Goal: Task Accomplishment & Management: Use online tool/utility

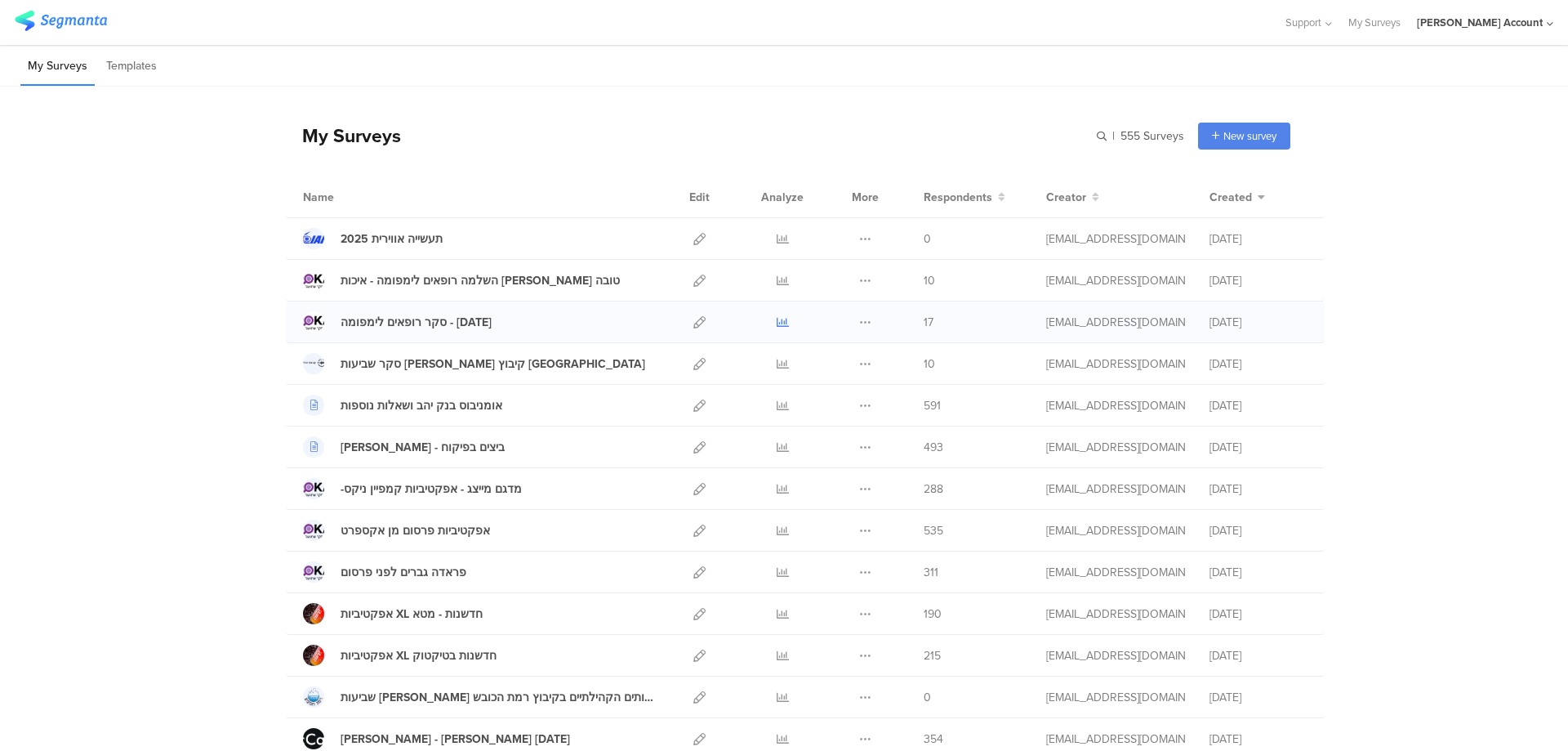
click at [777, 324] on icon at bounding box center [783, 322] width 12 height 12
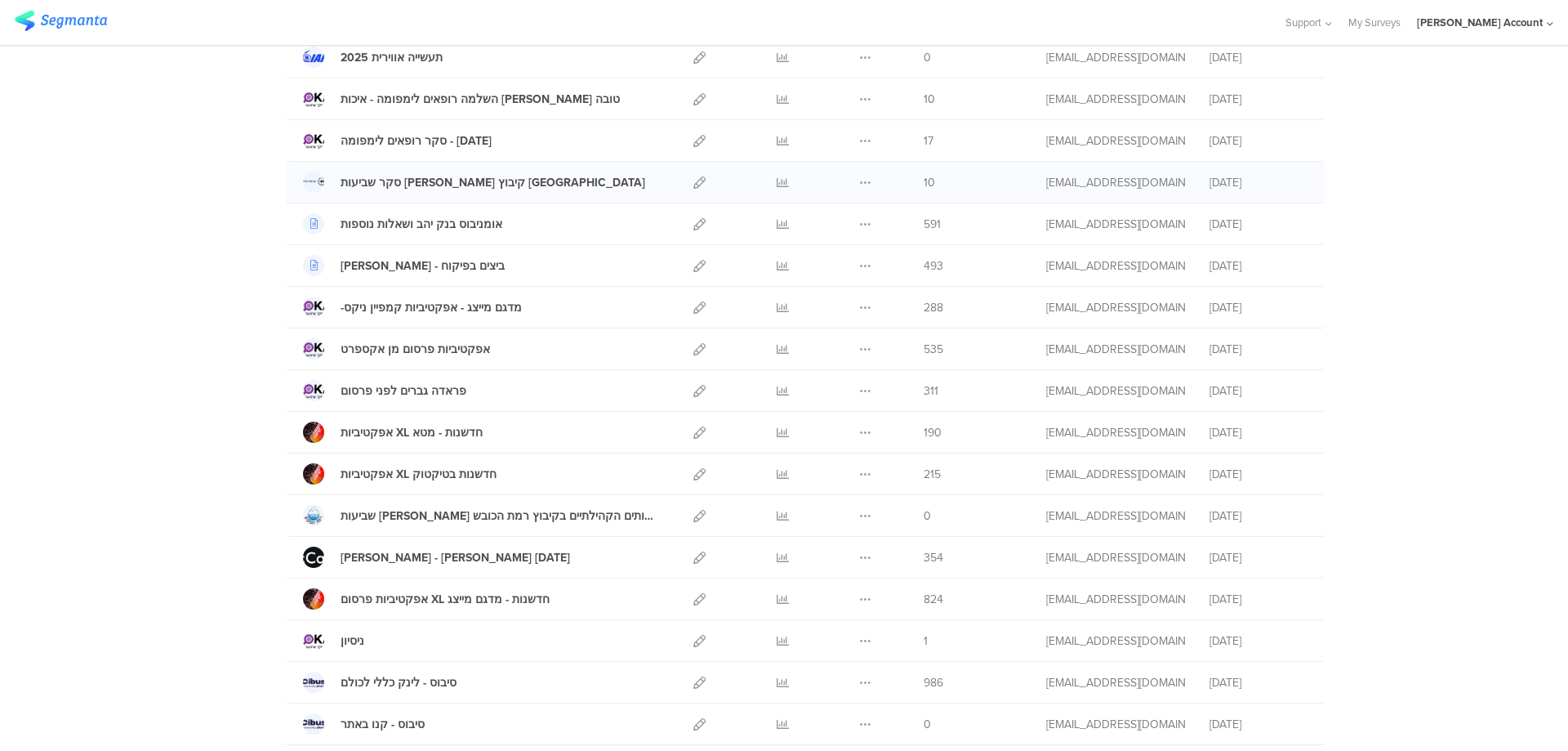
scroll to position [218, 0]
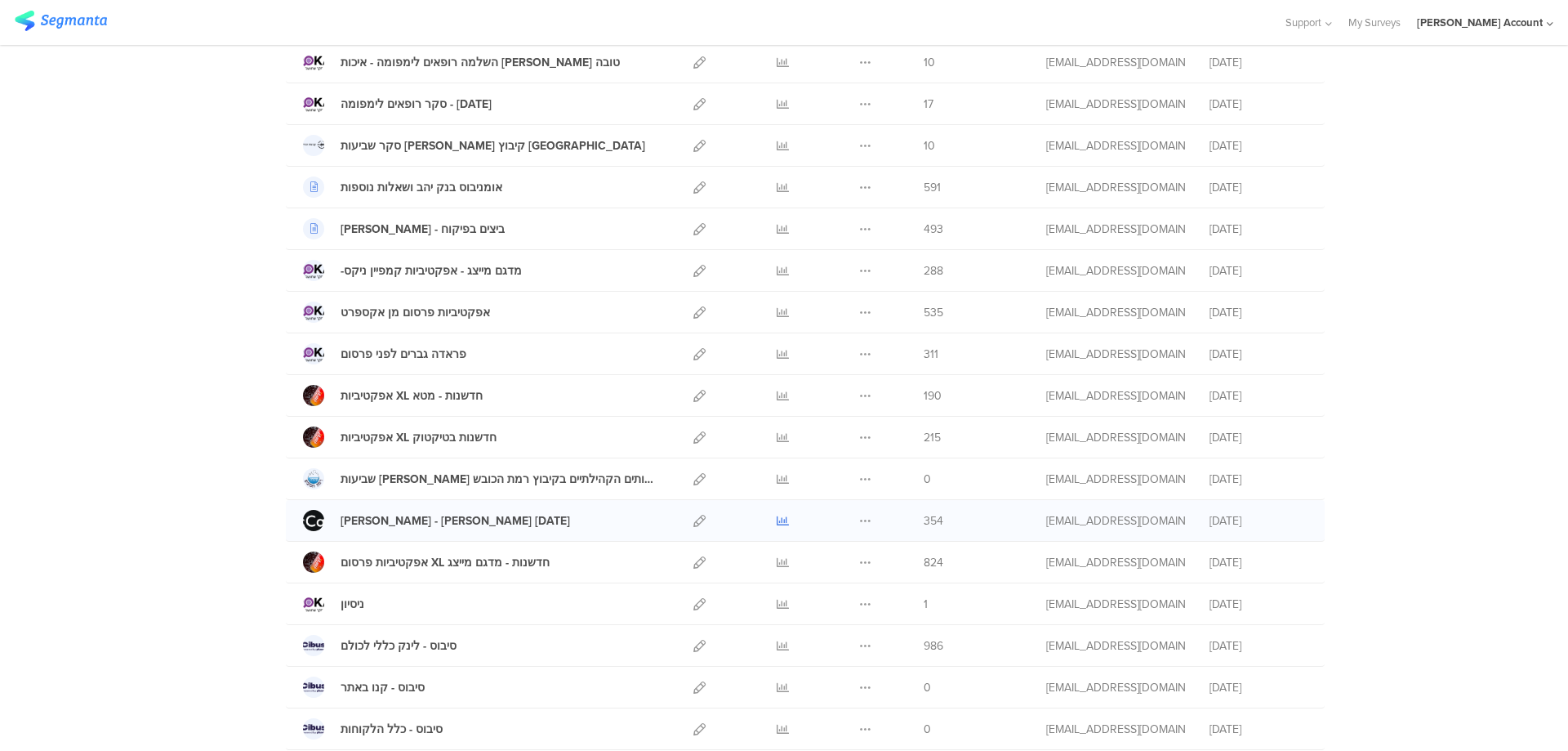
click at [778, 521] on icon at bounding box center [783, 521] width 12 height 12
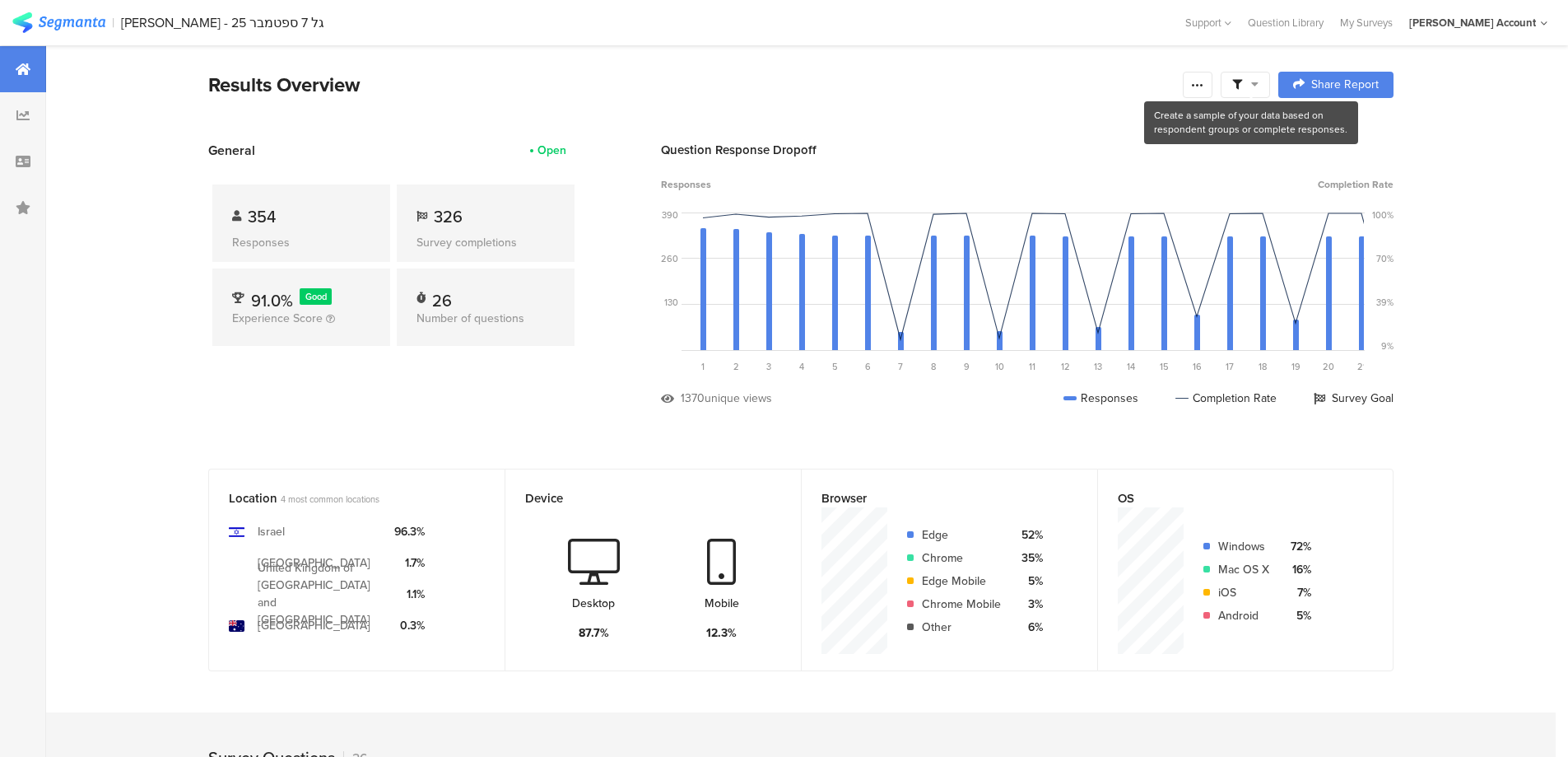
click at [1242, 82] on icon at bounding box center [1237, 84] width 10 height 10
click at [1338, 130] on span at bounding box center [1330, 131] width 25 height 13
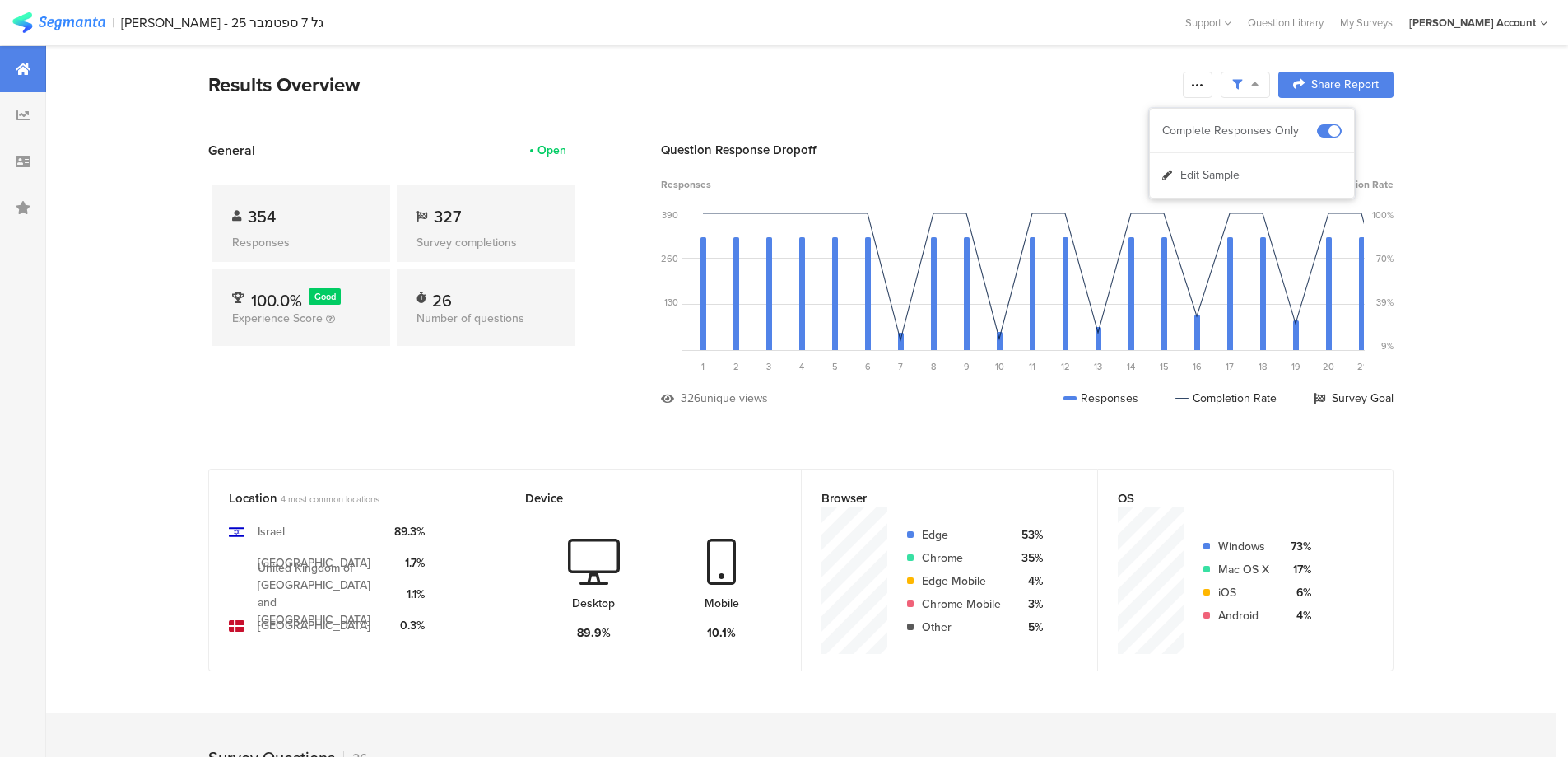
click at [1204, 83] on icon at bounding box center [1197, 84] width 13 height 13
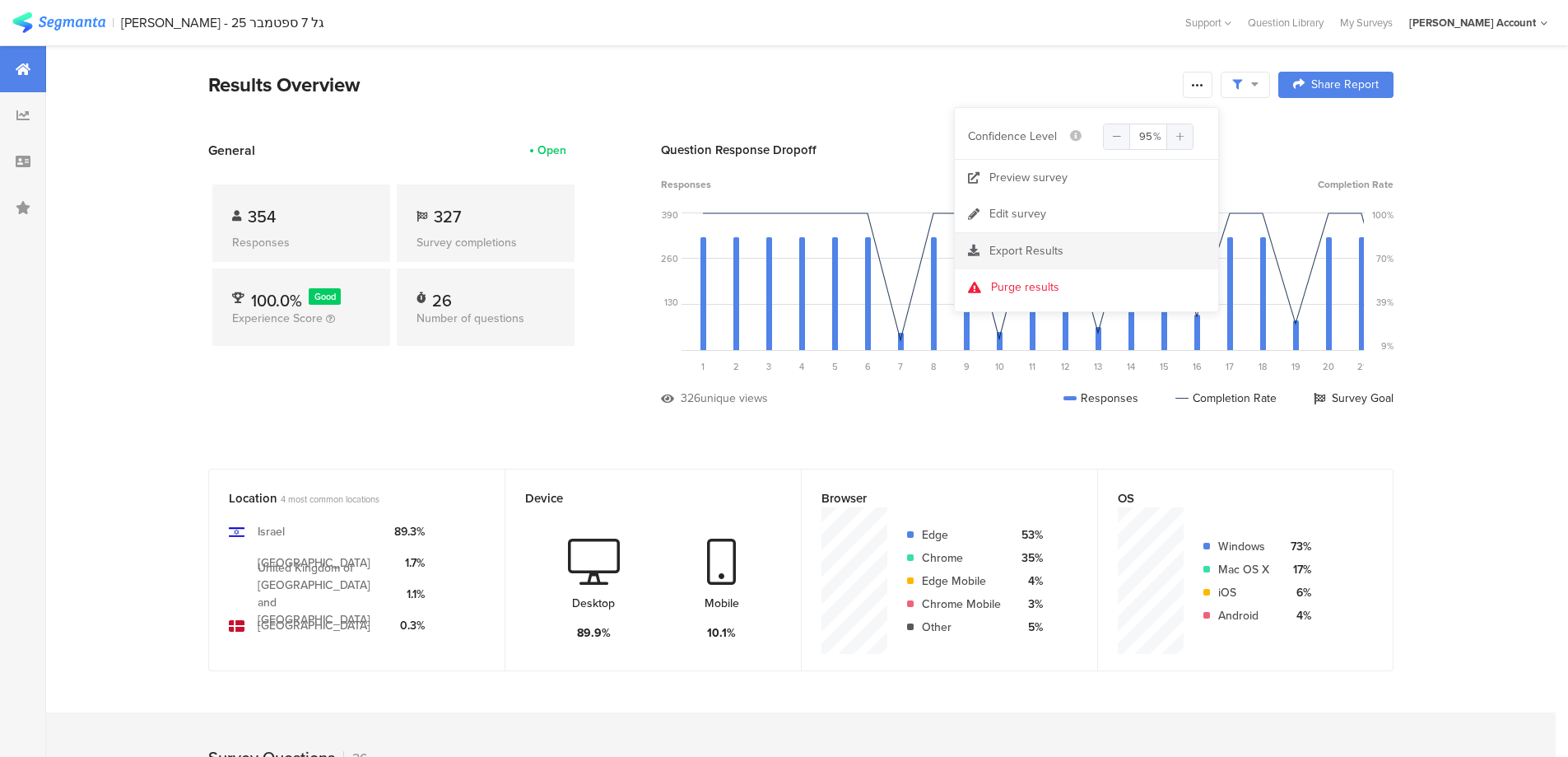
click at [1048, 254] on span "Export Results" at bounding box center [1027, 251] width 74 height 18
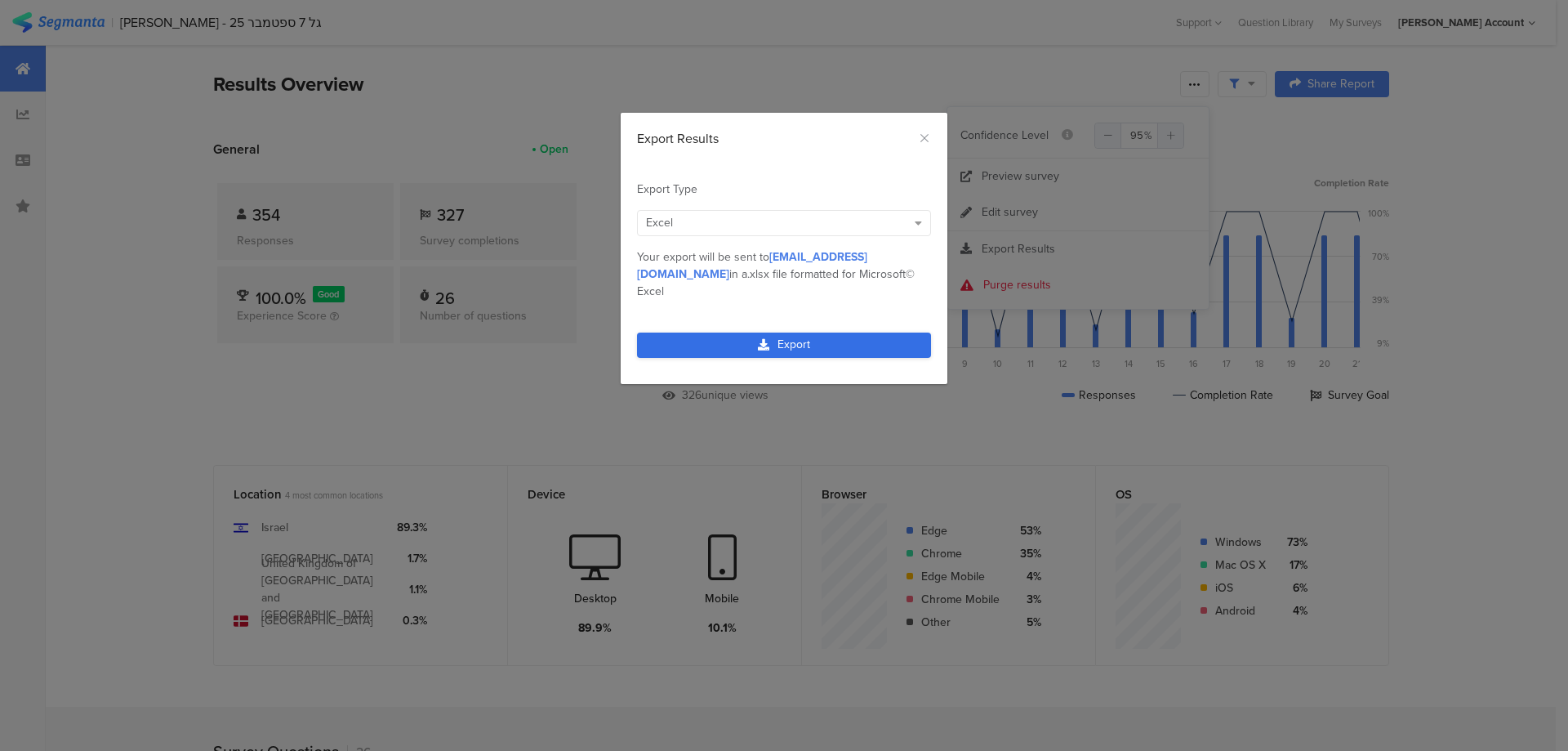
click at [846, 332] on link "Export" at bounding box center [784, 344] width 294 height 25
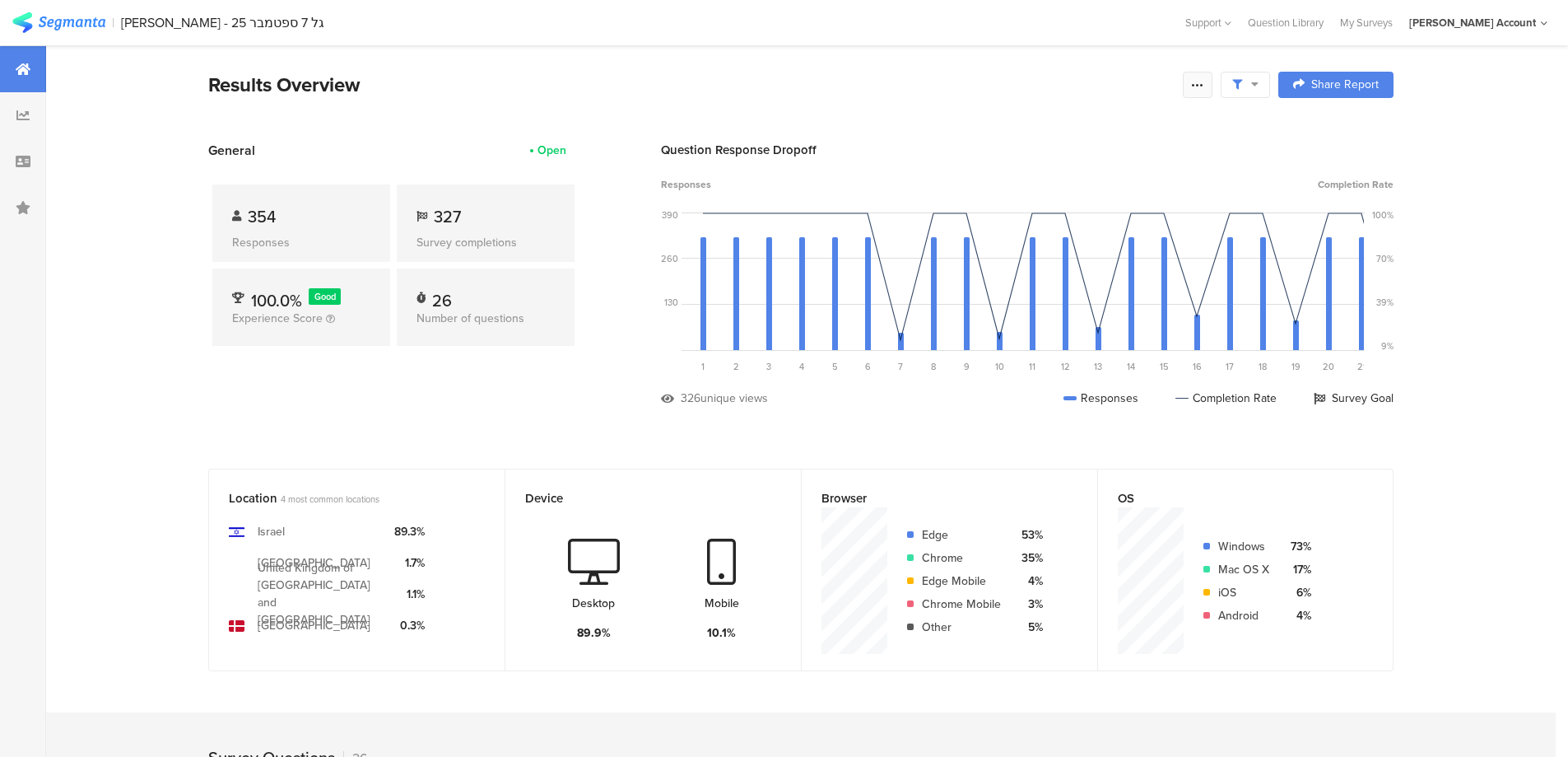
click at [1204, 89] on icon at bounding box center [1197, 84] width 13 height 13
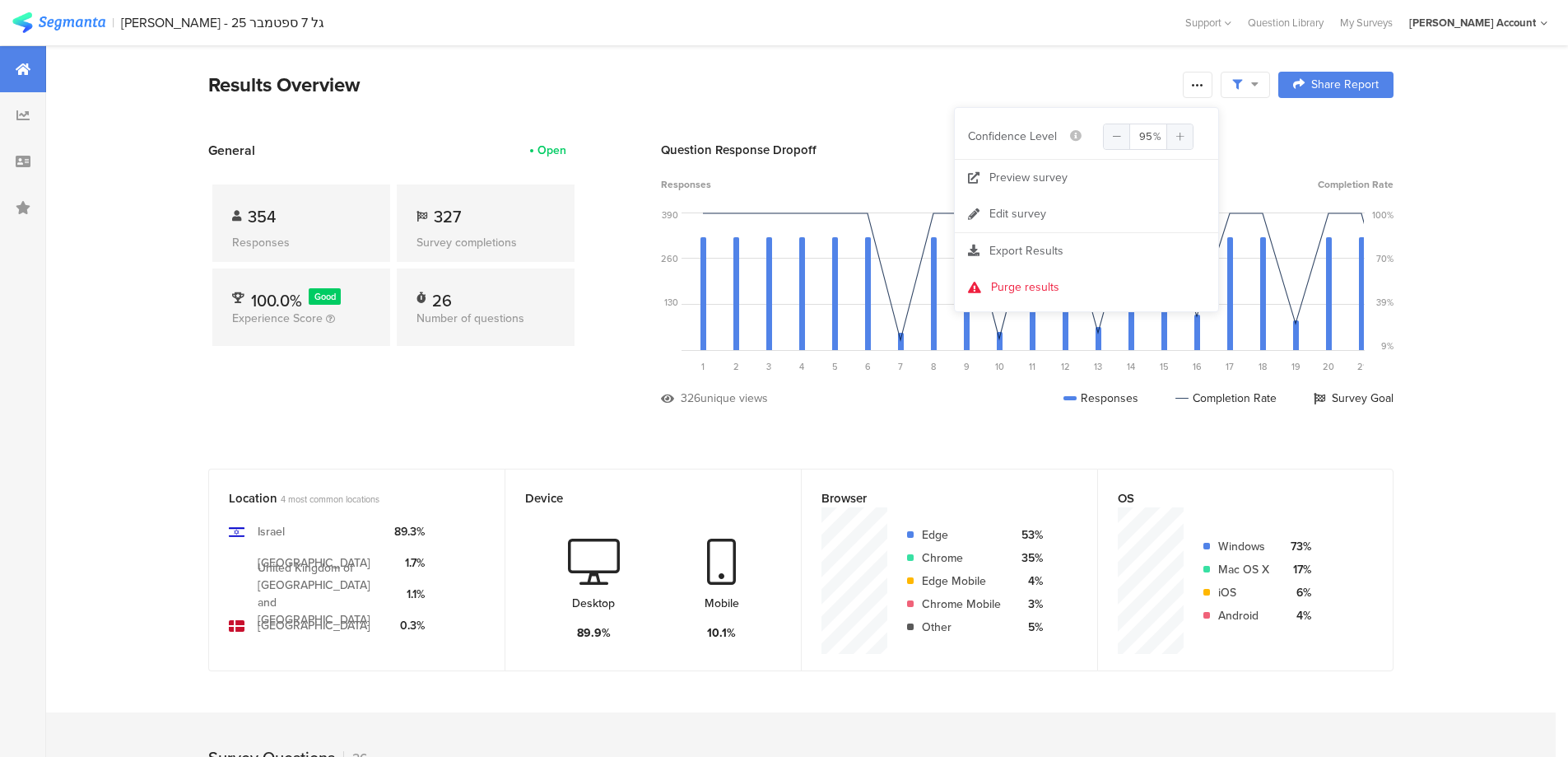
click at [1252, 80] on span at bounding box center [1246, 84] width 26 height 15
click at [1321, 130] on span at bounding box center [1330, 131] width 25 height 13
click at [1204, 84] on icon at bounding box center [1197, 84] width 13 height 13
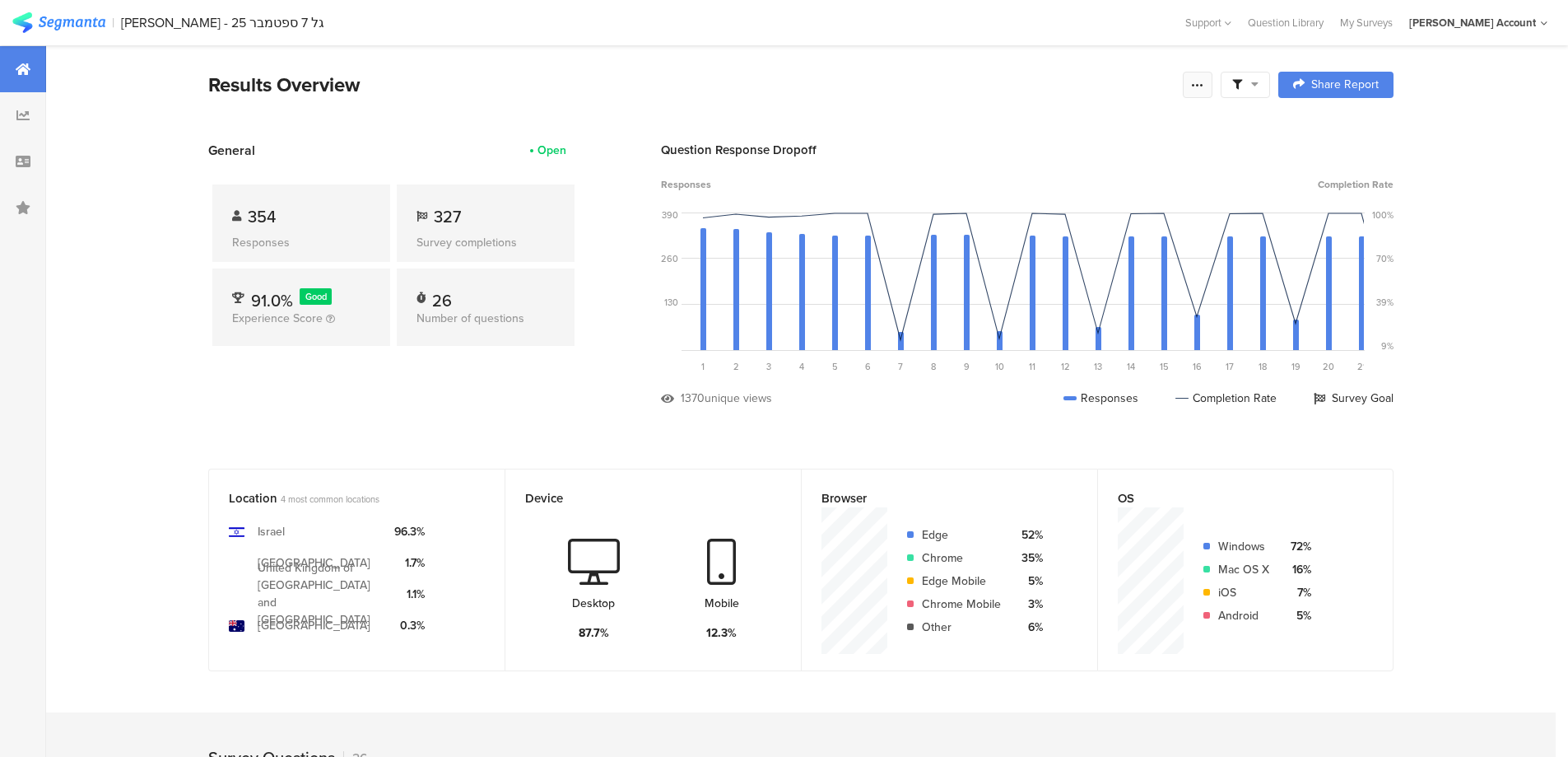
click at [1204, 83] on icon at bounding box center [1197, 84] width 13 height 13
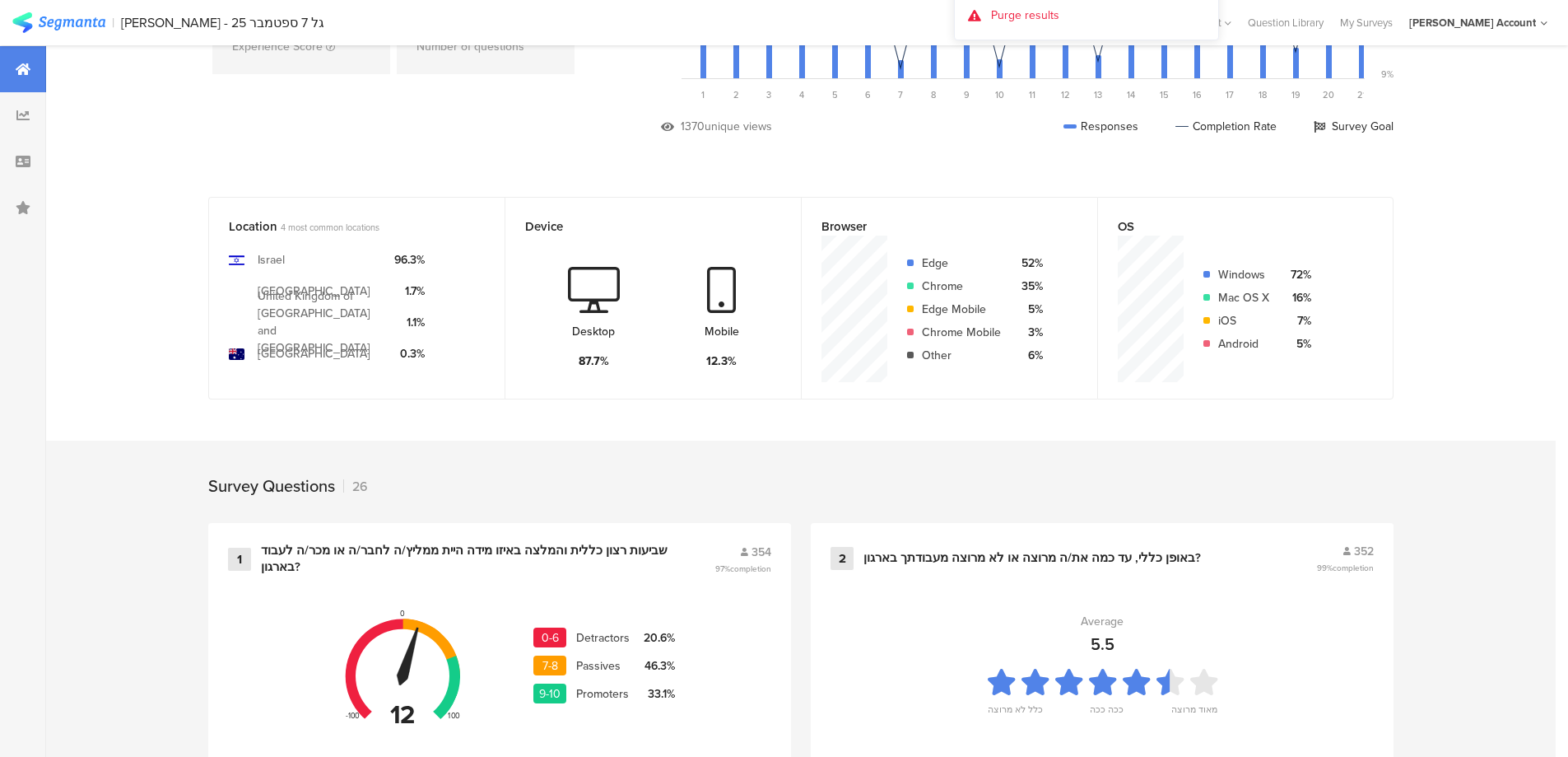
scroll to position [549, 0]
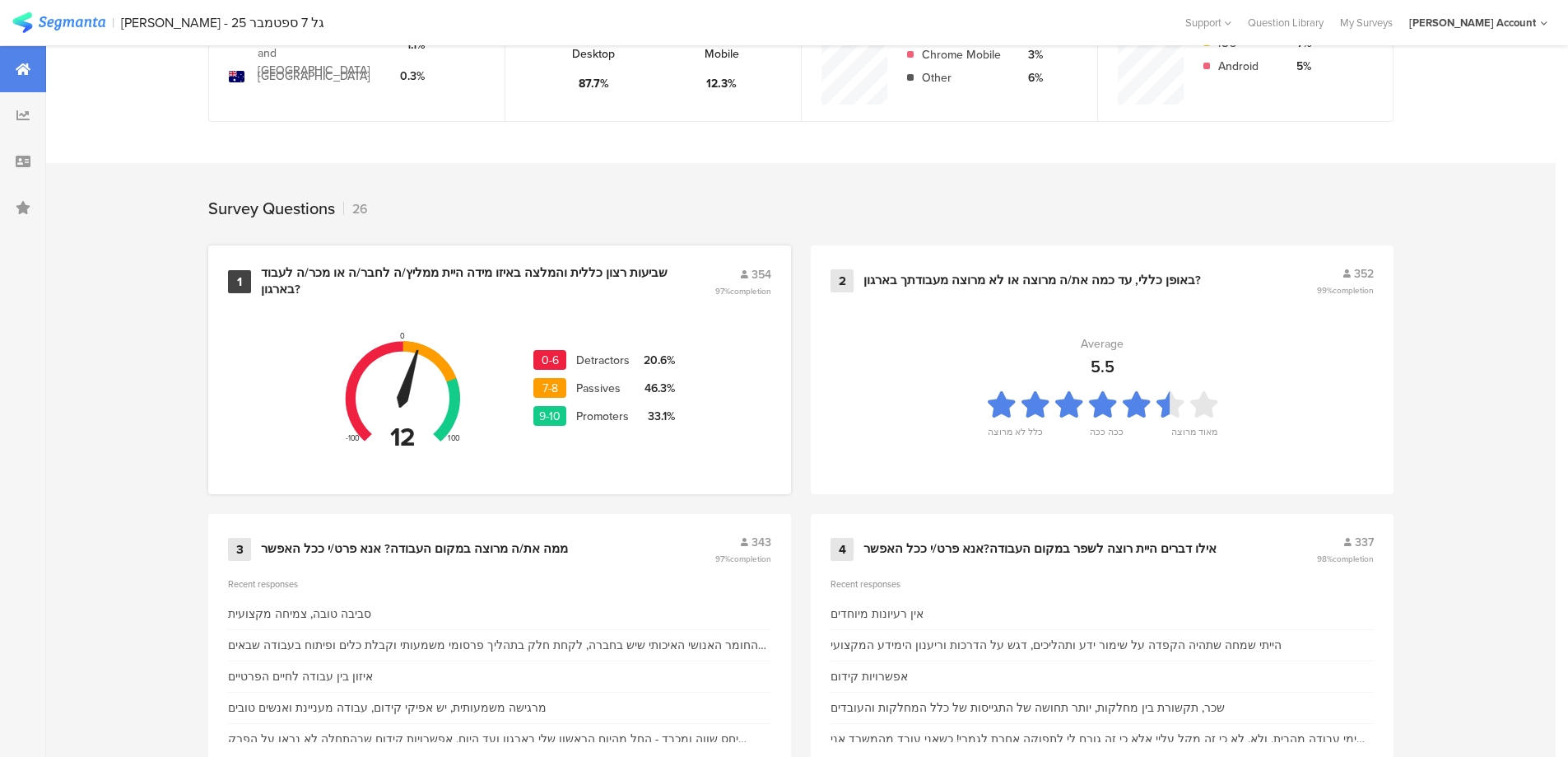
click at [557, 278] on div "שביעות רצון כללית והמלצה באיזו מידה היית ממליץ/ה לחבר/ה או מכר/ה לעבוד בארגון?" at bounding box center [468, 281] width 414 height 32
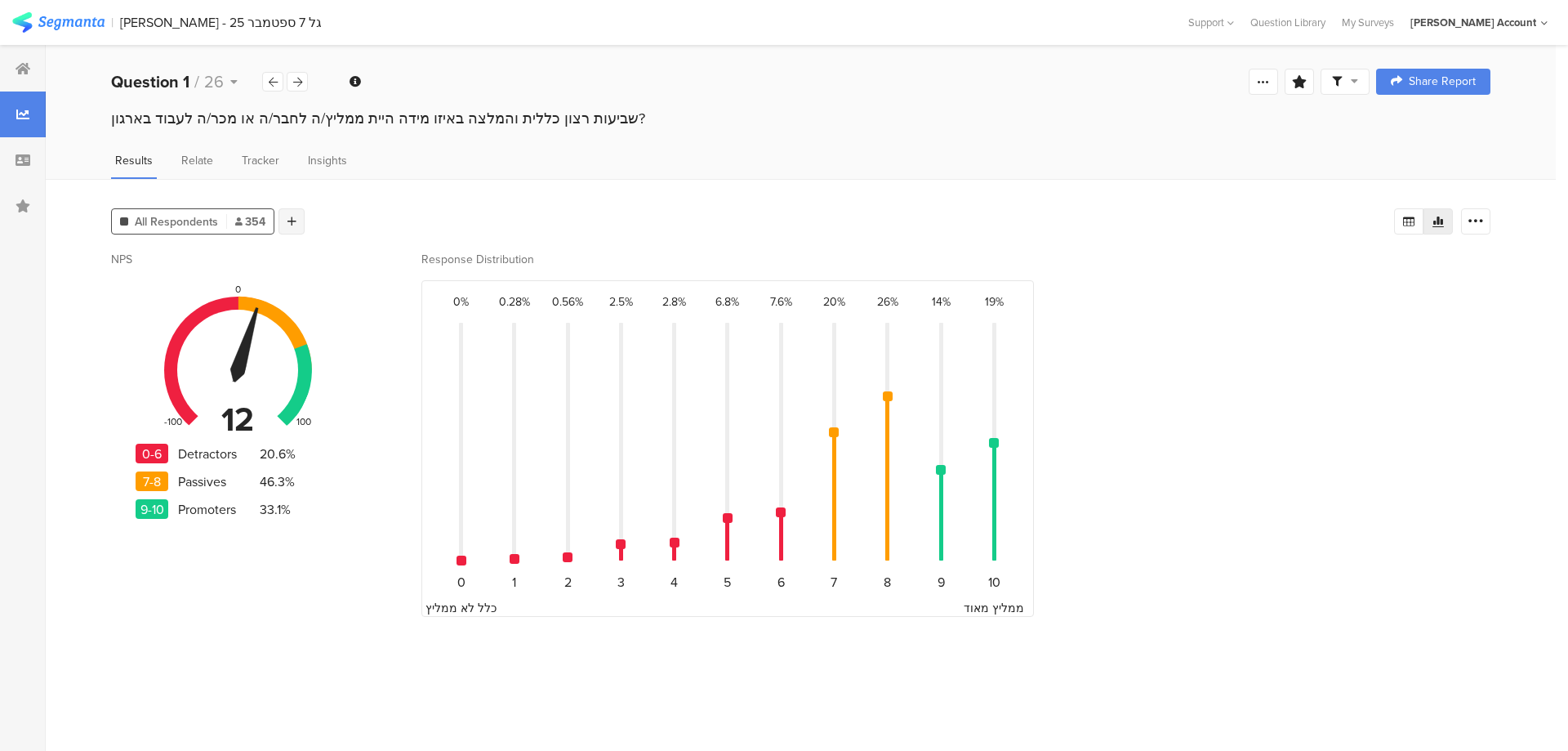
click at [286, 221] on div at bounding box center [291, 222] width 26 height 26
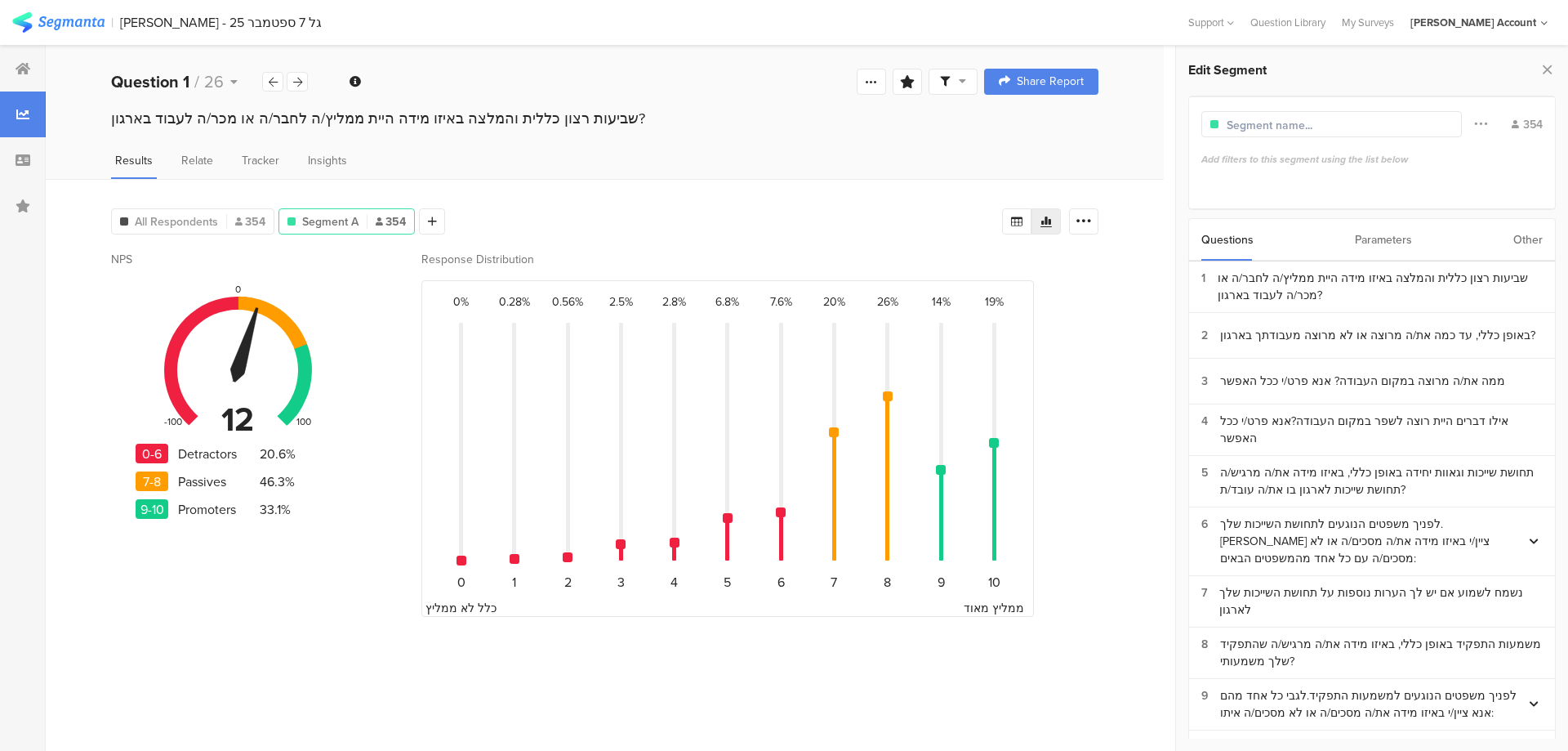
click at [1305, 141] on div "Filter Conjunction And Or Segment Color 354 Add filters to this segment using t…" at bounding box center [1372, 153] width 368 height 115
click at [1306, 131] on input "text" at bounding box center [1299, 125] width 143 height 17
type input "435"
click at [1395, 237] on div "Parameters" at bounding box center [1384, 240] width 57 height 42
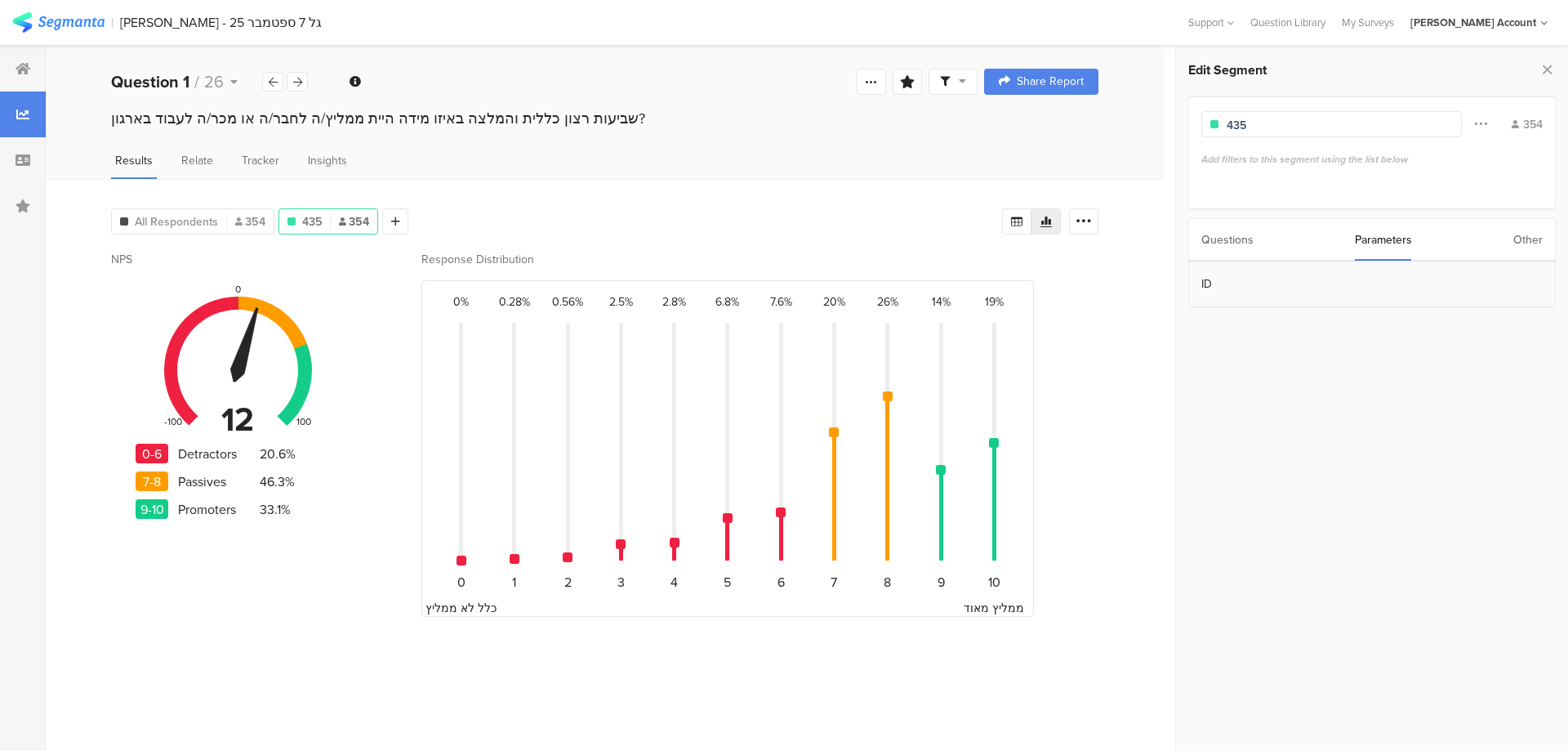
click at [1277, 276] on section "ID" at bounding box center [1372, 284] width 366 height 46
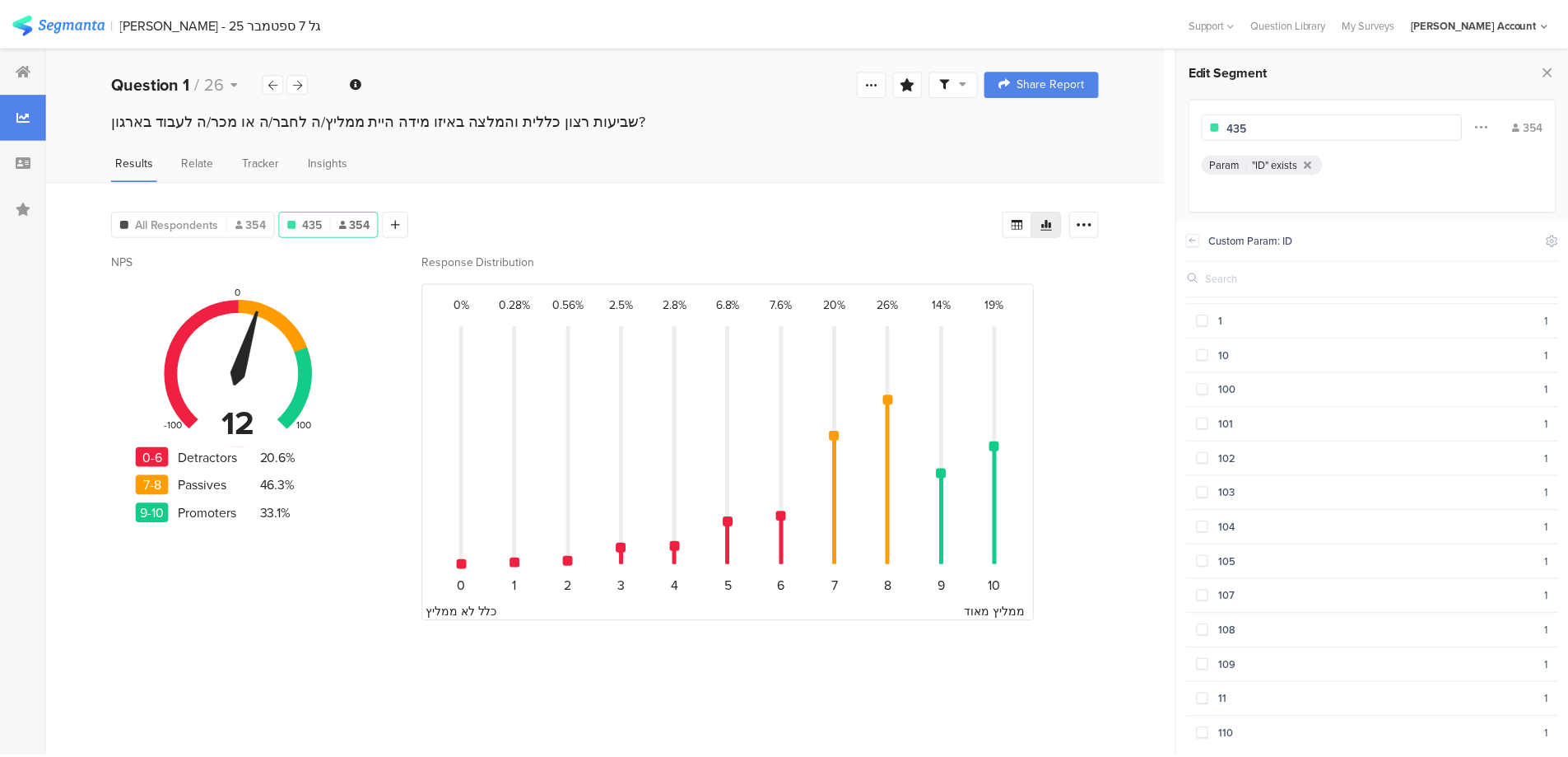
scroll to position [549, 0]
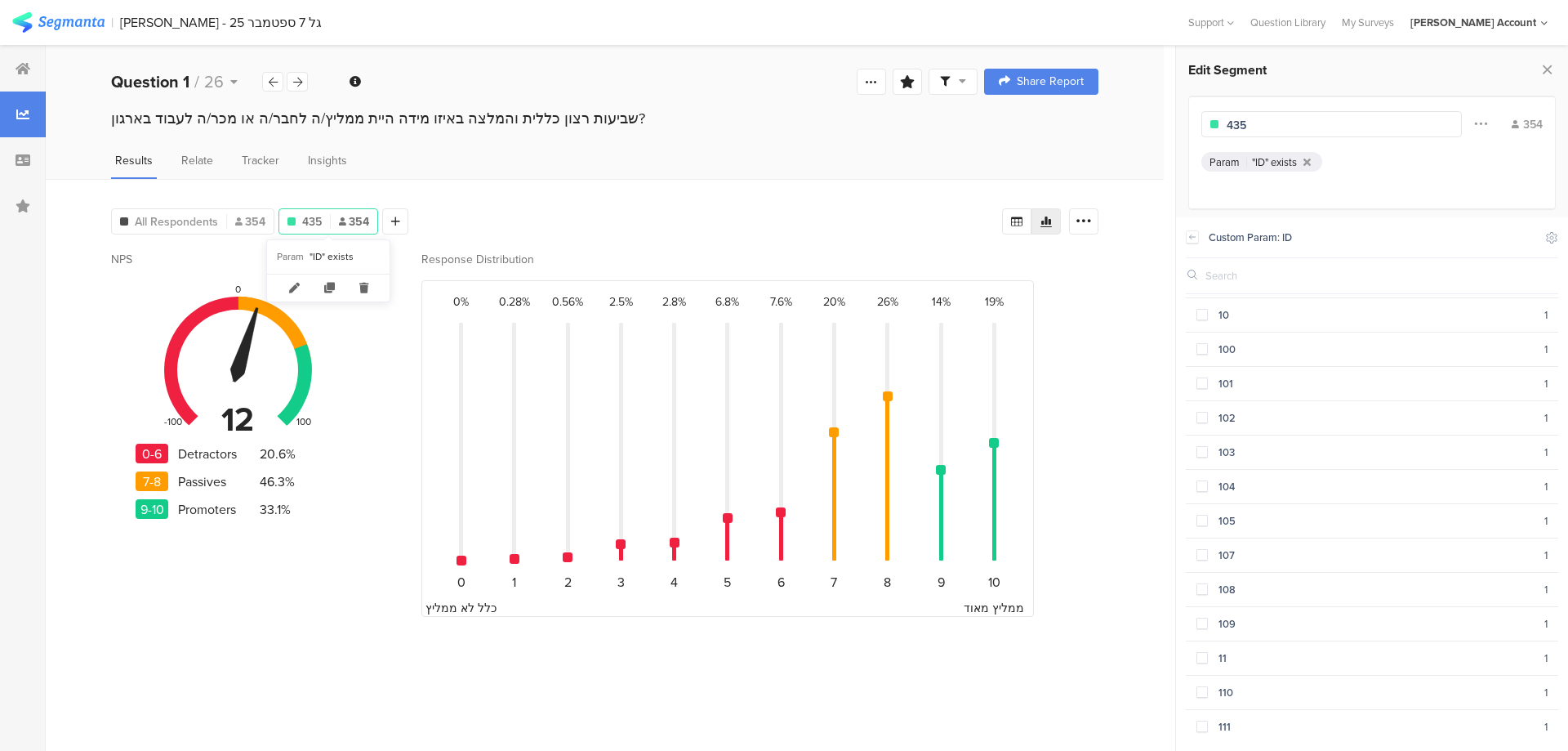
click at [319, 216] on span "435" at bounding box center [312, 222] width 20 height 17
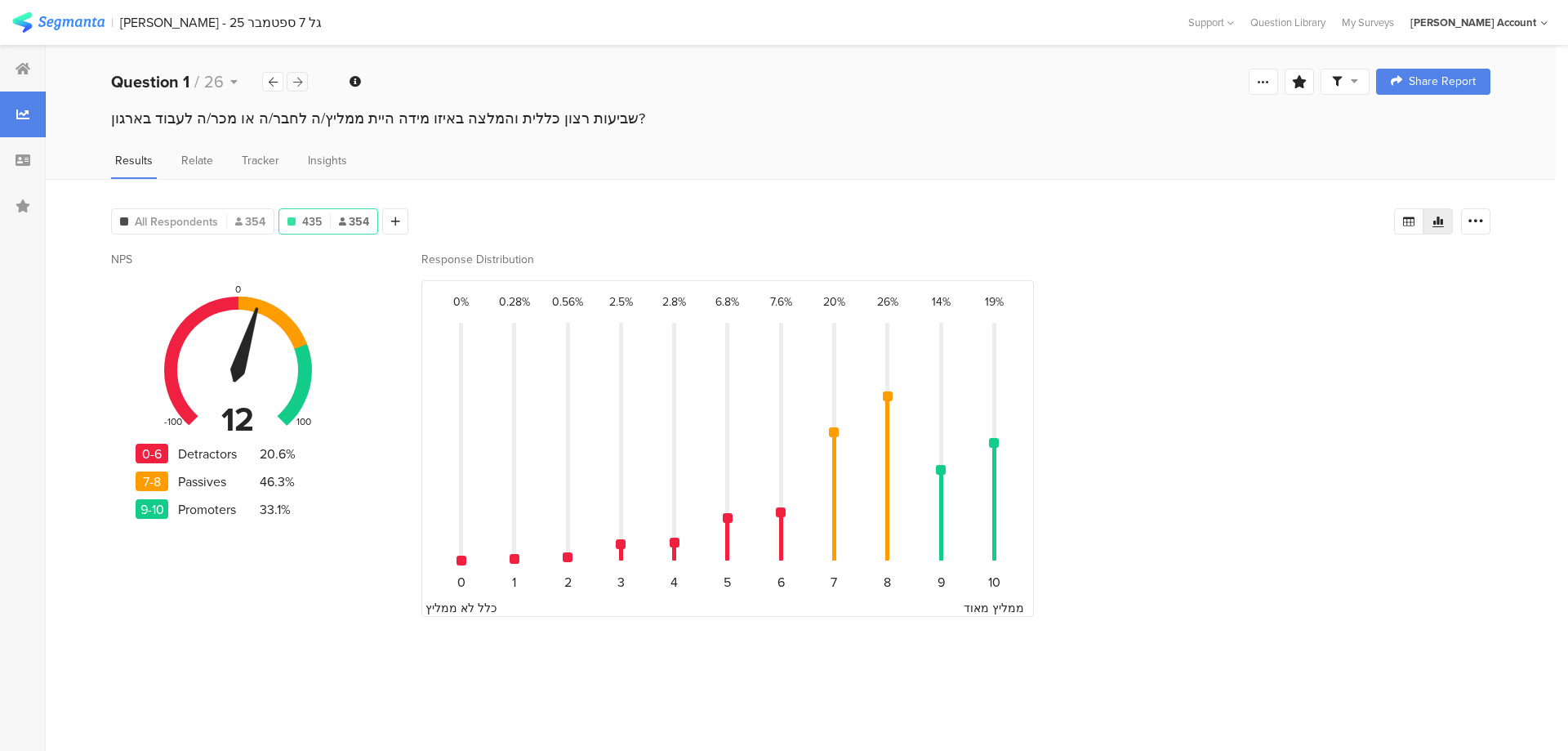
click at [297, 80] on icon at bounding box center [297, 82] width 9 height 10
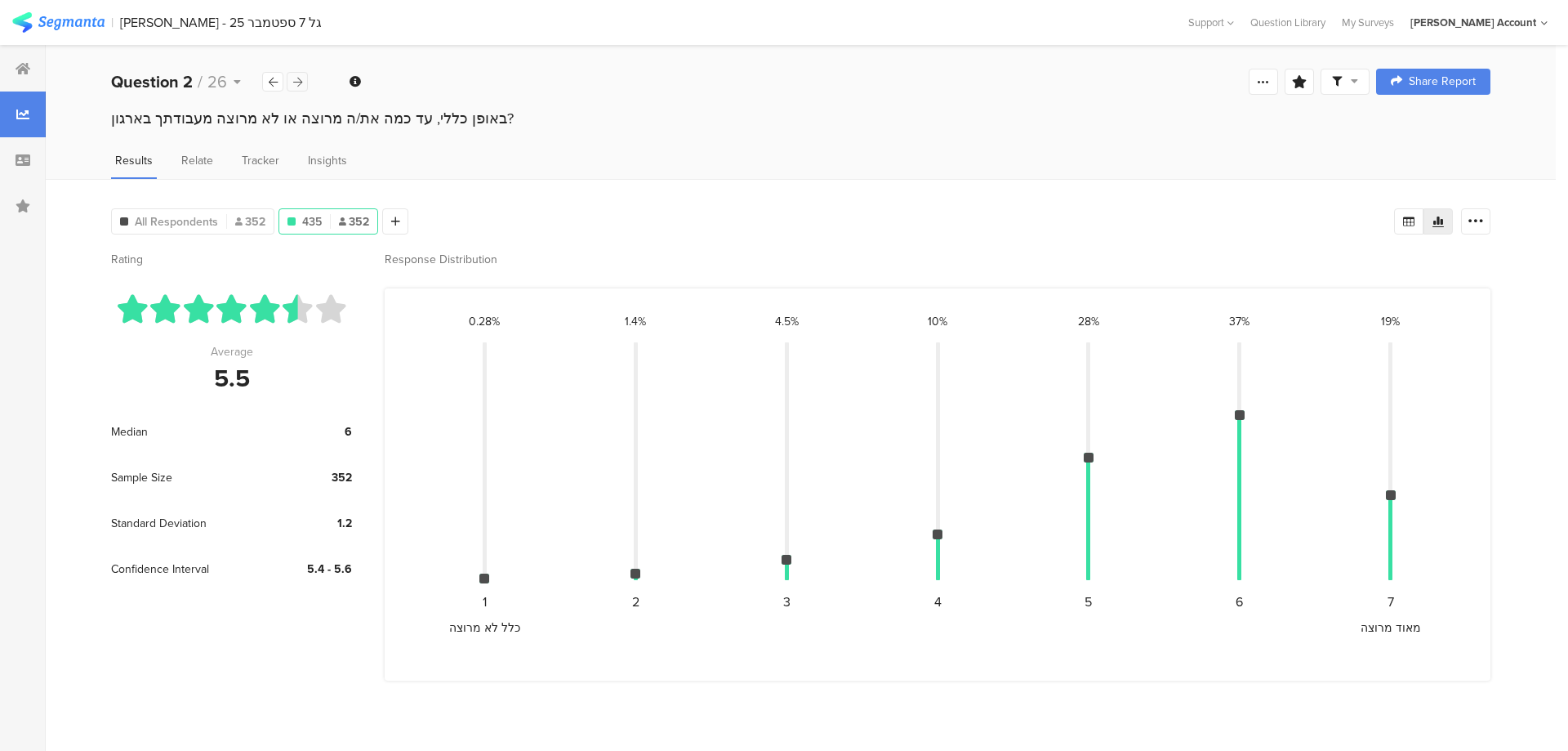
click at [297, 80] on icon at bounding box center [297, 82] width 9 height 10
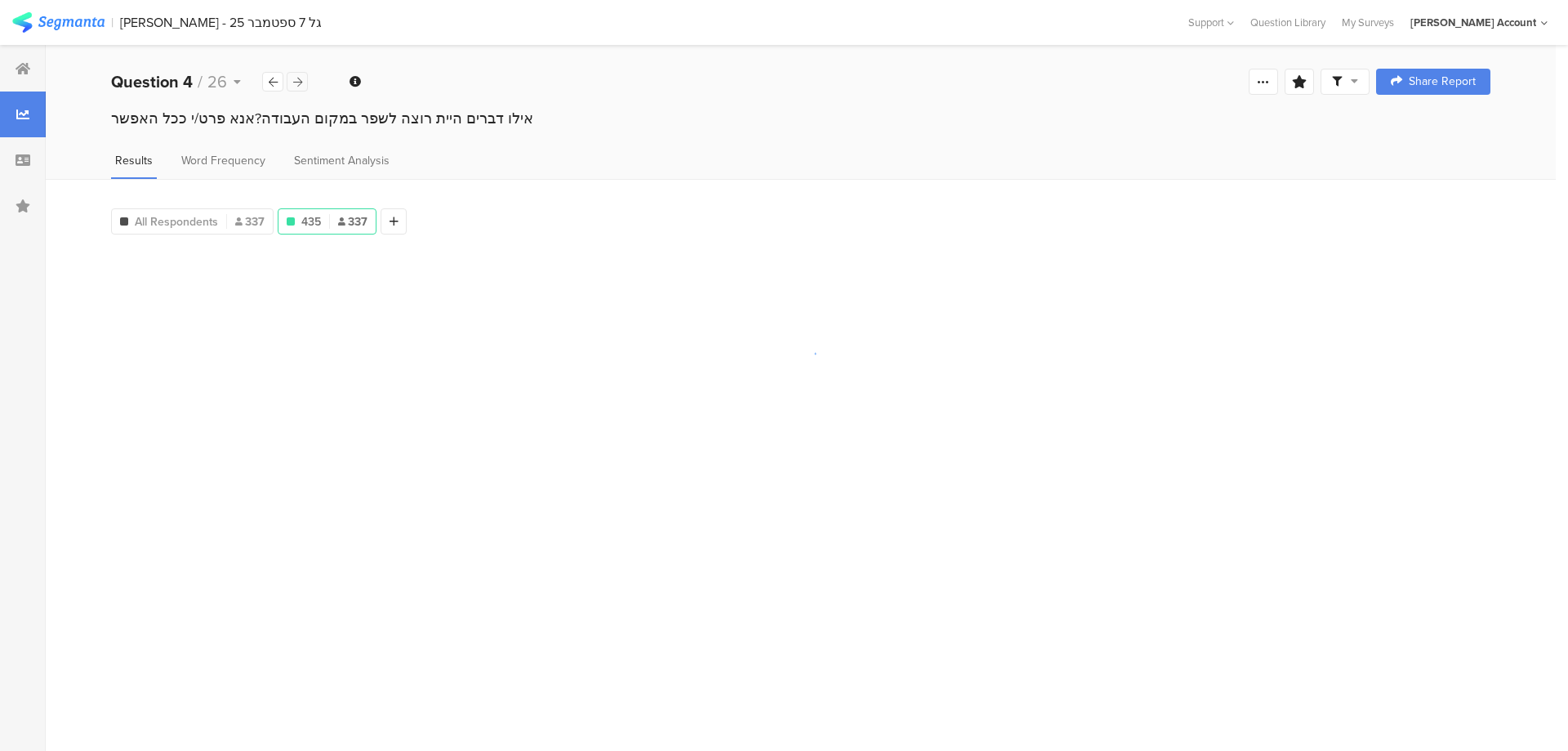
click at [297, 80] on icon at bounding box center [297, 82] width 9 height 10
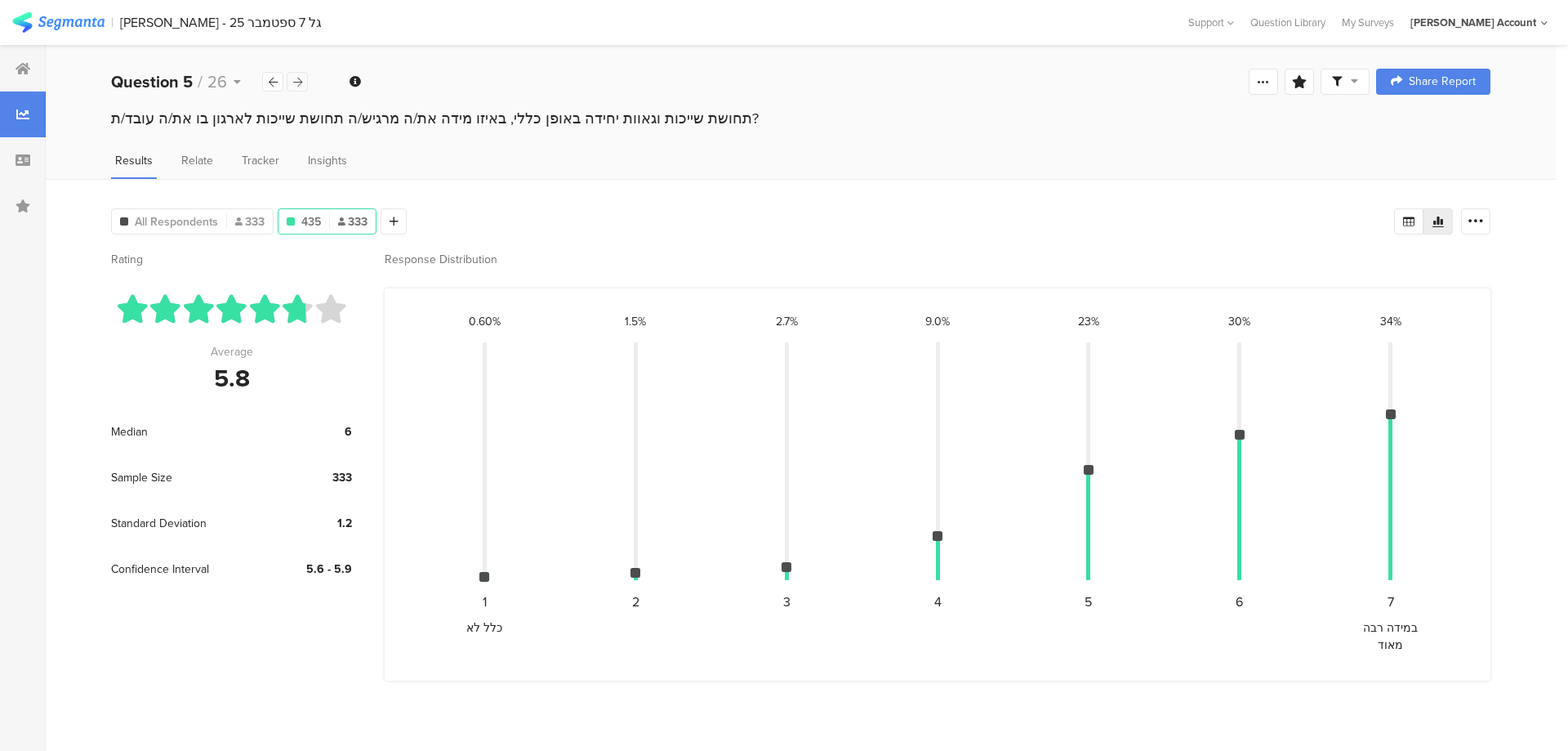
click at [297, 80] on icon at bounding box center [297, 82] width 9 height 10
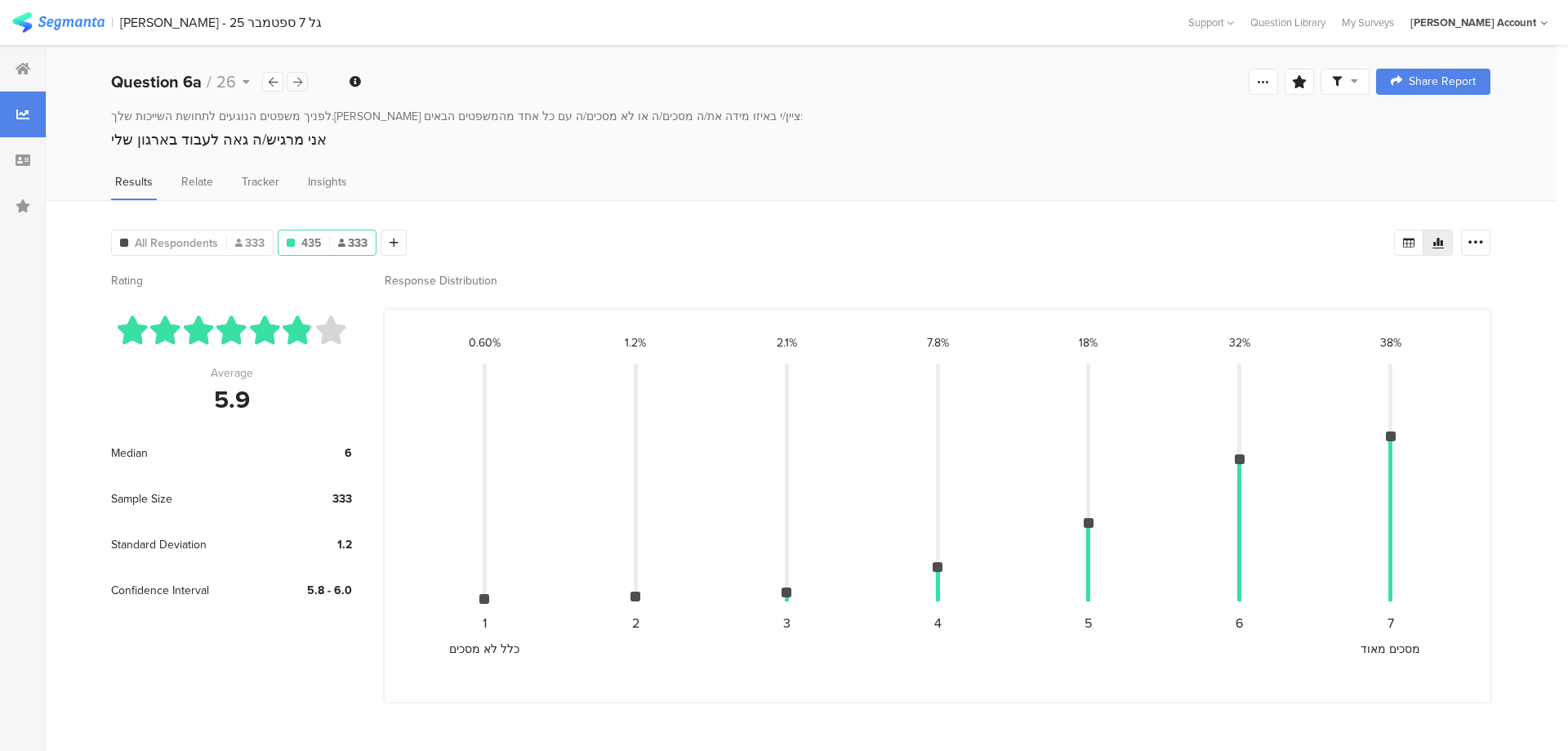
click at [297, 80] on icon at bounding box center [297, 82] width 9 height 10
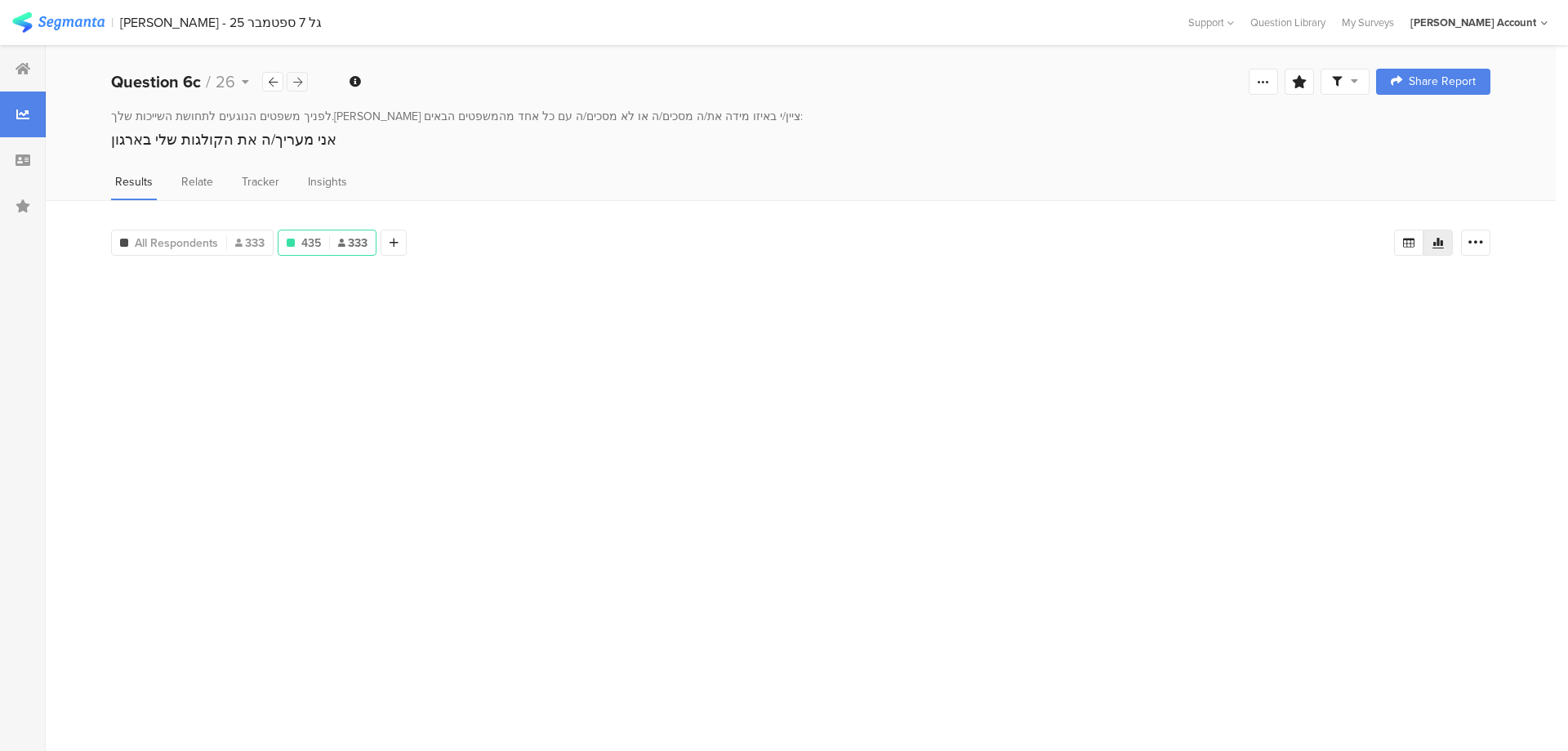
click at [297, 80] on icon at bounding box center [297, 82] width 9 height 10
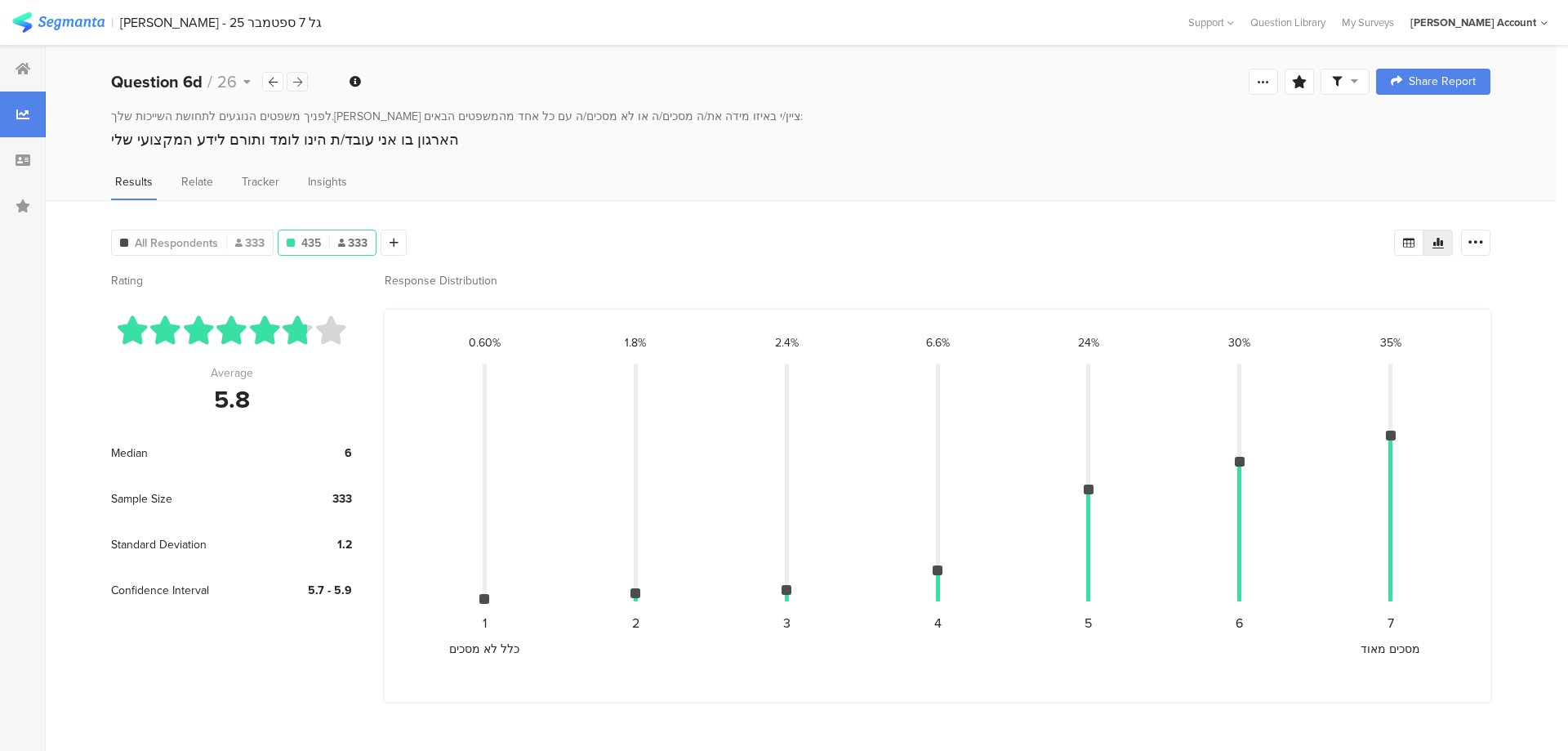
click at [297, 80] on icon at bounding box center [297, 82] width 9 height 10
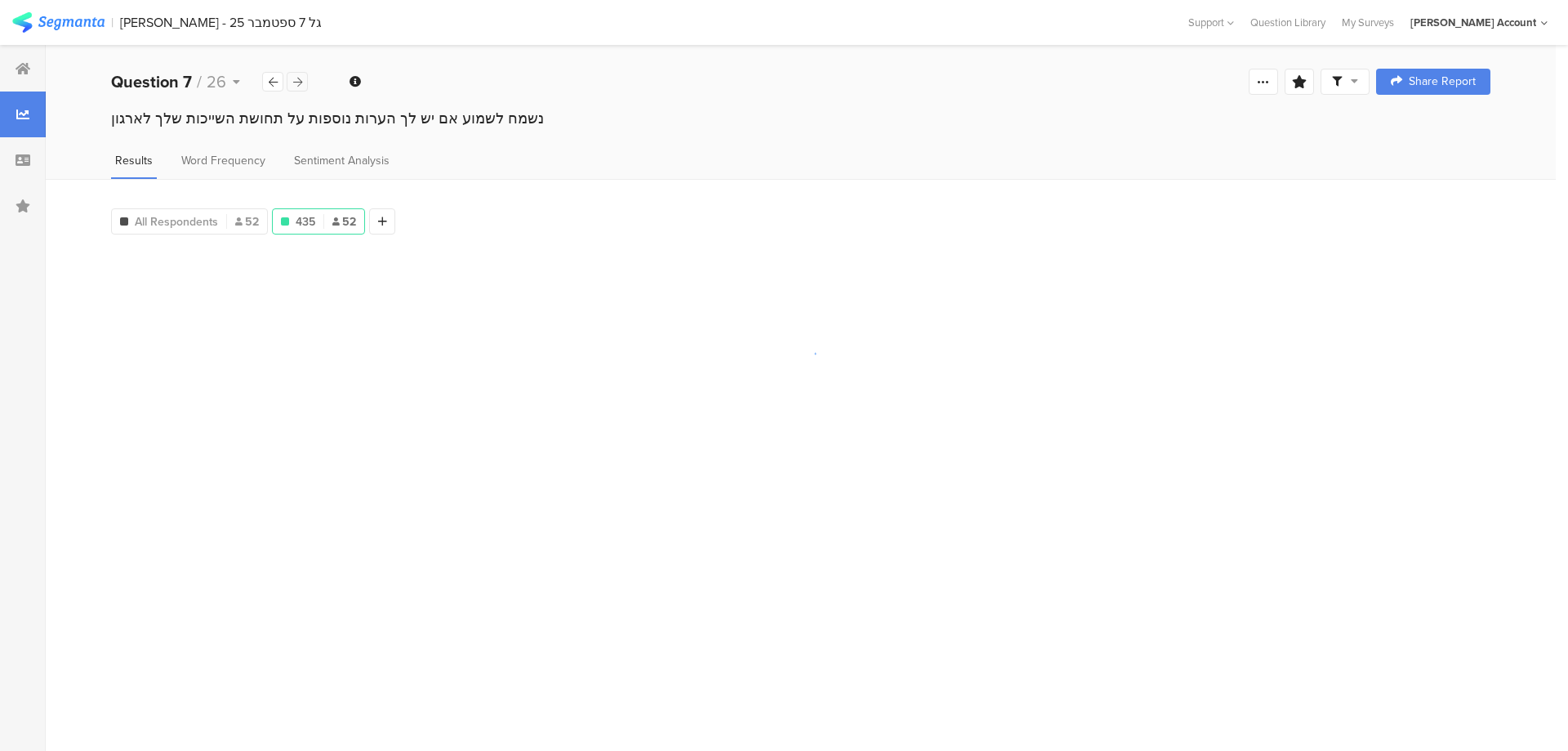
click at [297, 80] on icon at bounding box center [297, 82] width 9 height 10
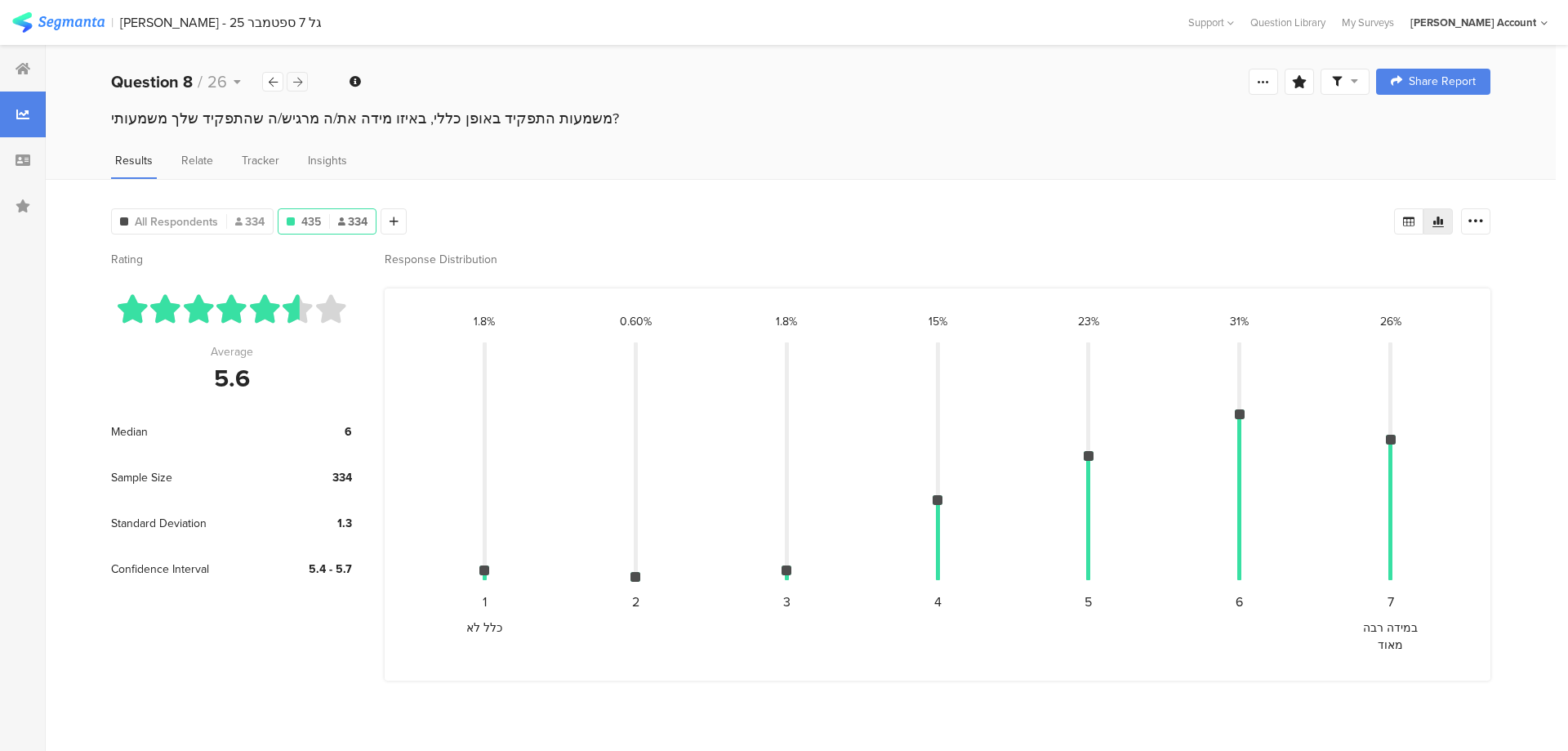
click at [297, 80] on icon at bounding box center [297, 82] width 9 height 10
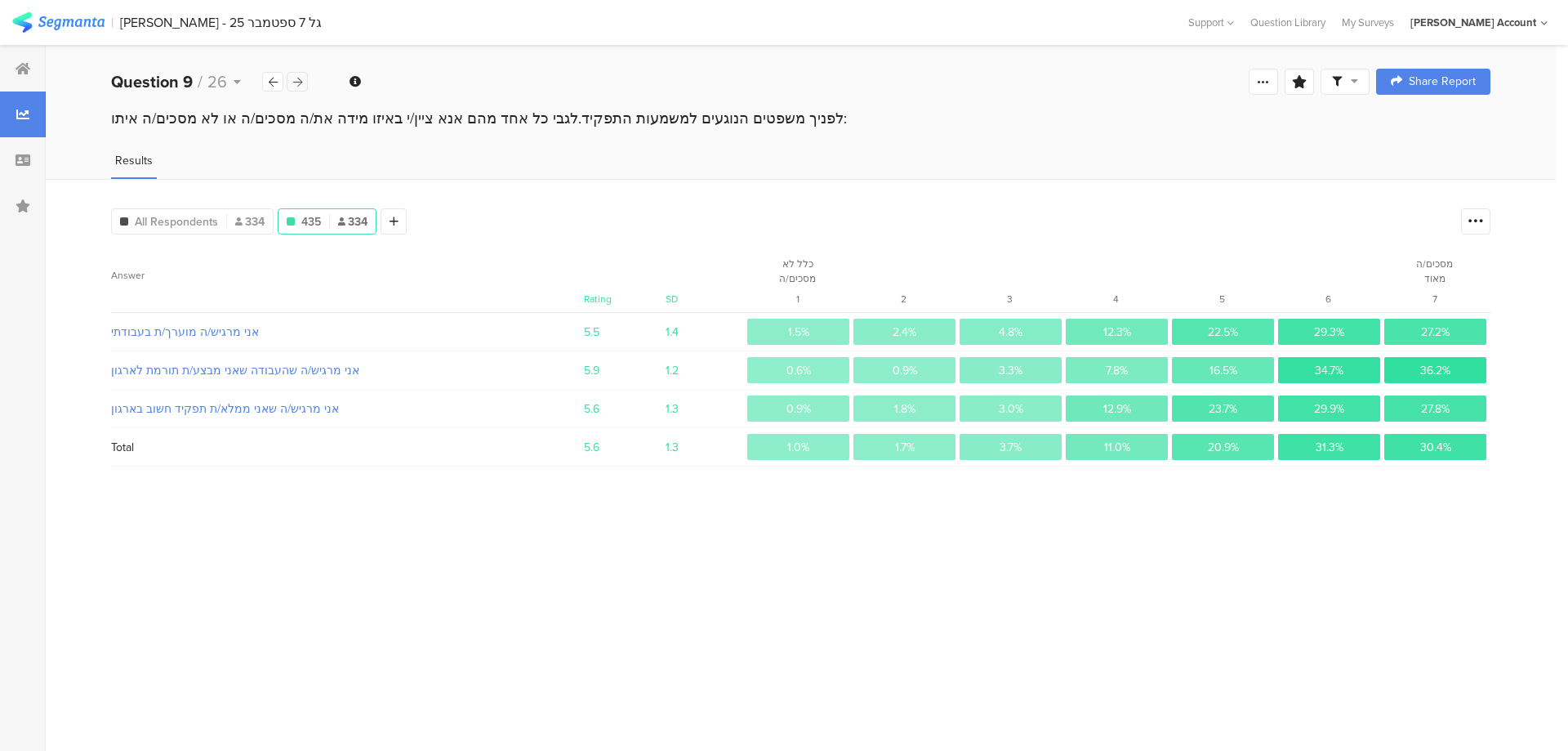
click at [297, 80] on icon at bounding box center [297, 82] width 9 height 10
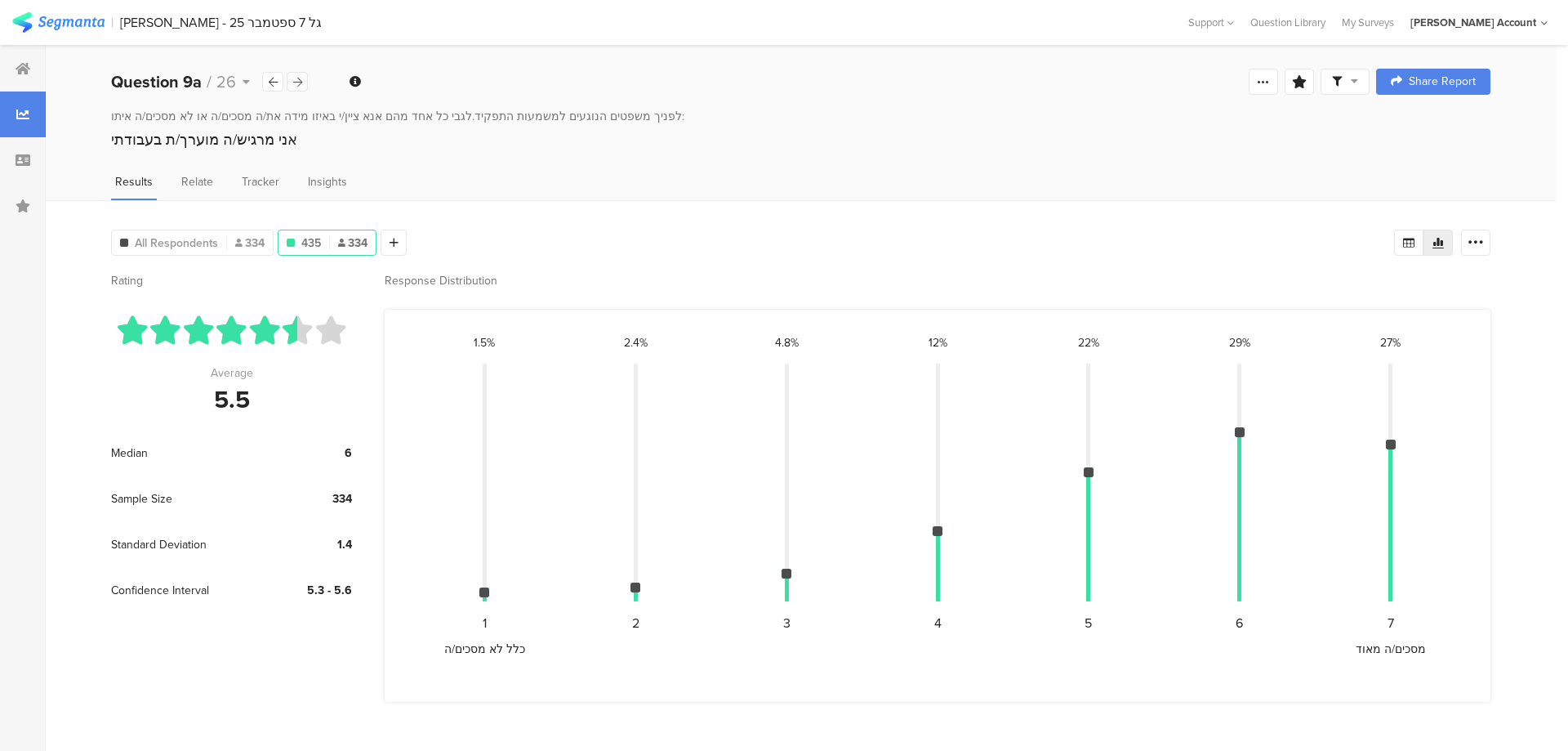
click at [297, 80] on icon at bounding box center [297, 82] width 9 height 10
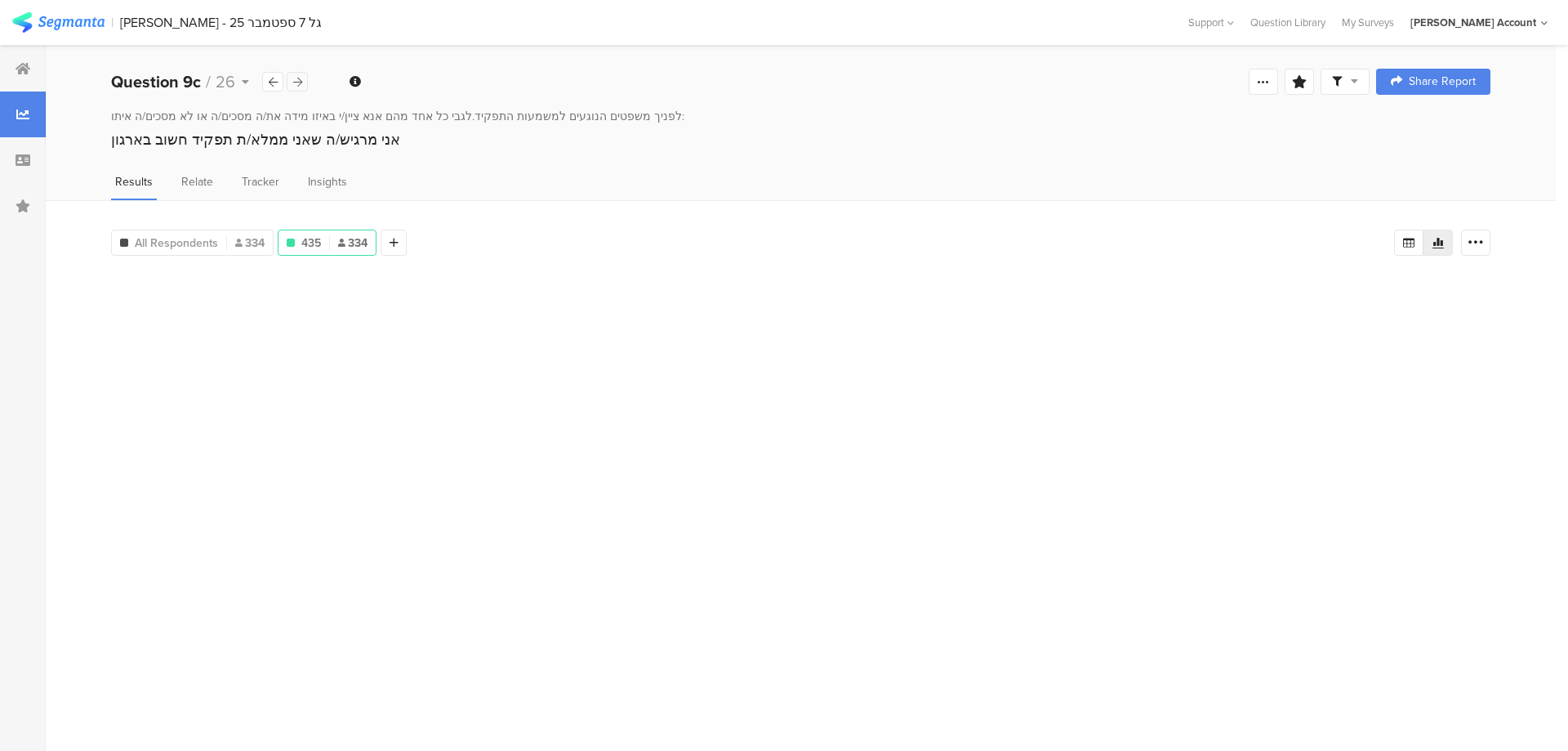
click at [297, 80] on icon at bounding box center [297, 82] width 9 height 10
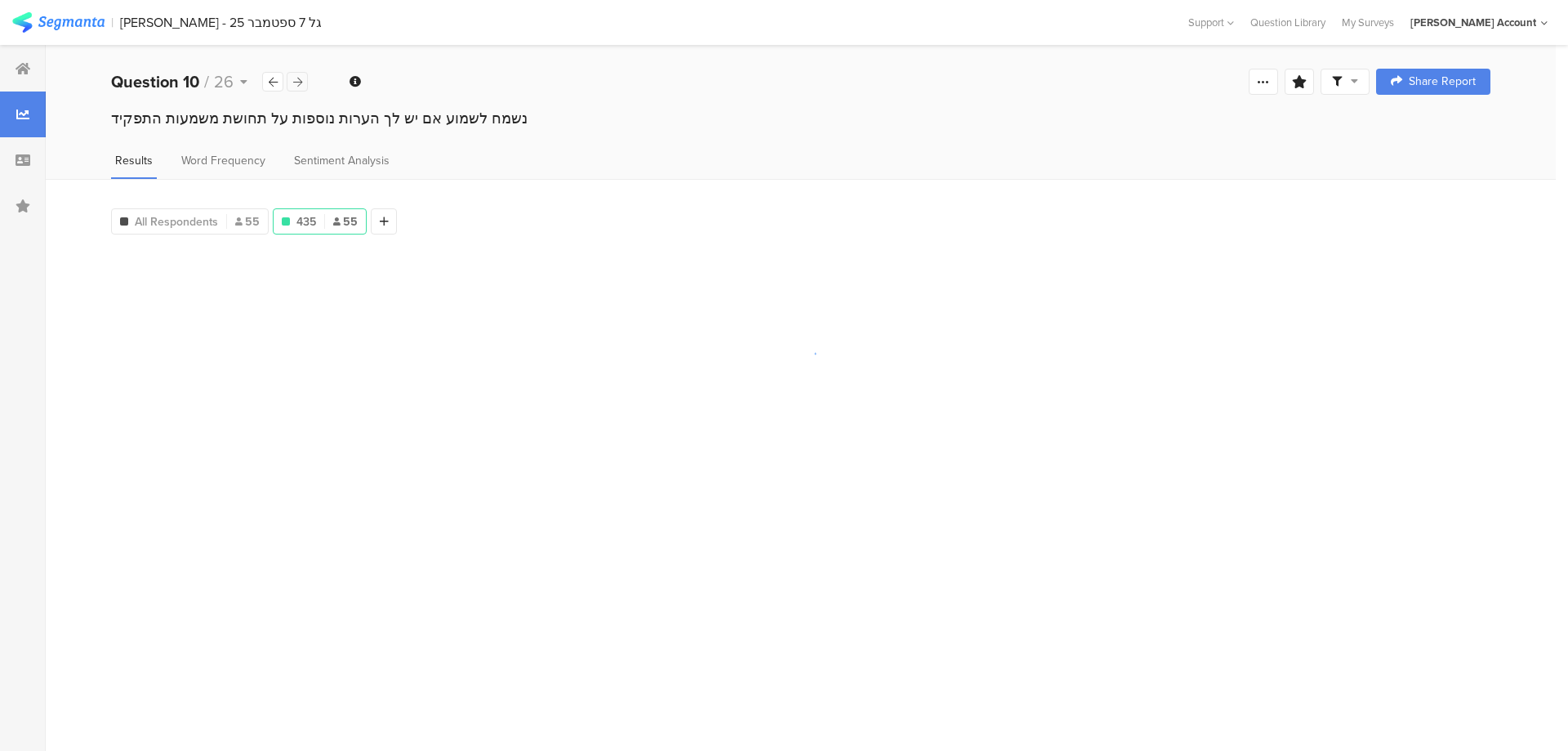
click at [297, 80] on icon at bounding box center [297, 82] width 9 height 10
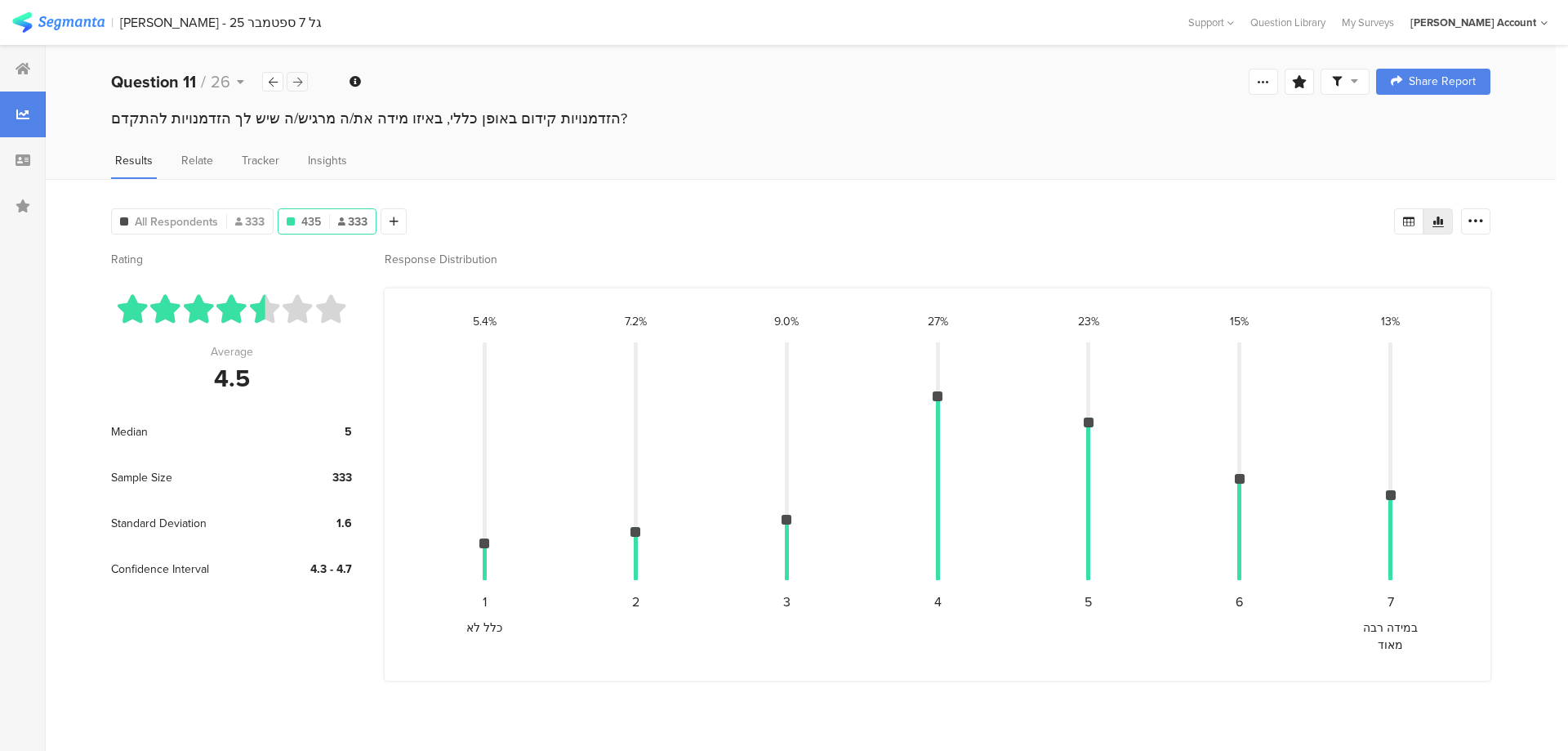
click at [297, 80] on icon at bounding box center [297, 82] width 9 height 10
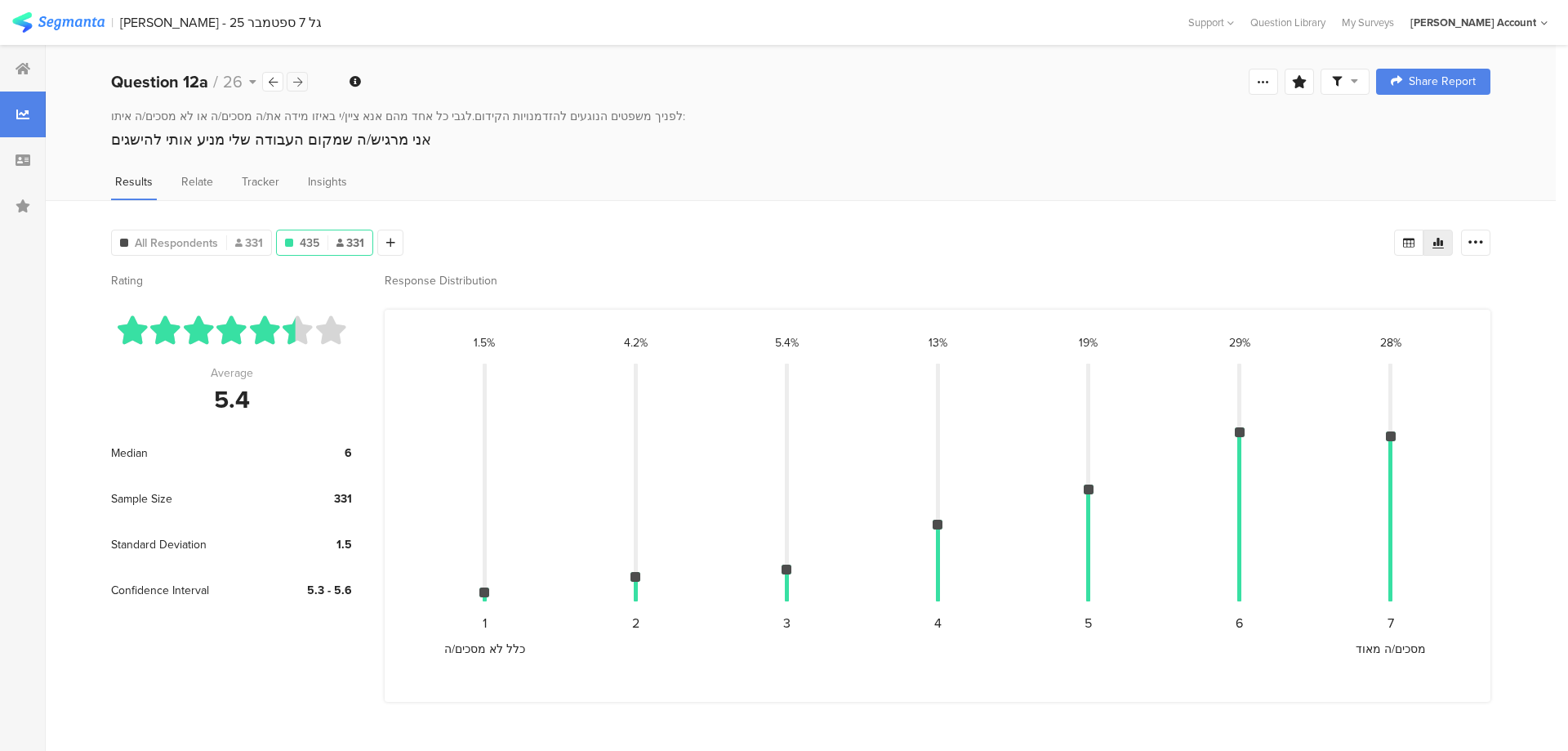
click at [299, 80] on icon at bounding box center [297, 82] width 9 height 10
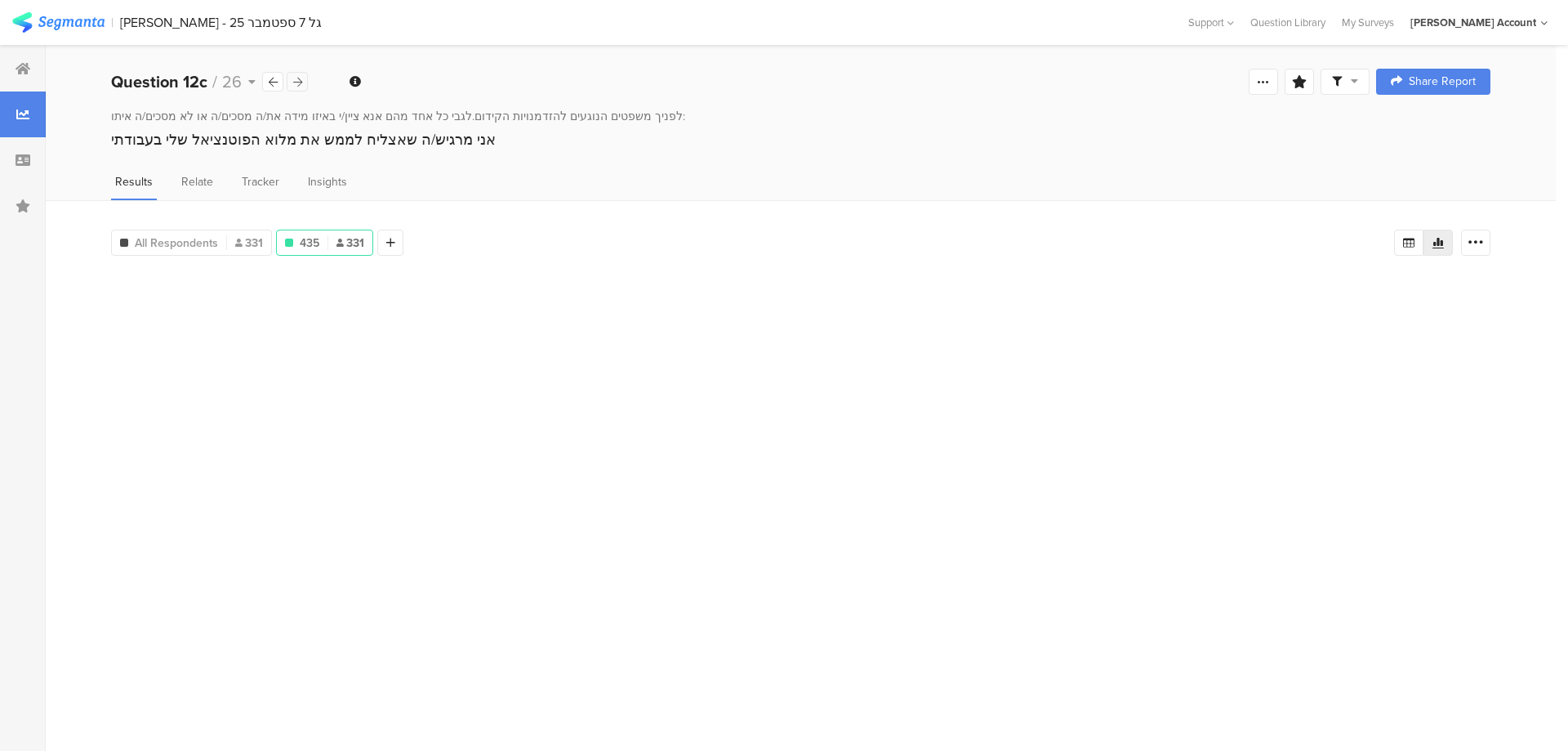
click at [300, 79] on icon at bounding box center [297, 82] width 9 height 10
click at [301, 78] on icon at bounding box center [297, 82] width 9 height 10
click at [302, 78] on icon at bounding box center [297, 82] width 9 height 10
click at [302, 79] on icon at bounding box center [297, 82] width 9 height 10
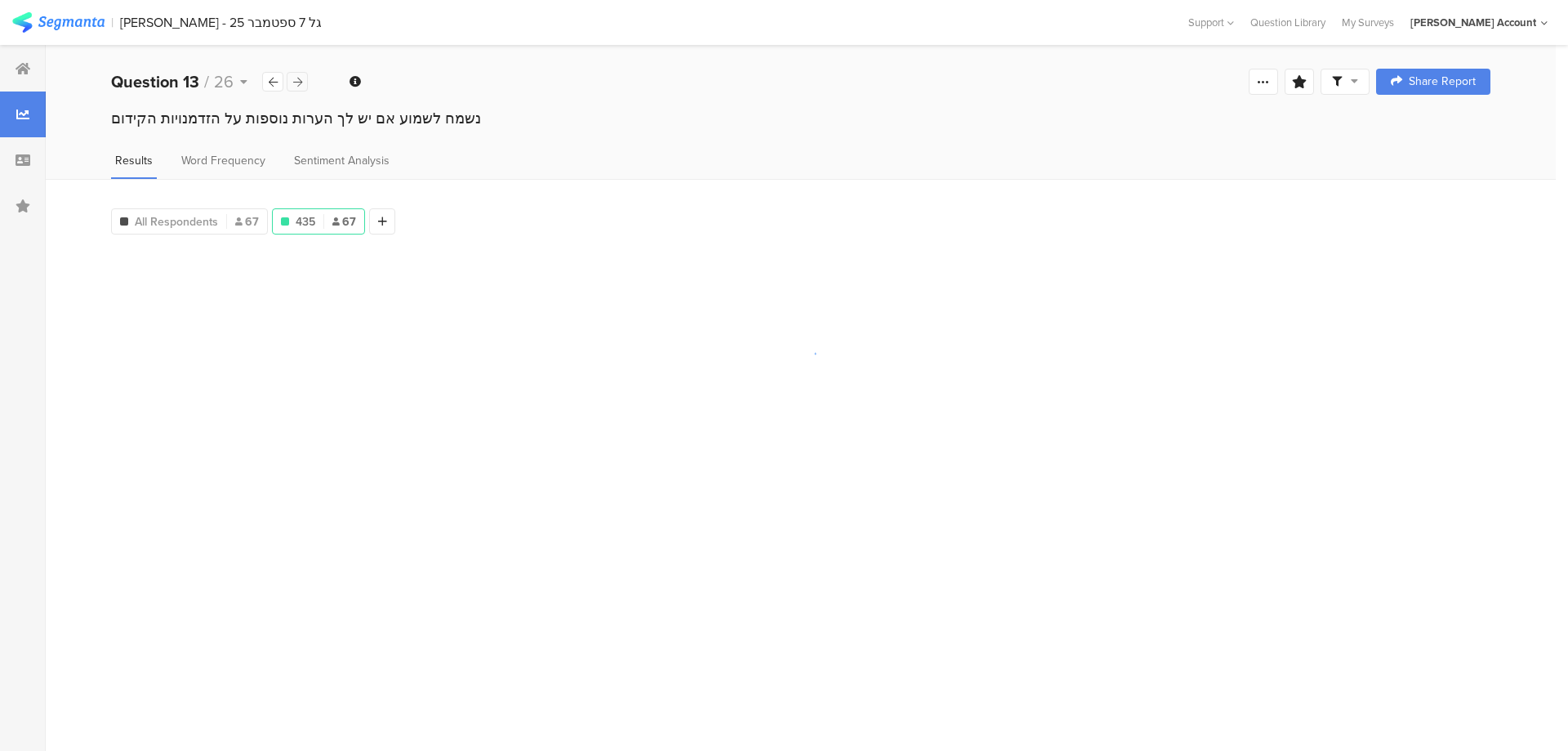
click at [302, 79] on icon at bounding box center [297, 82] width 9 height 10
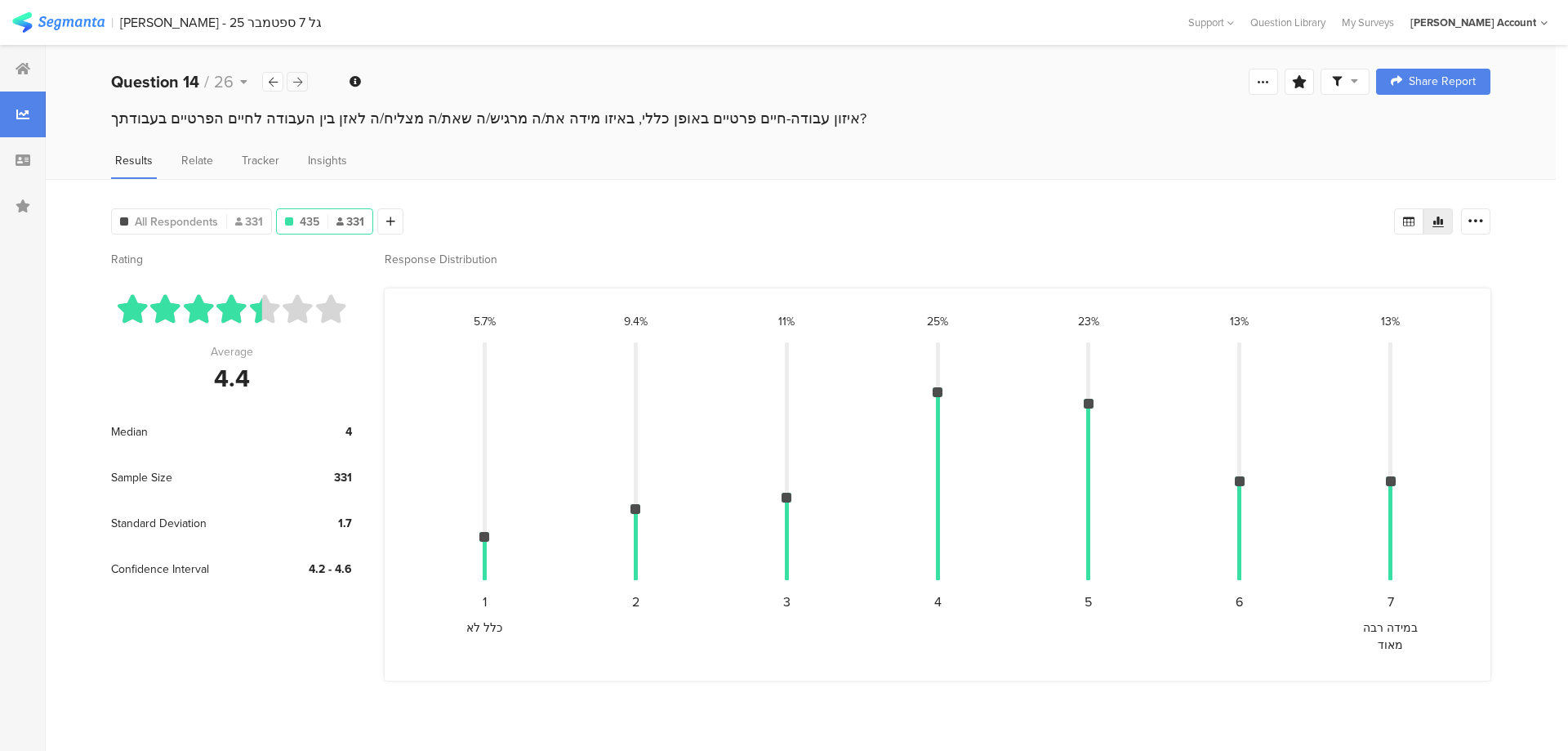
click at [302, 79] on div at bounding box center [297, 82] width 21 height 20
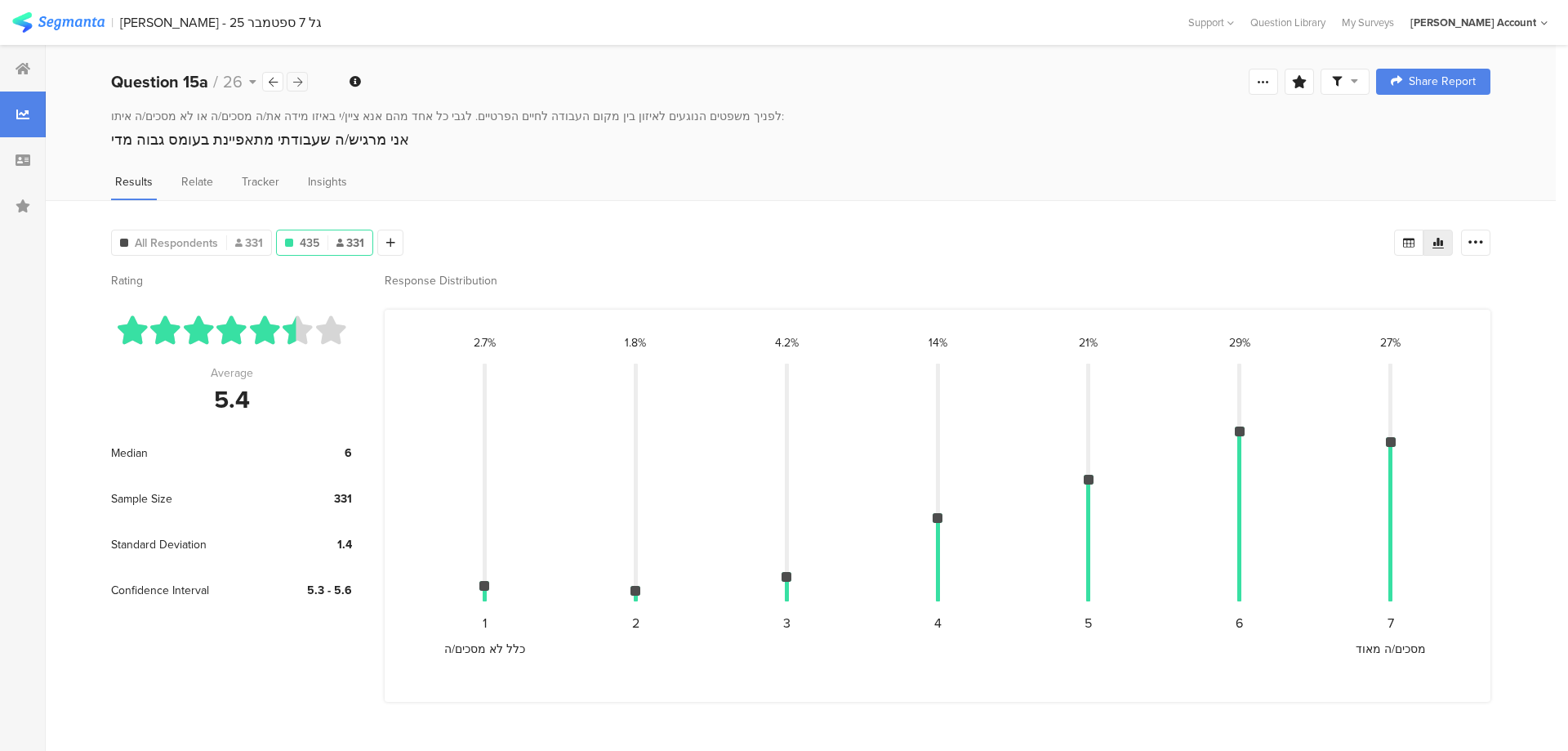
click at [302, 79] on div at bounding box center [297, 82] width 21 height 20
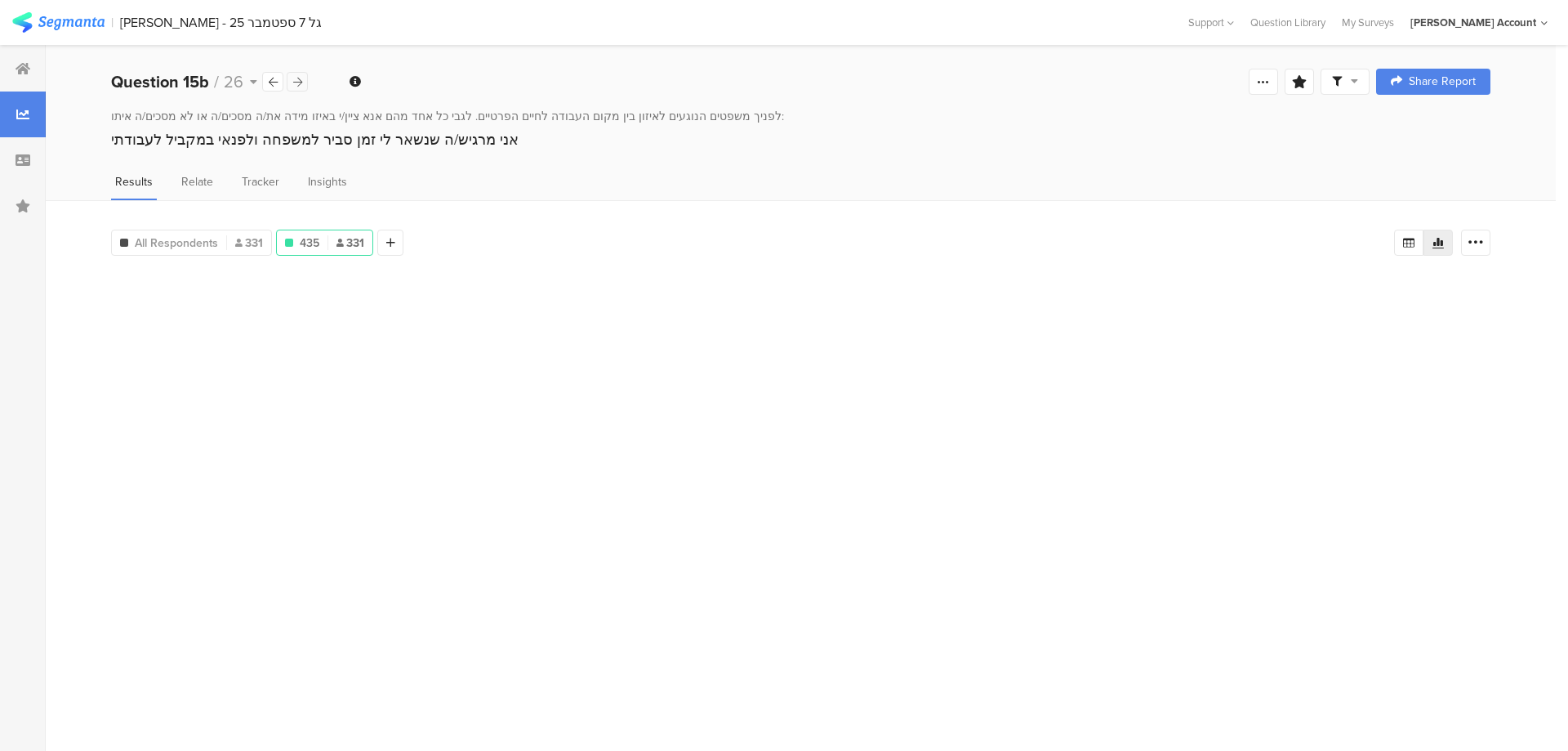
click at [302, 79] on div at bounding box center [297, 82] width 21 height 20
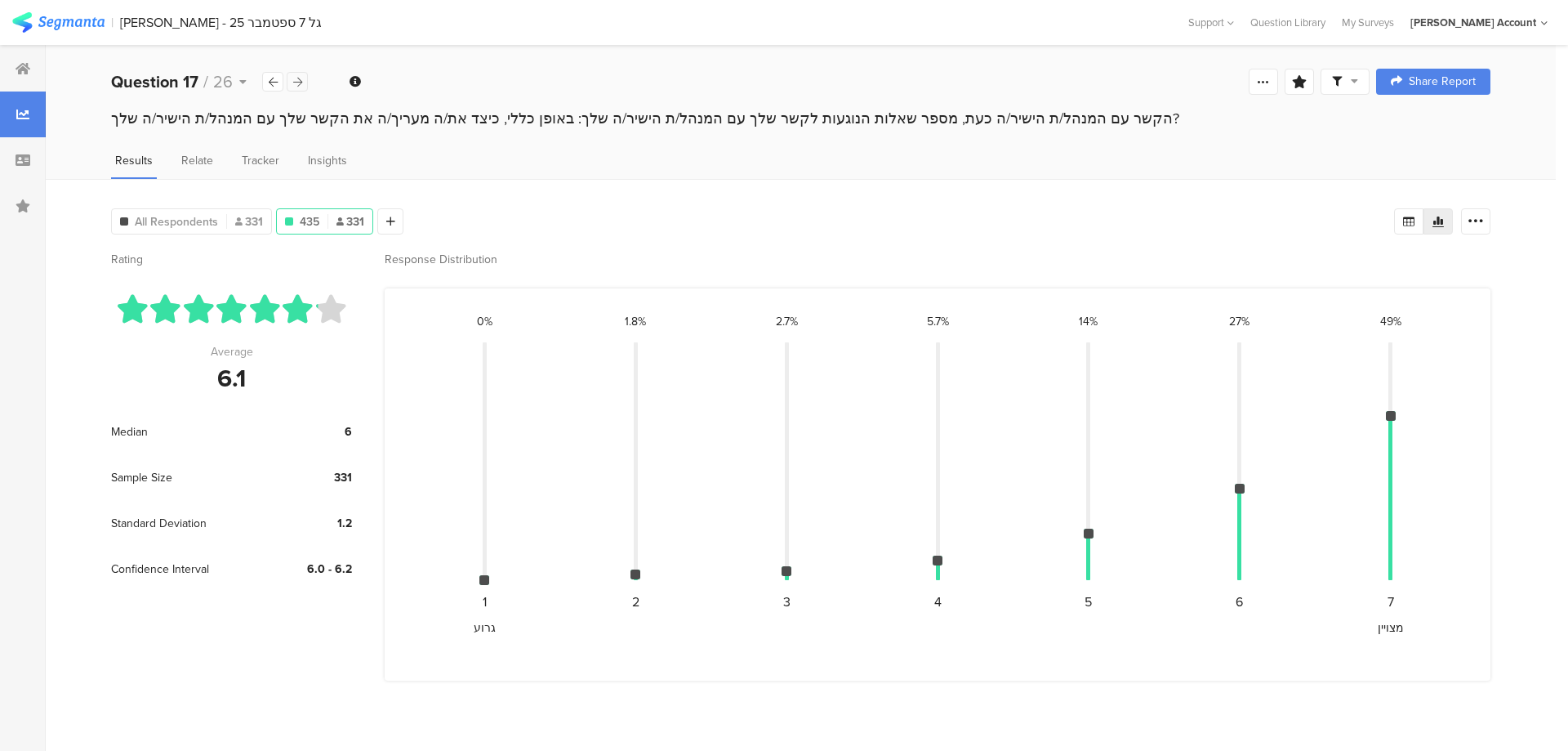
click at [302, 79] on div at bounding box center [297, 82] width 21 height 20
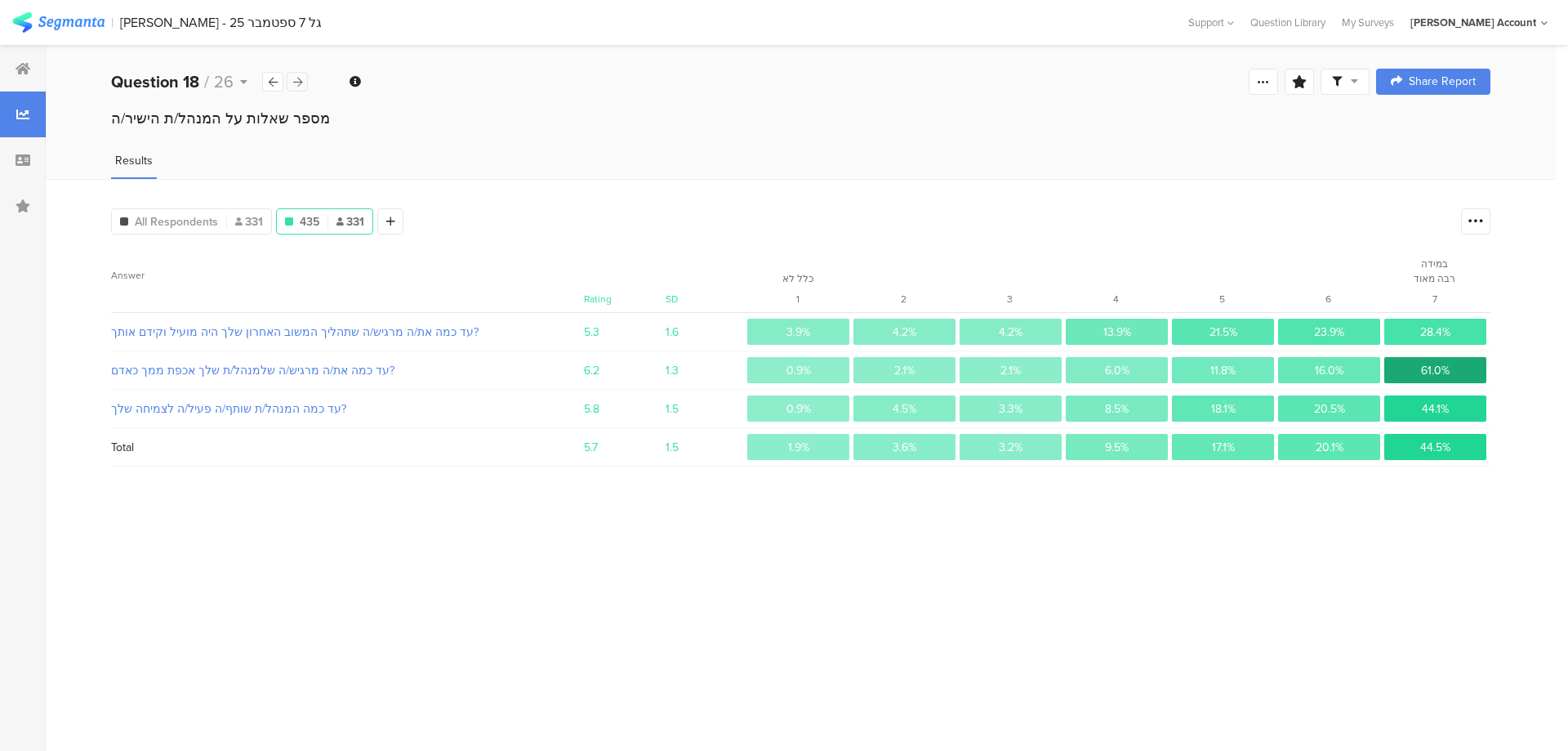
click at [302, 79] on div at bounding box center [297, 82] width 21 height 20
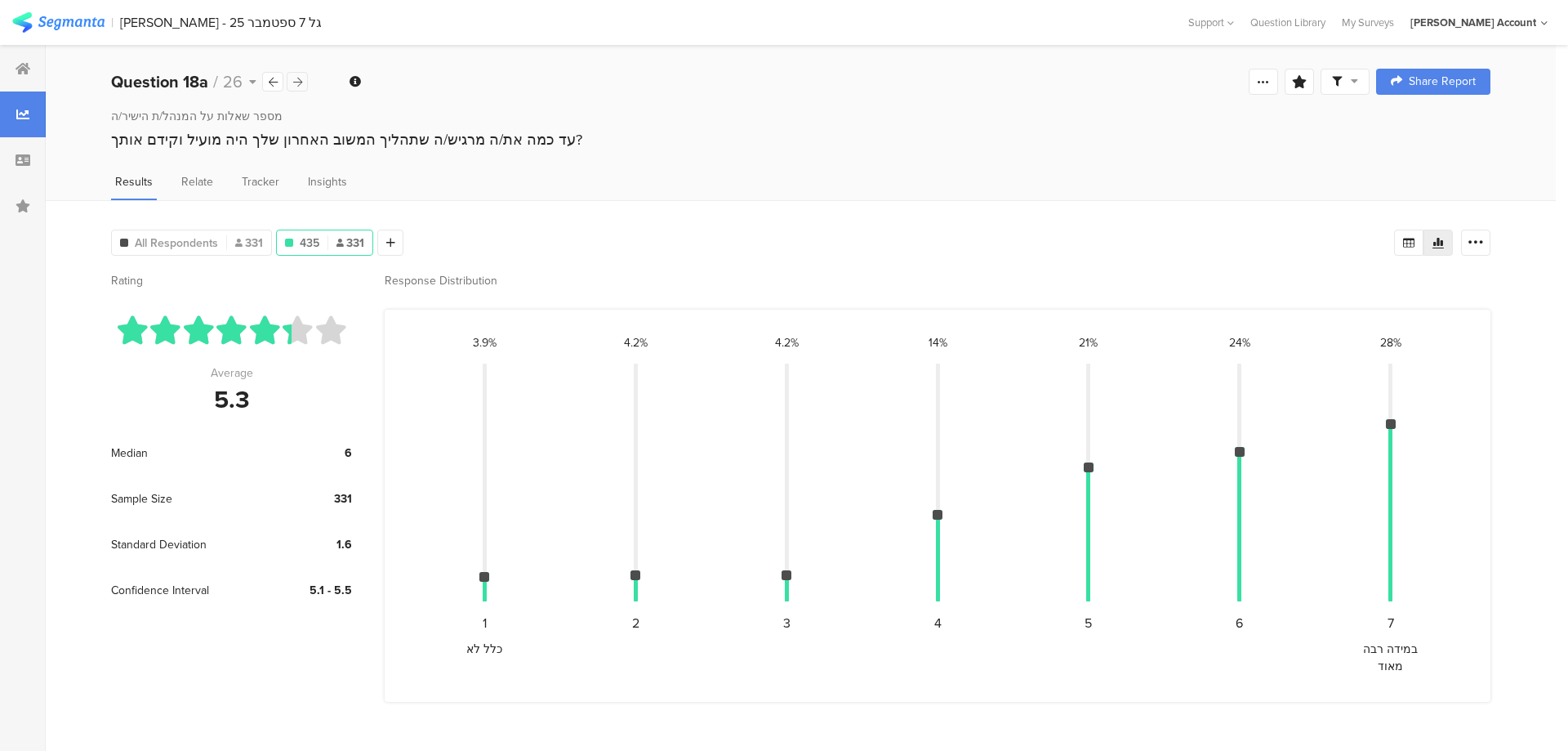
click at [302, 79] on div at bounding box center [297, 82] width 21 height 20
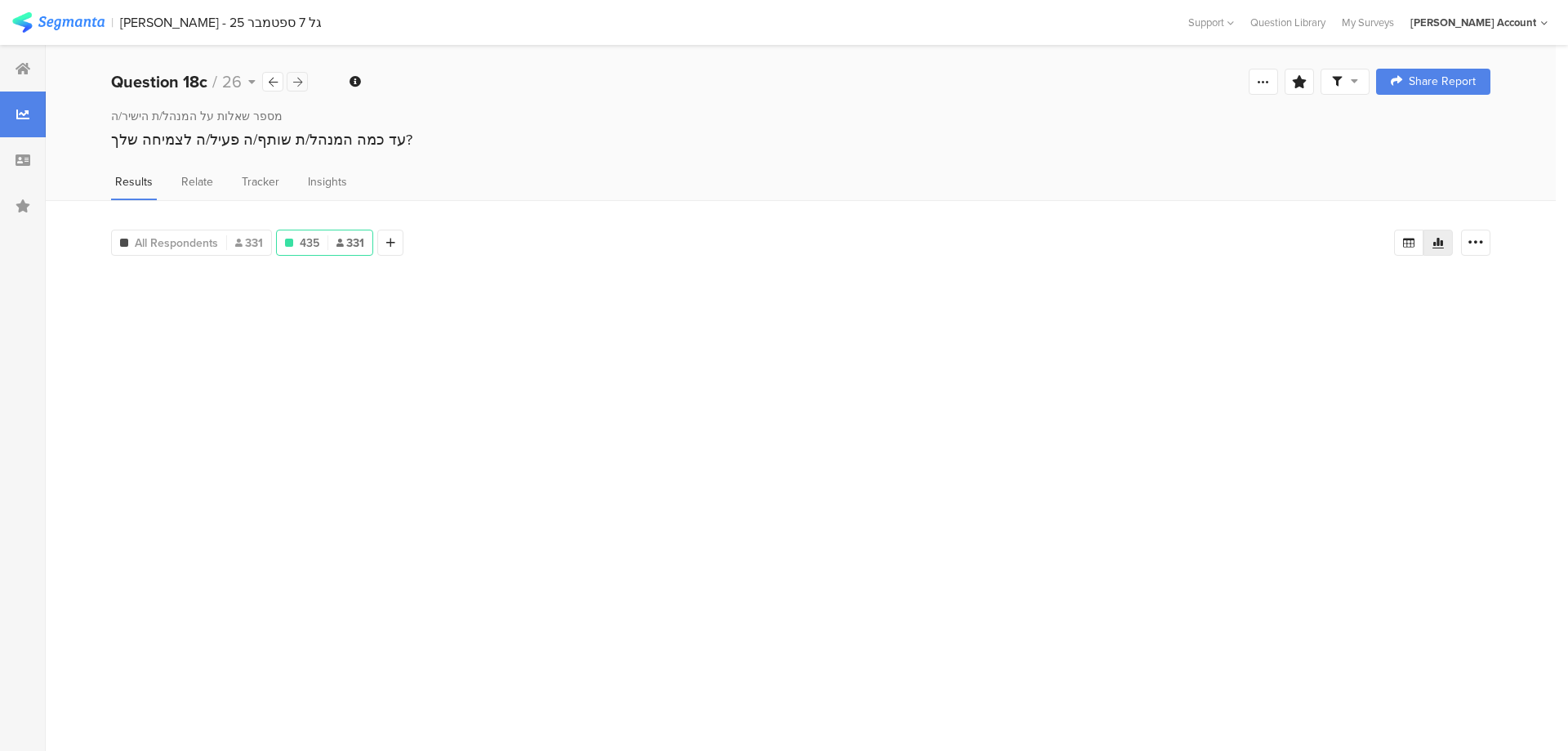
click at [302, 79] on div at bounding box center [297, 82] width 21 height 20
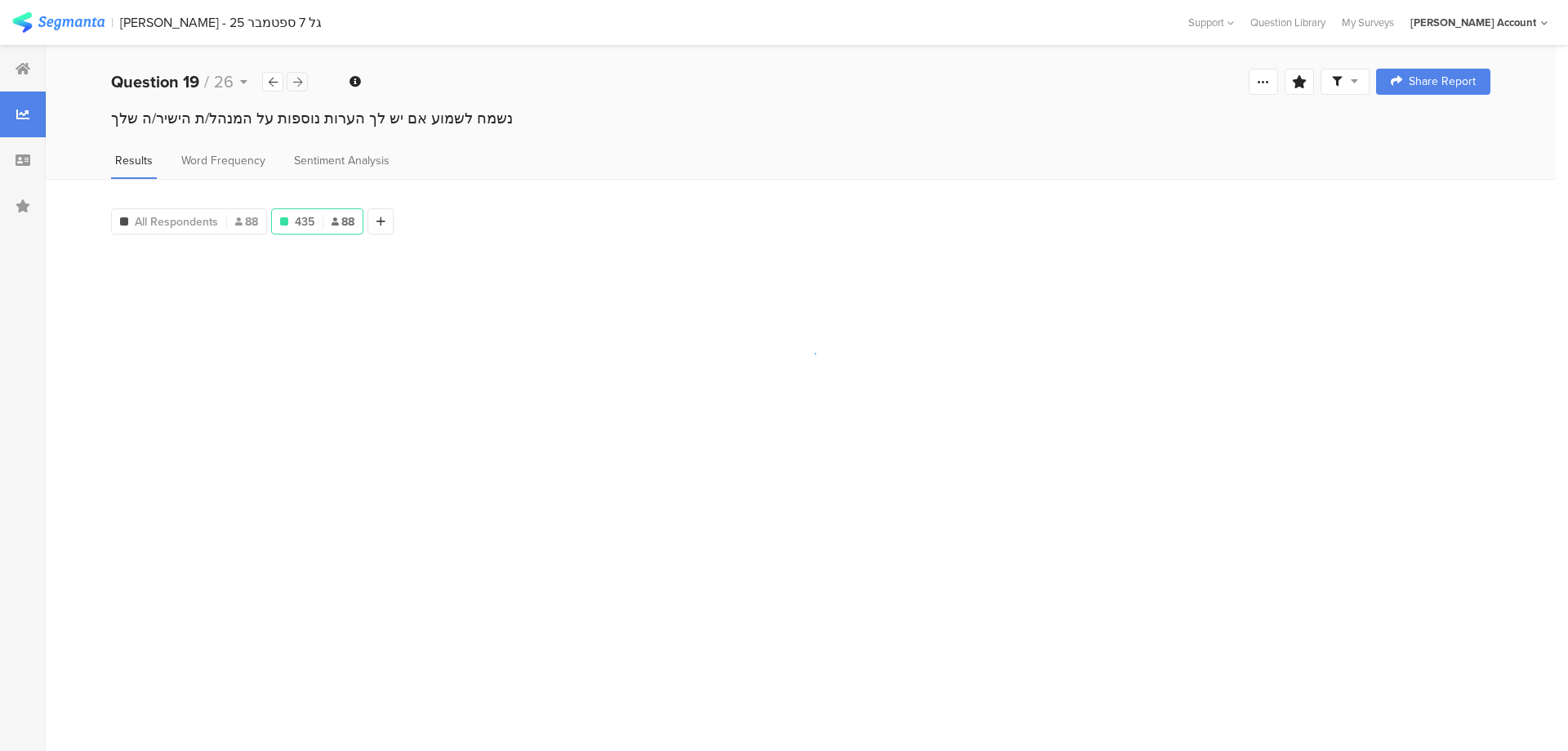
click at [302, 79] on div at bounding box center [297, 82] width 21 height 20
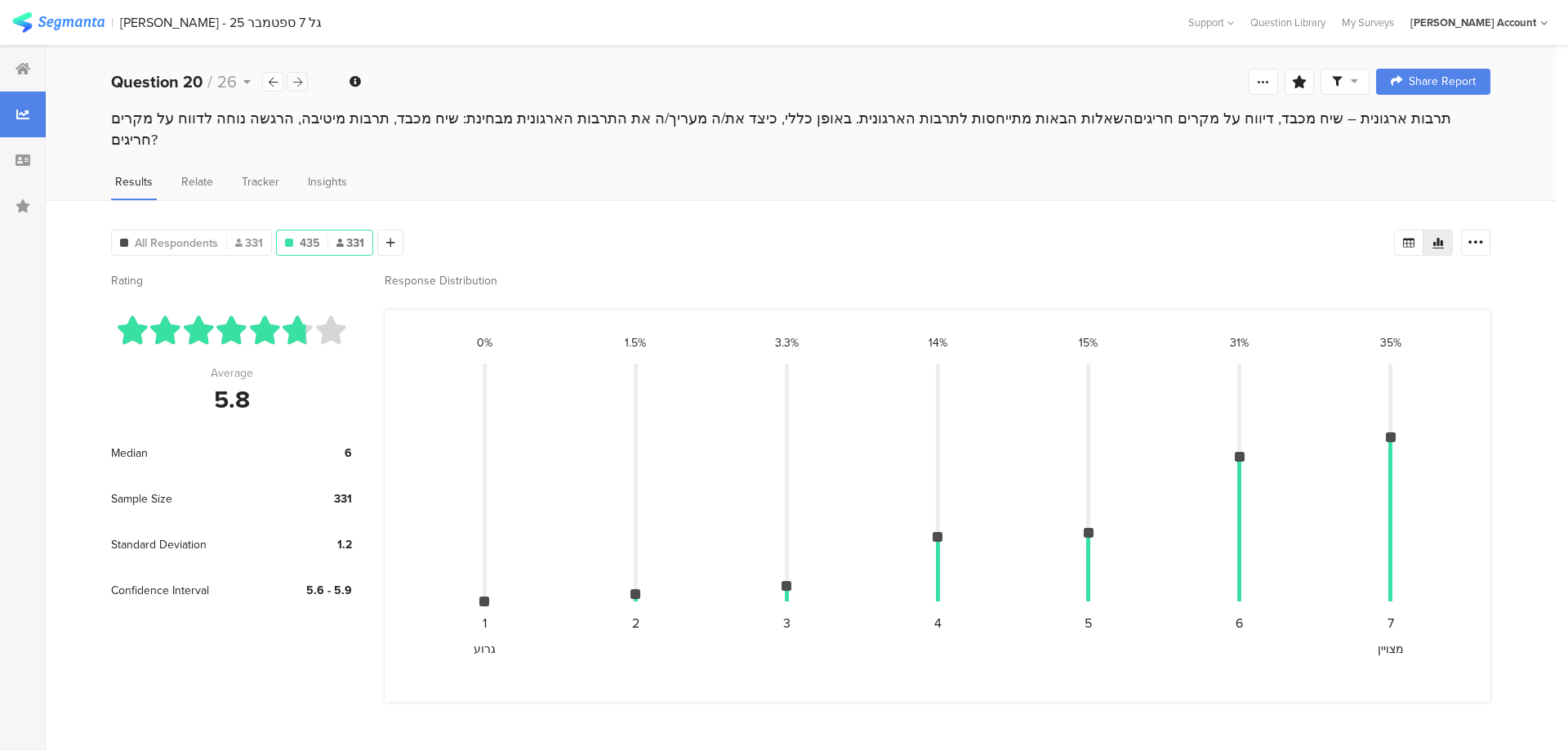
click at [302, 79] on div at bounding box center [297, 82] width 21 height 20
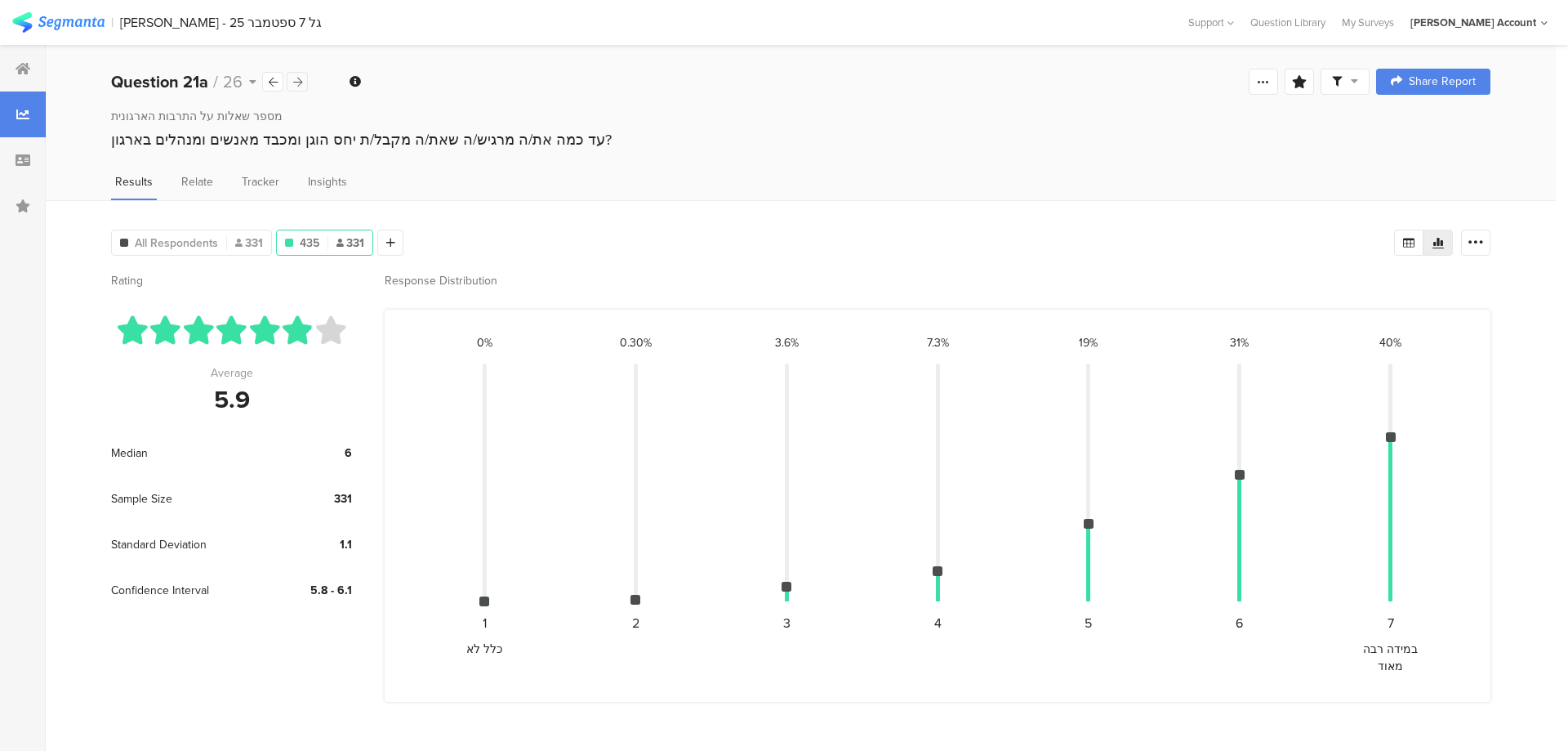
click at [302, 79] on div at bounding box center [297, 82] width 21 height 20
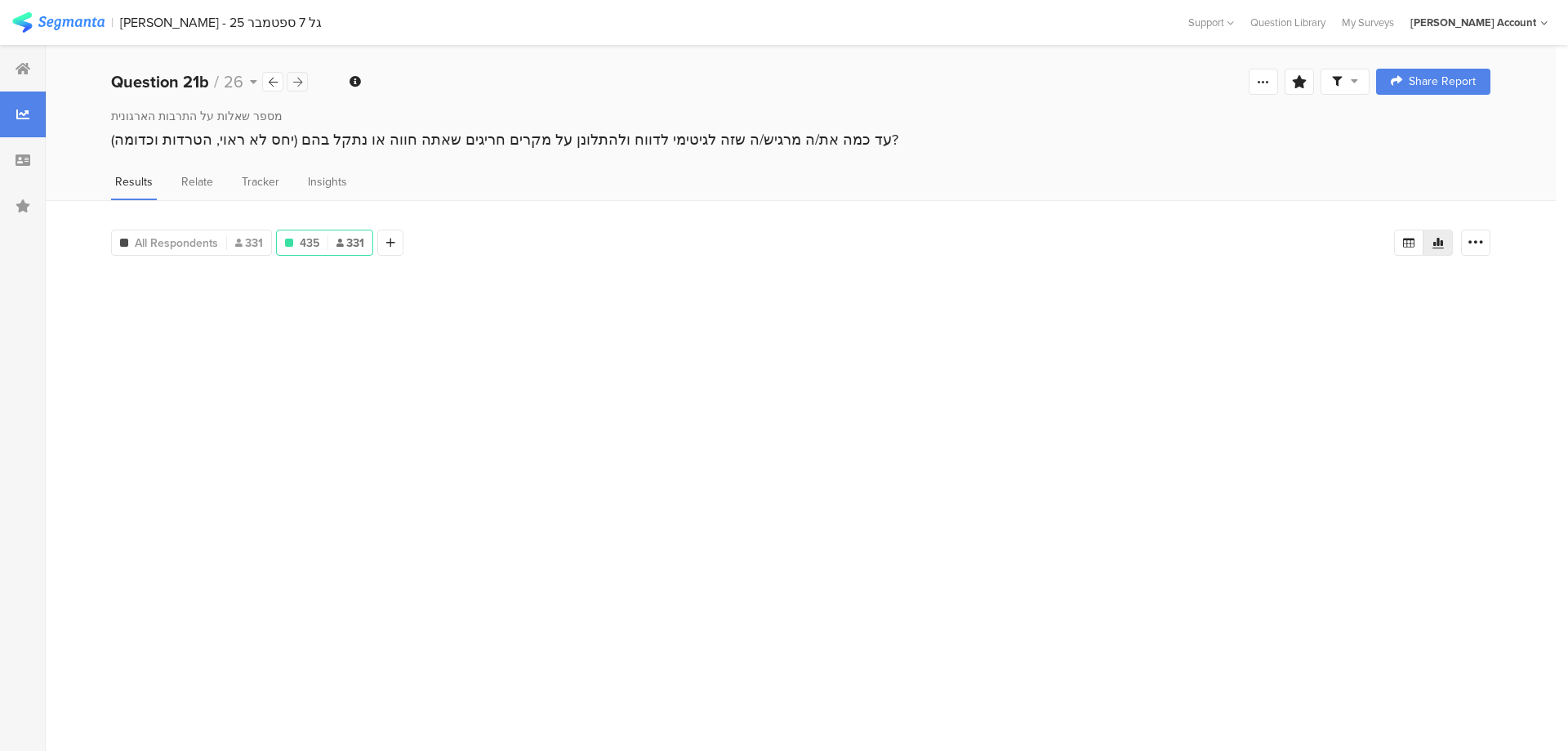
click at [302, 79] on div at bounding box center [297, 82] width 21 height 20
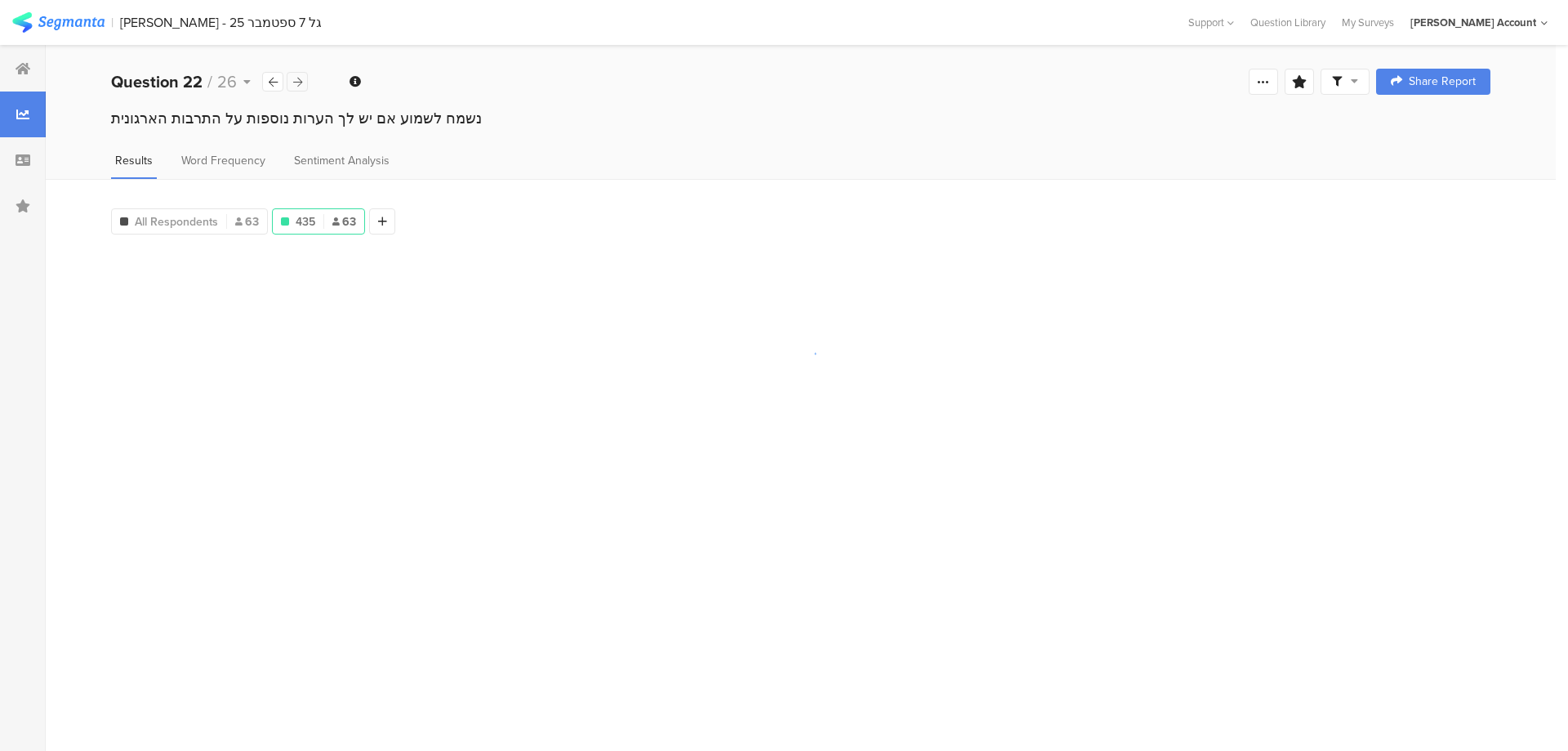
click at [302, 79] on div at bounding box center [297, 82] width 21 height 20
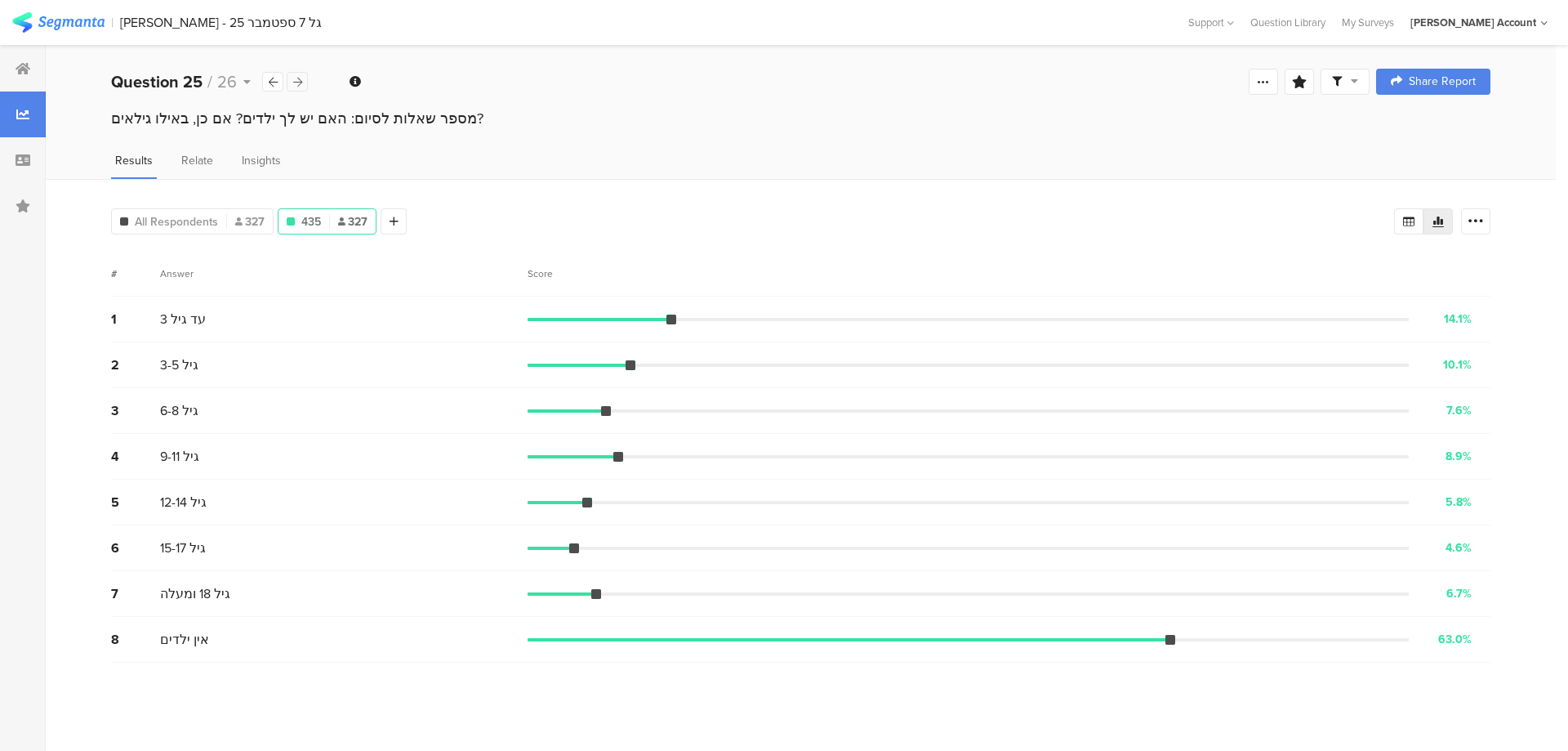
click at [302, 79] on div at bounding box center [297, 82] width 21 height 20
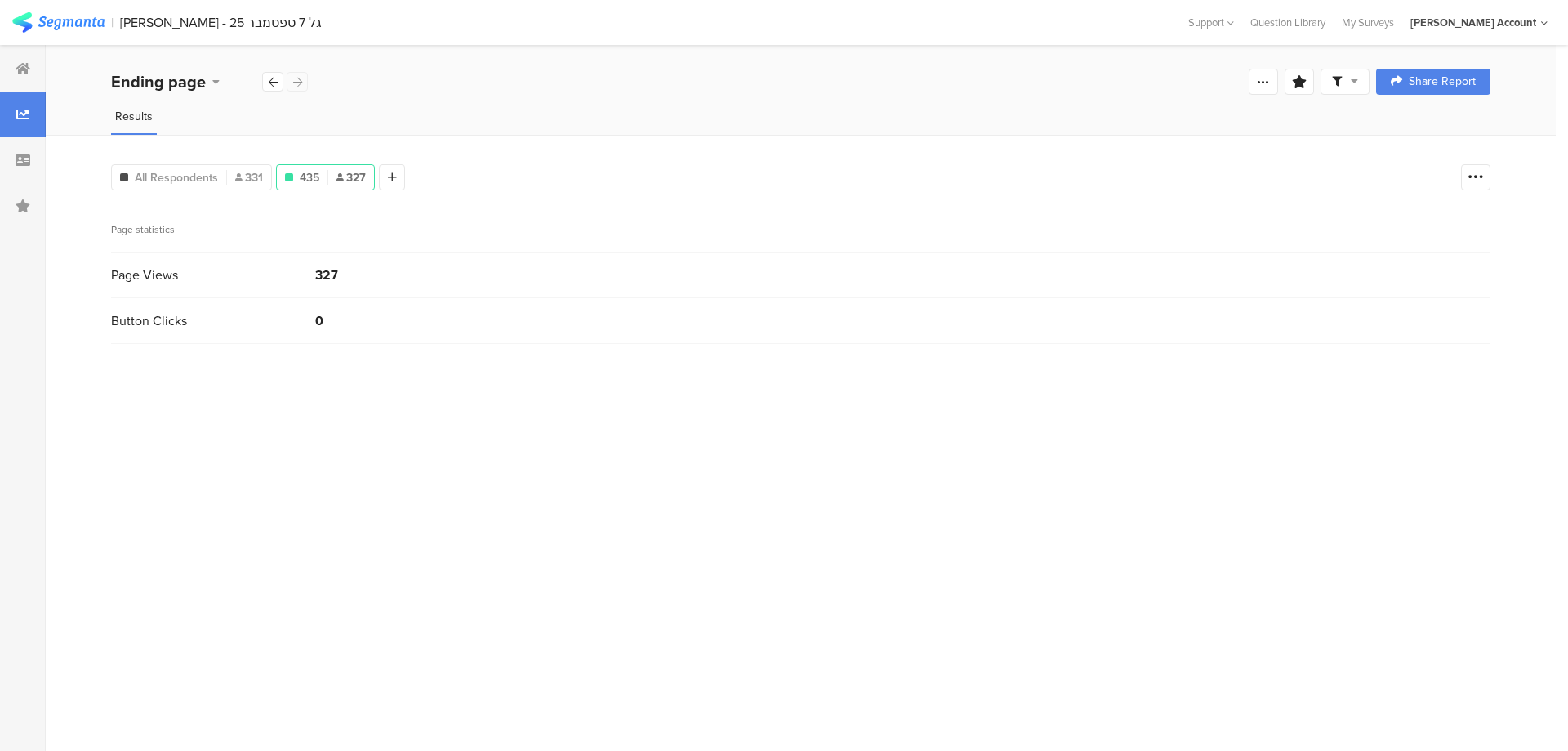
click at [302, 79] on div "Ending page" at bounding box center [209, 82] width 197 height 24
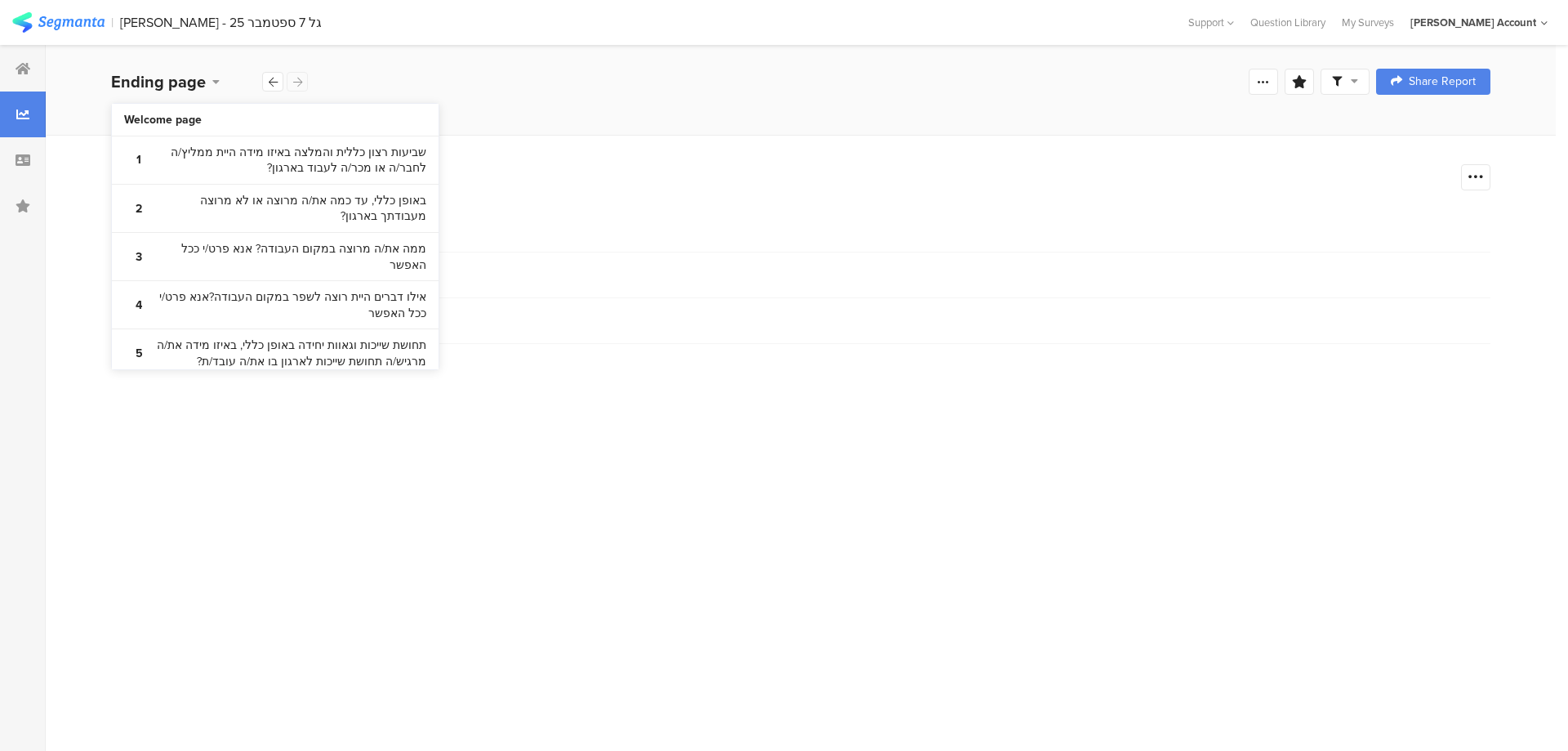
click at [302, 79] on div "Ending page" at bounding box center [209, 82] width 197 height 24
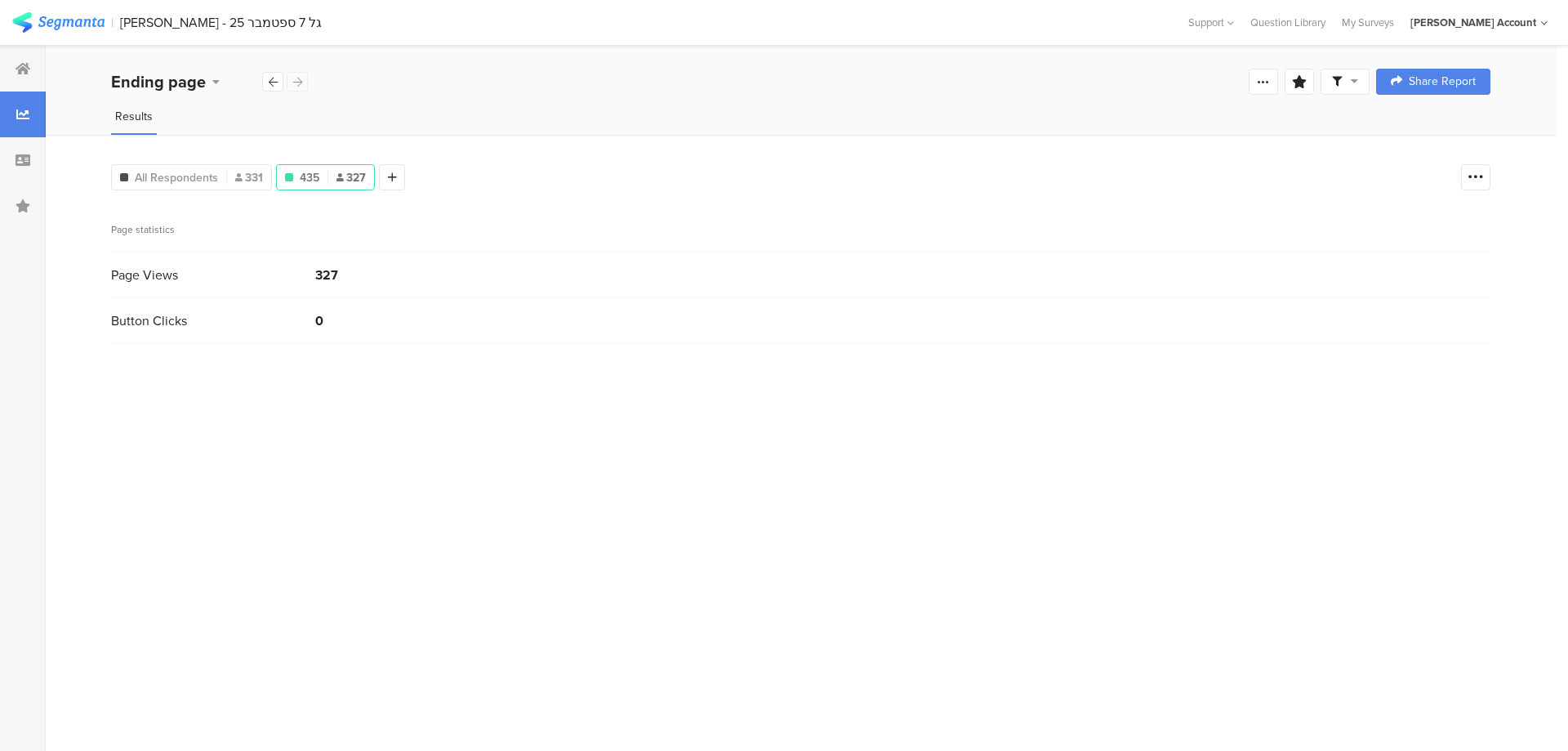
click at [302, 79] on div "Ending page" at bounding box center [209, 82] width 197 height 24
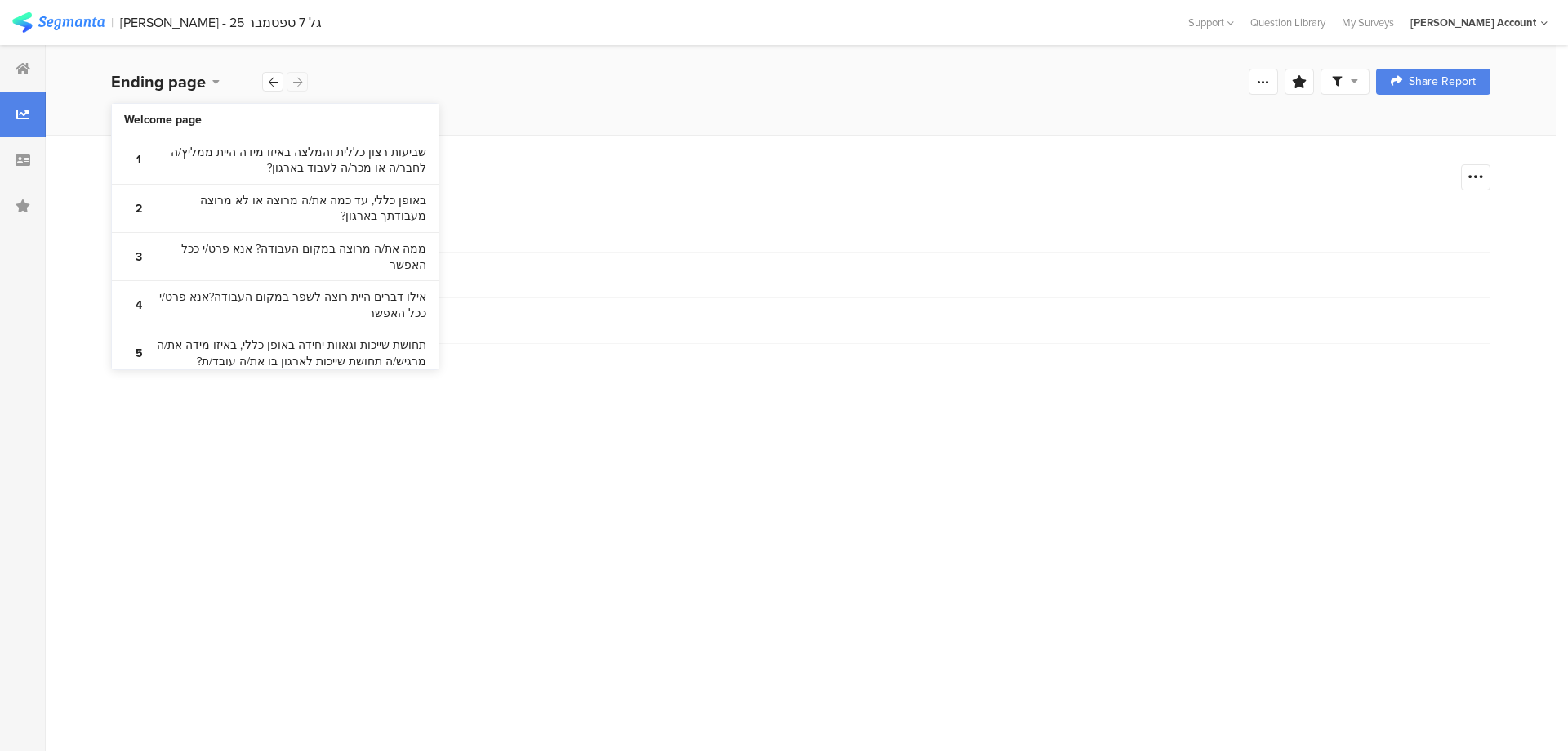
click at [302, 79] on div "Ending page" at bounding box center [209, 82] width 197 height 24
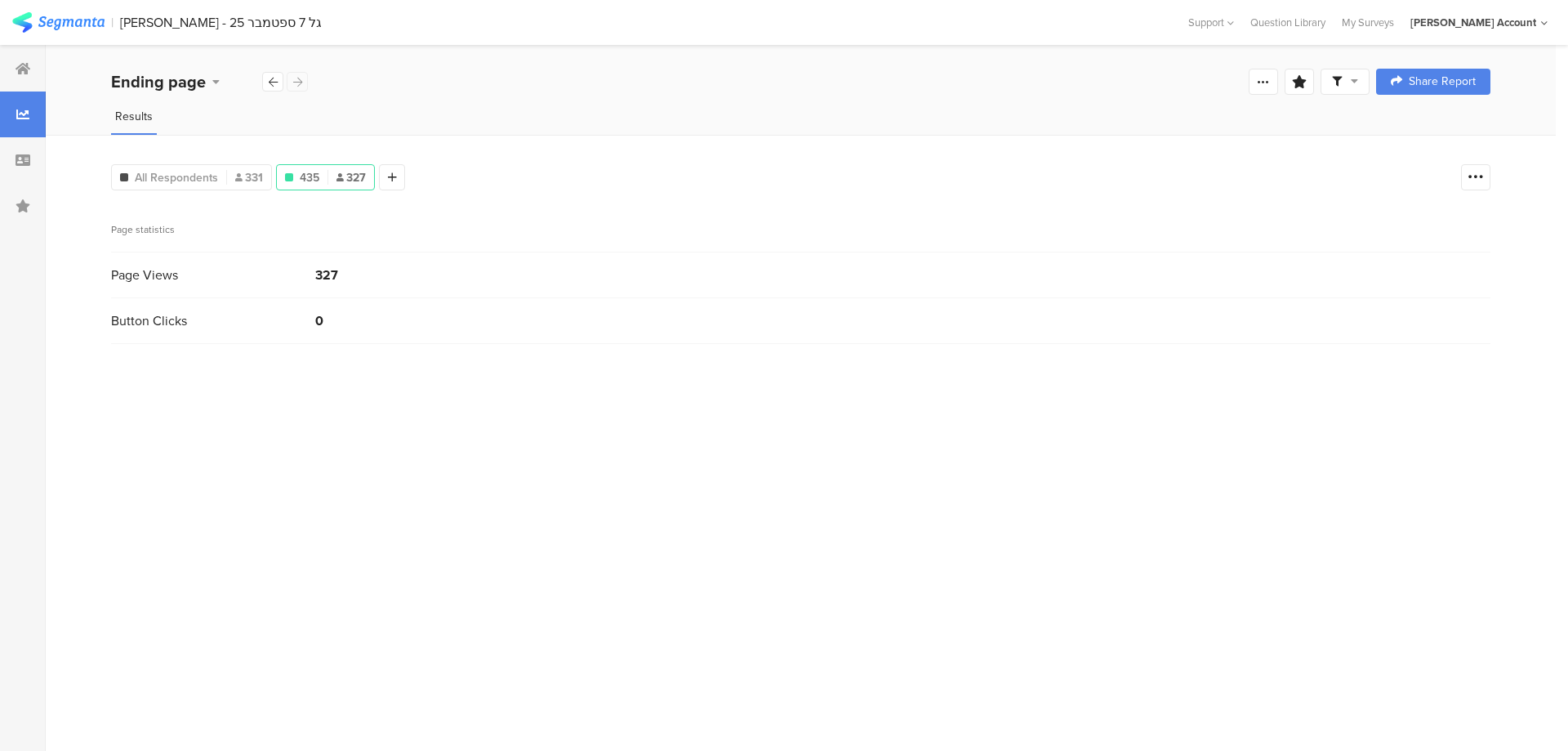
click at [302, 79] on div "Ending page" at bounding box center [209, 82] width 197 height 24
click at [276, 83] on icon at bounding box center [273, 82] width 9 height 10
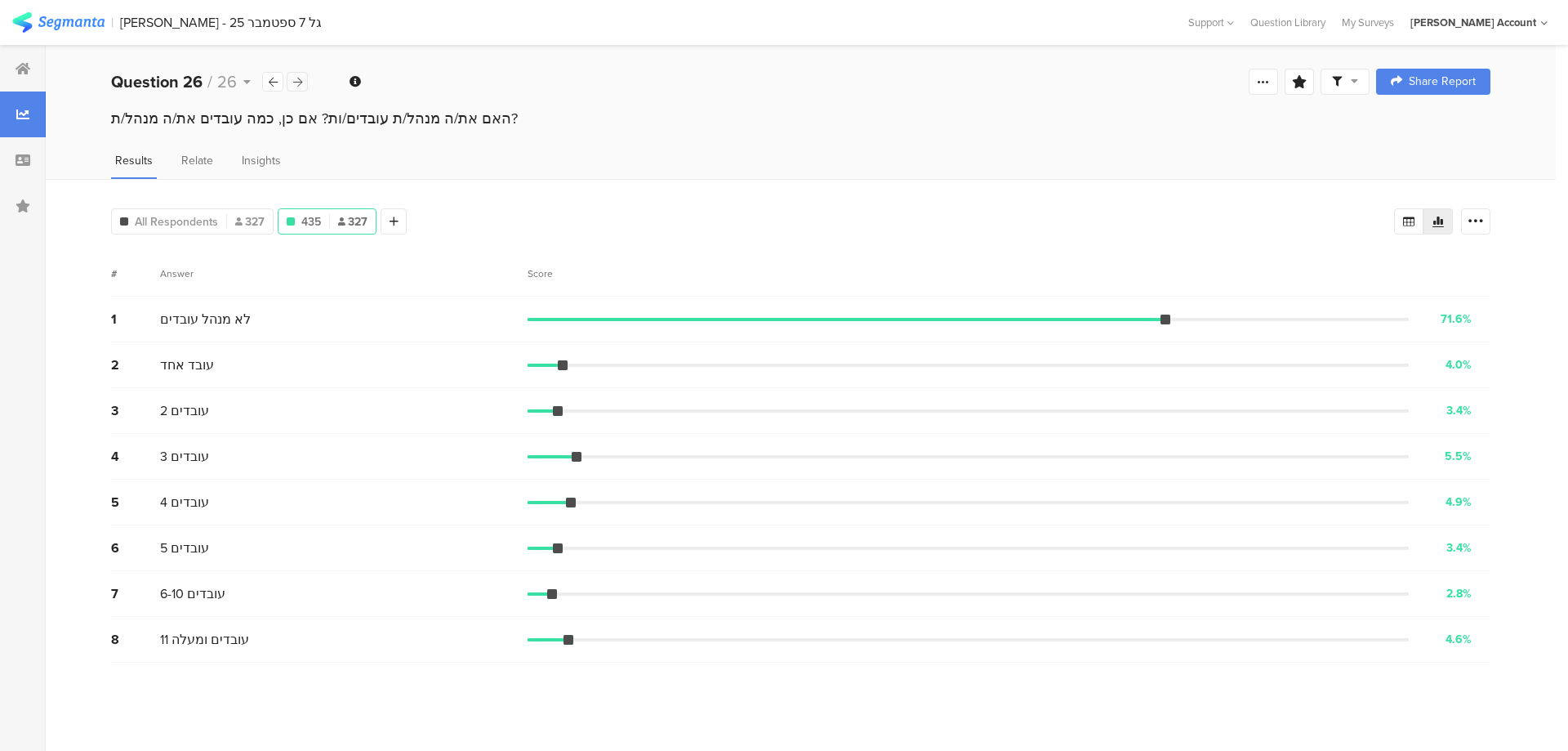
click at [296, 82] on icon at bounding box center [297, 82] width 9 height 10
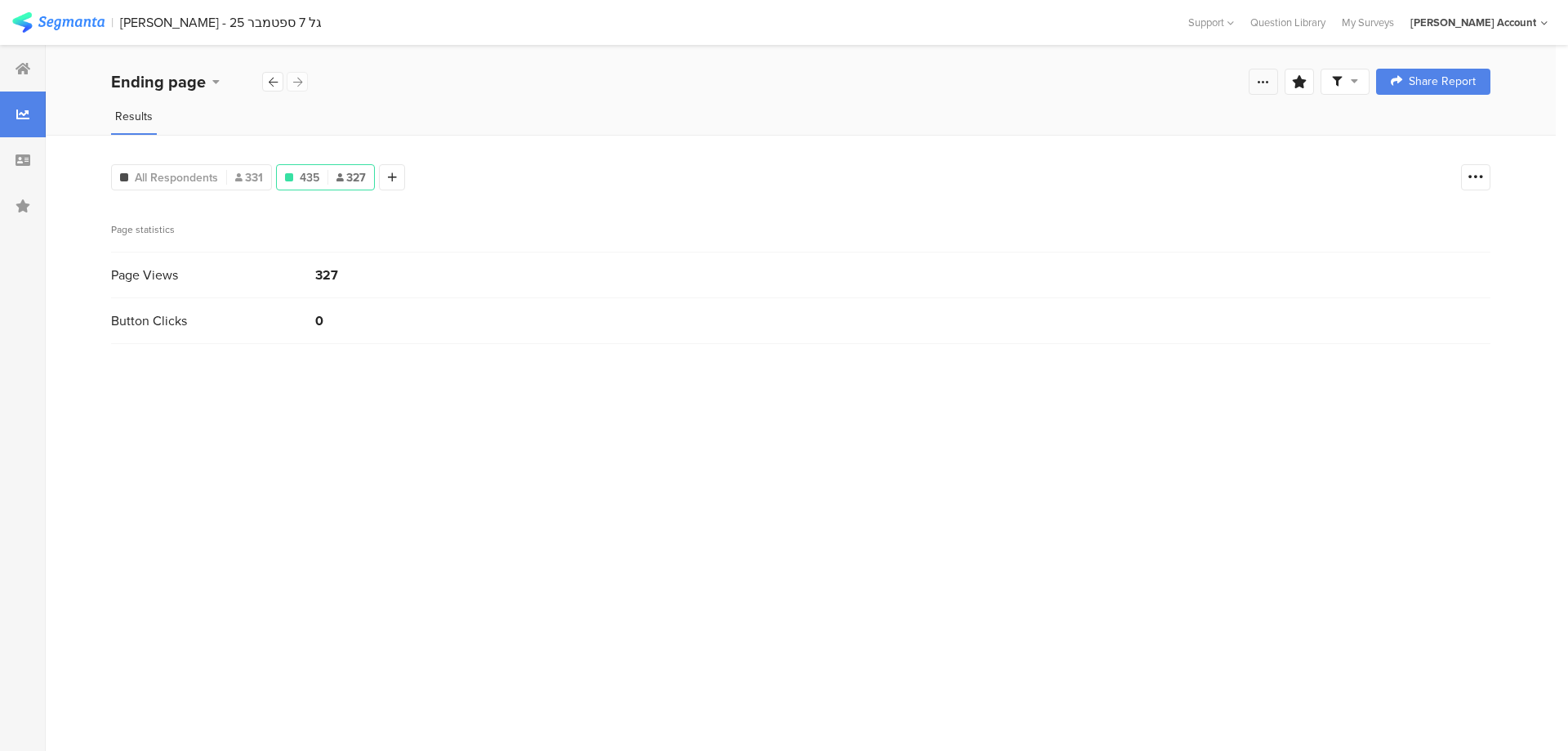
click at [1264, 76] on icon at bounding box center [1263, 81] width 13 height 13
click at [1101, 209] on div "Edit survey" at bounding box center [1079, 210] width 56 height 17
click at [26, 68] on icon at bounding box center [23, 68] width 15 height 13
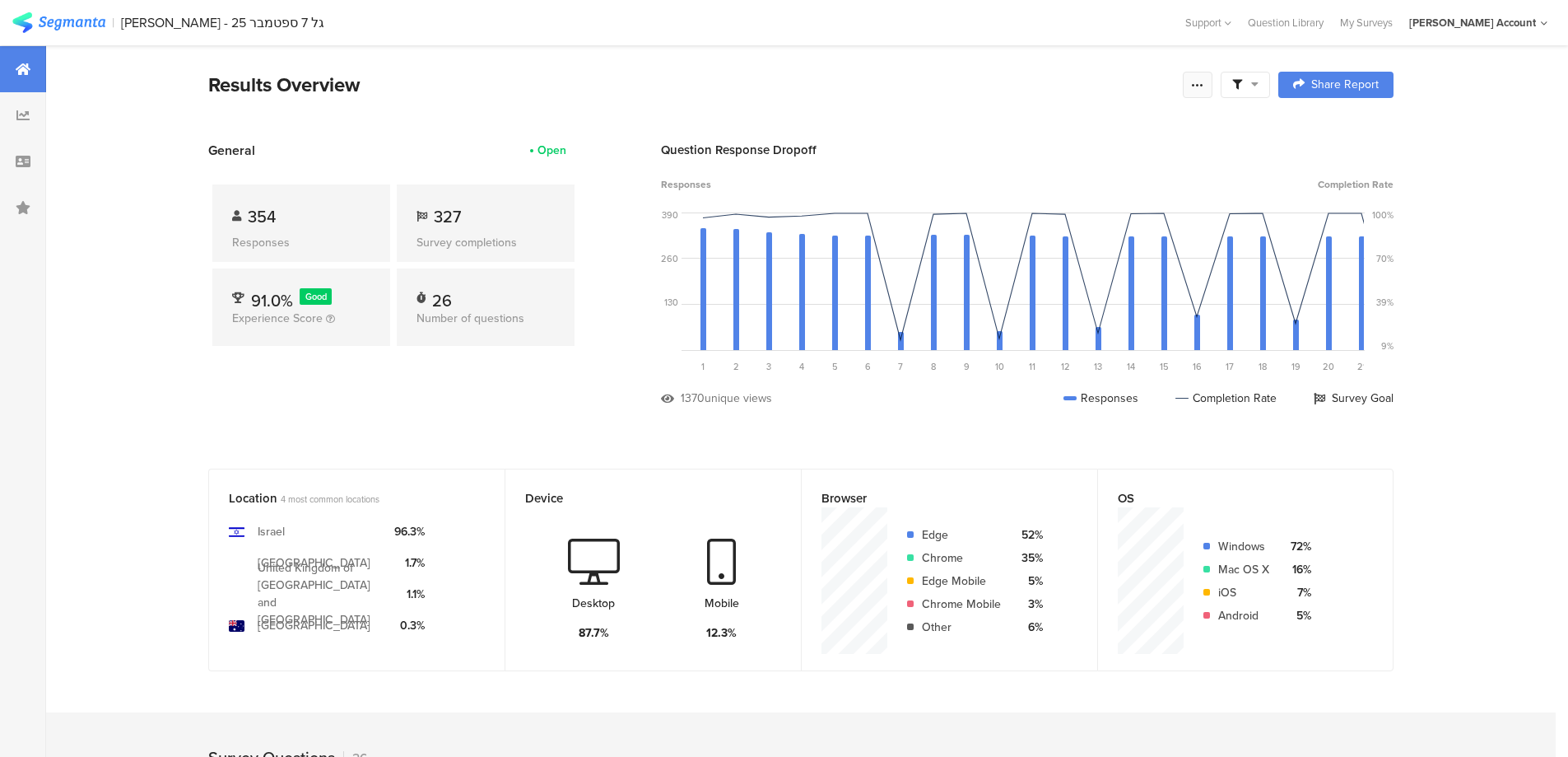
click at [1211, 78] on div at bounding box center [1197, 85] width 30 height 26
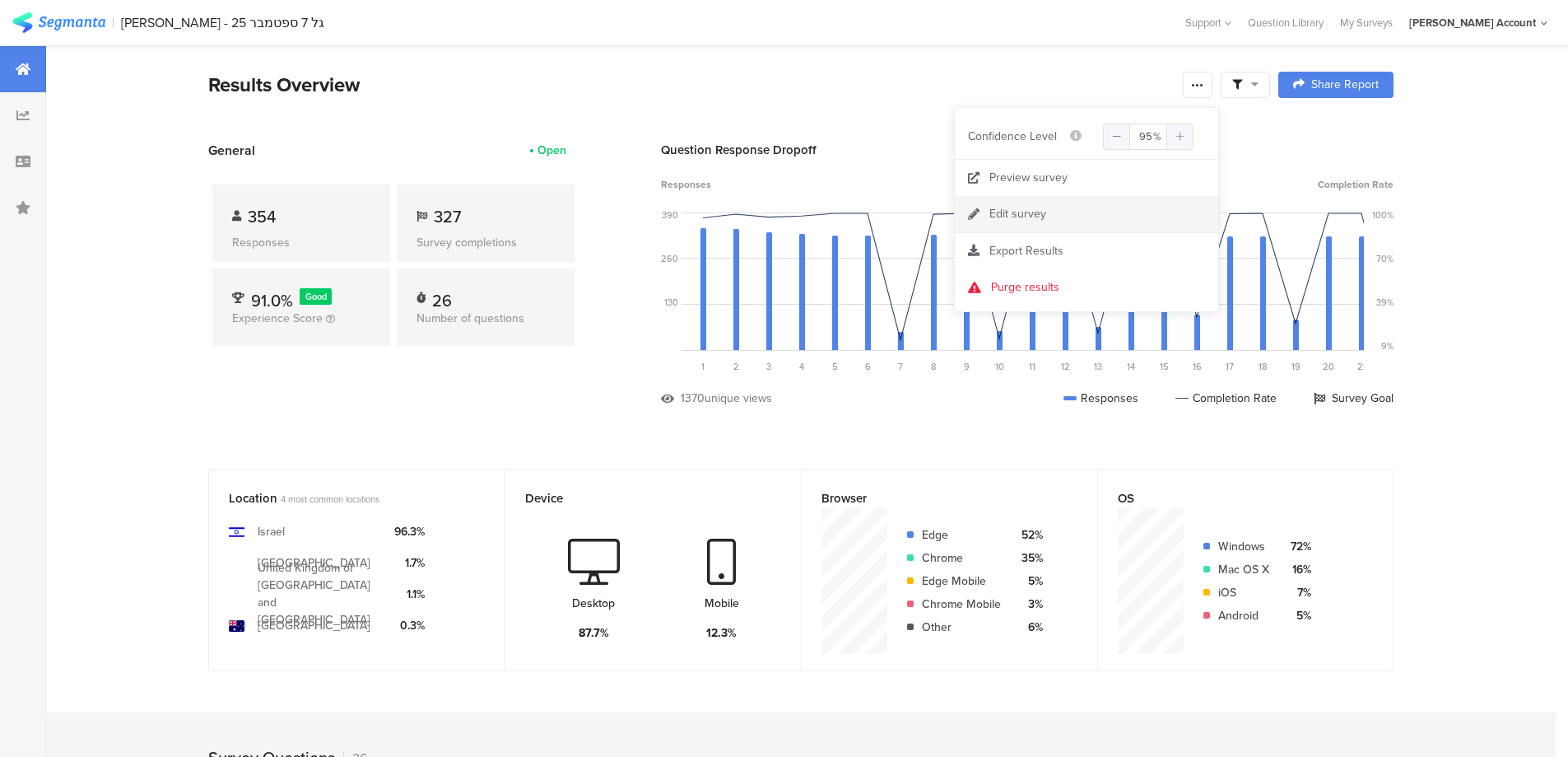
click at [1067, 213] on link "Edit survey" at bounding box center [1086, 214] width 264 height 36
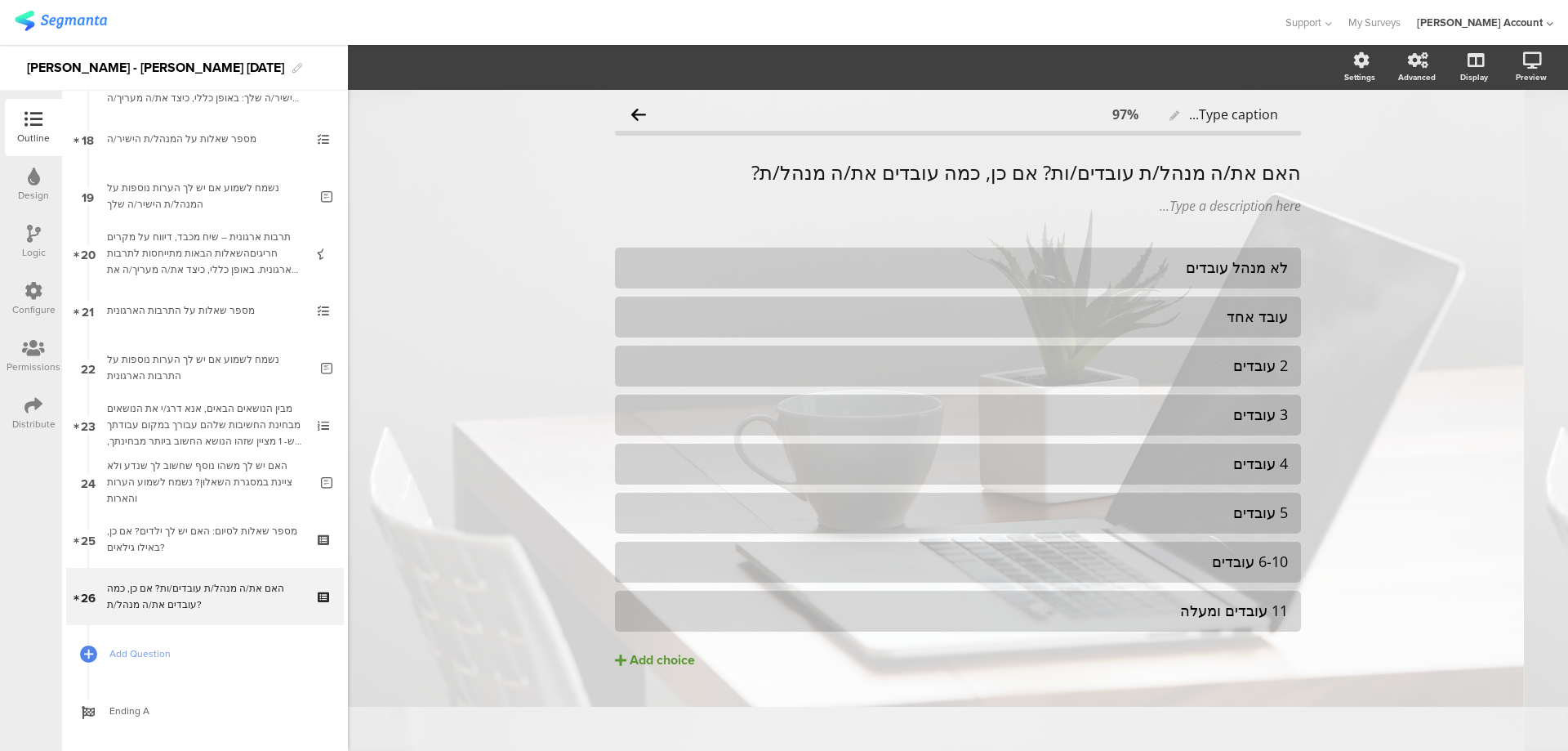
scroll to position [1043, 0]
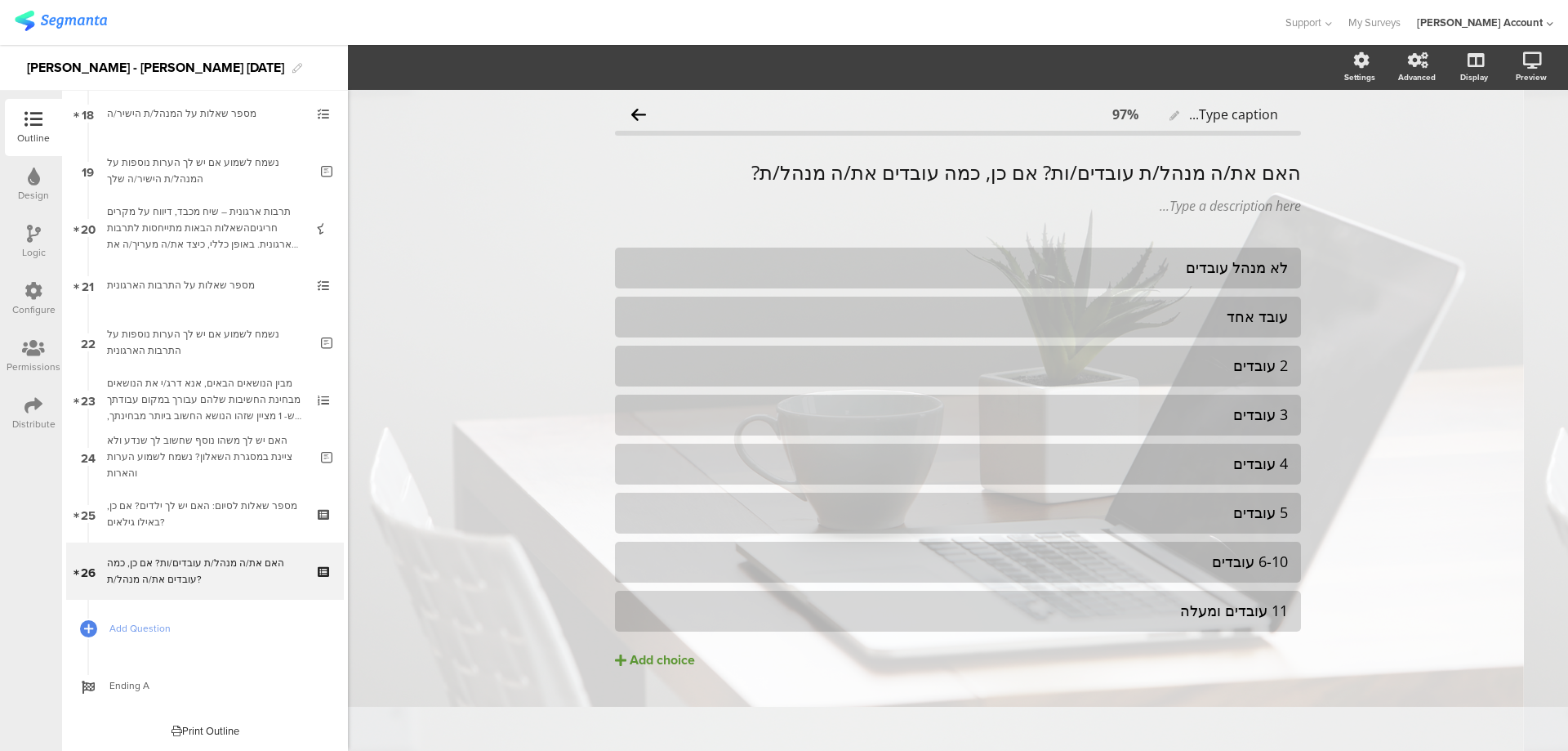
click at [27, 400] on icon at bounding box center [33, 405] width 18 height 18
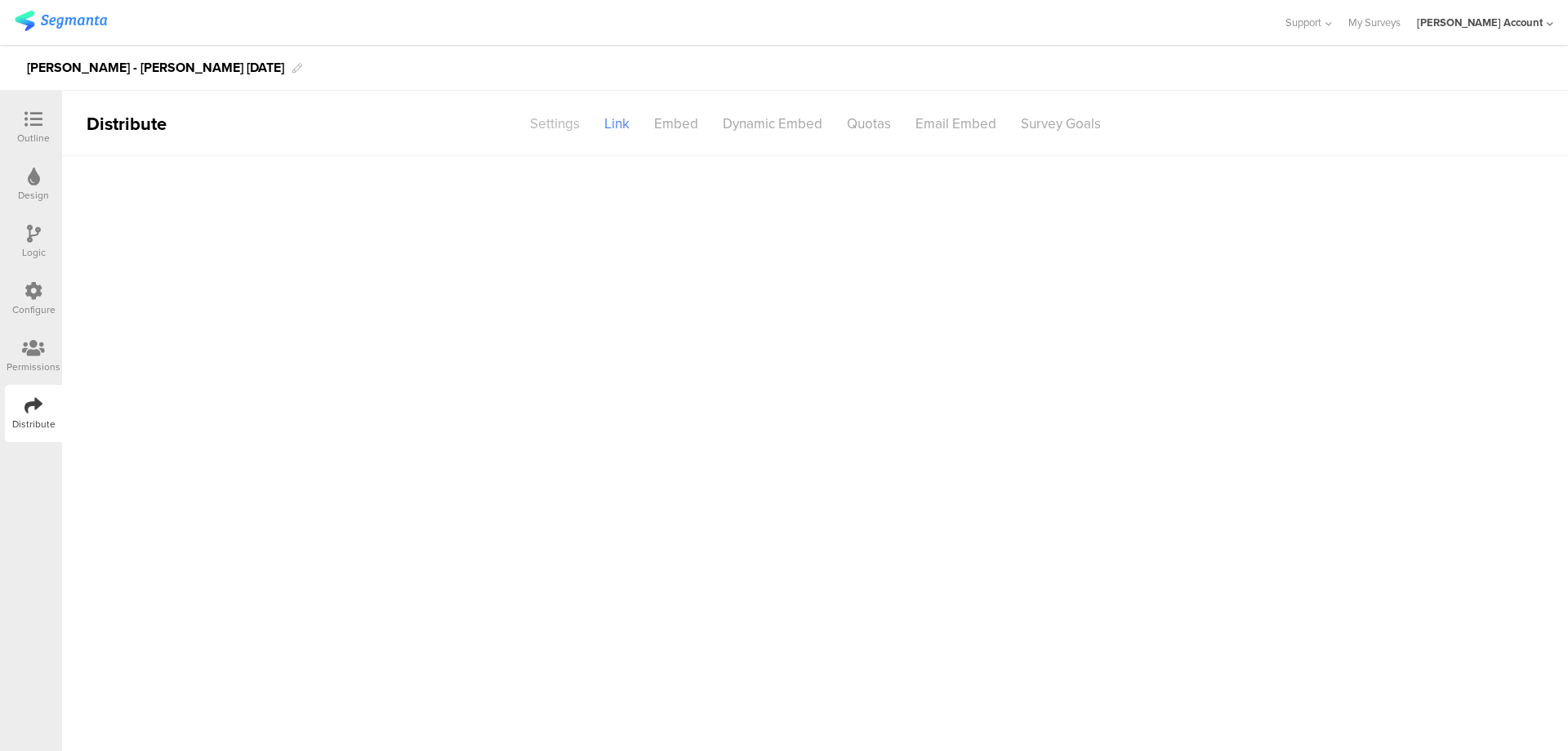
click at [567, 124] on div "Settings" at bounding box center [555, 123] width 75 height 29
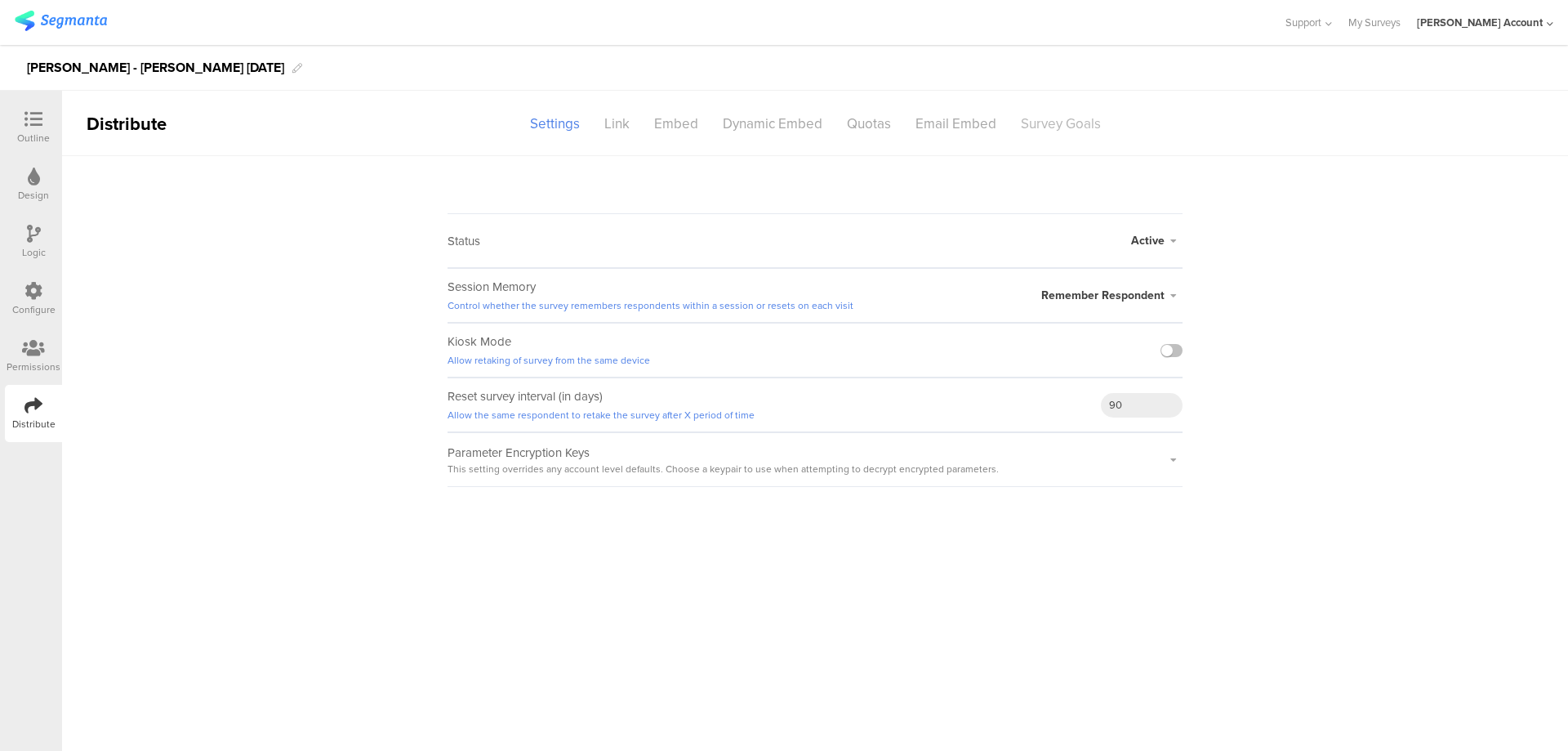
click at [1068, 116] on div "Survey Goals" at bounding box center [1061, 123] width 104 height 29
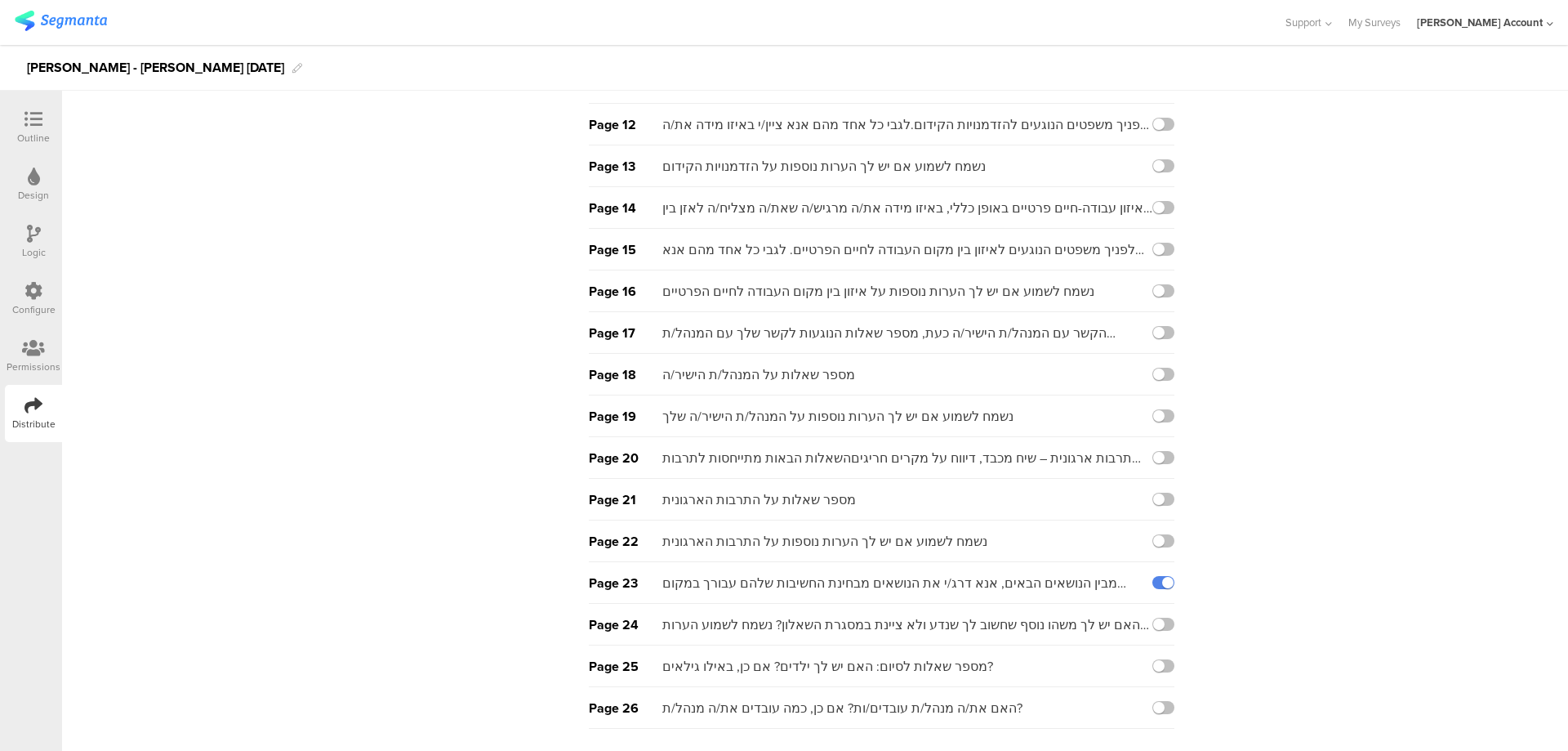
scroll to position [603, 0]
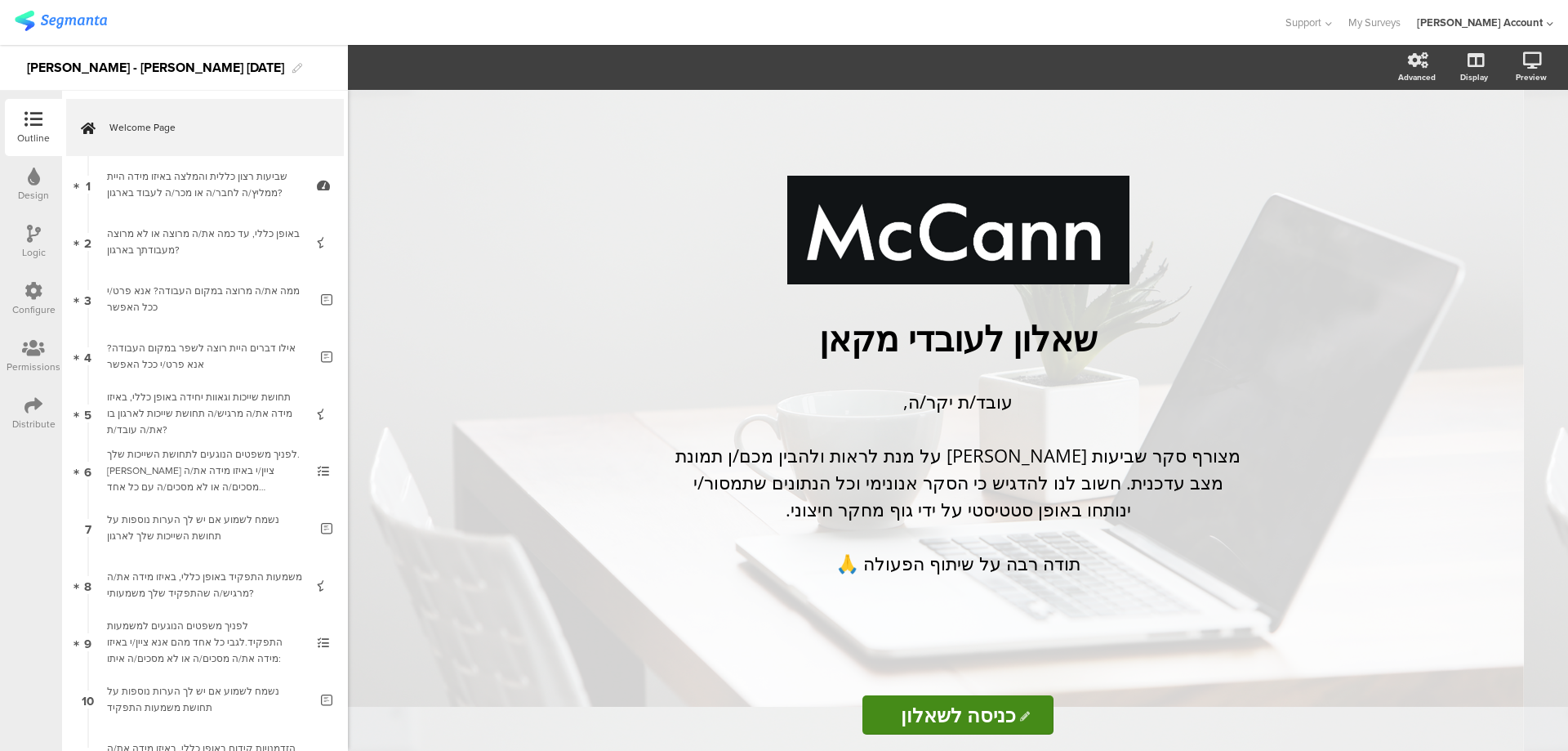
click at [25, 411] on icon at bounding box center [33, 405] width 18 height 18
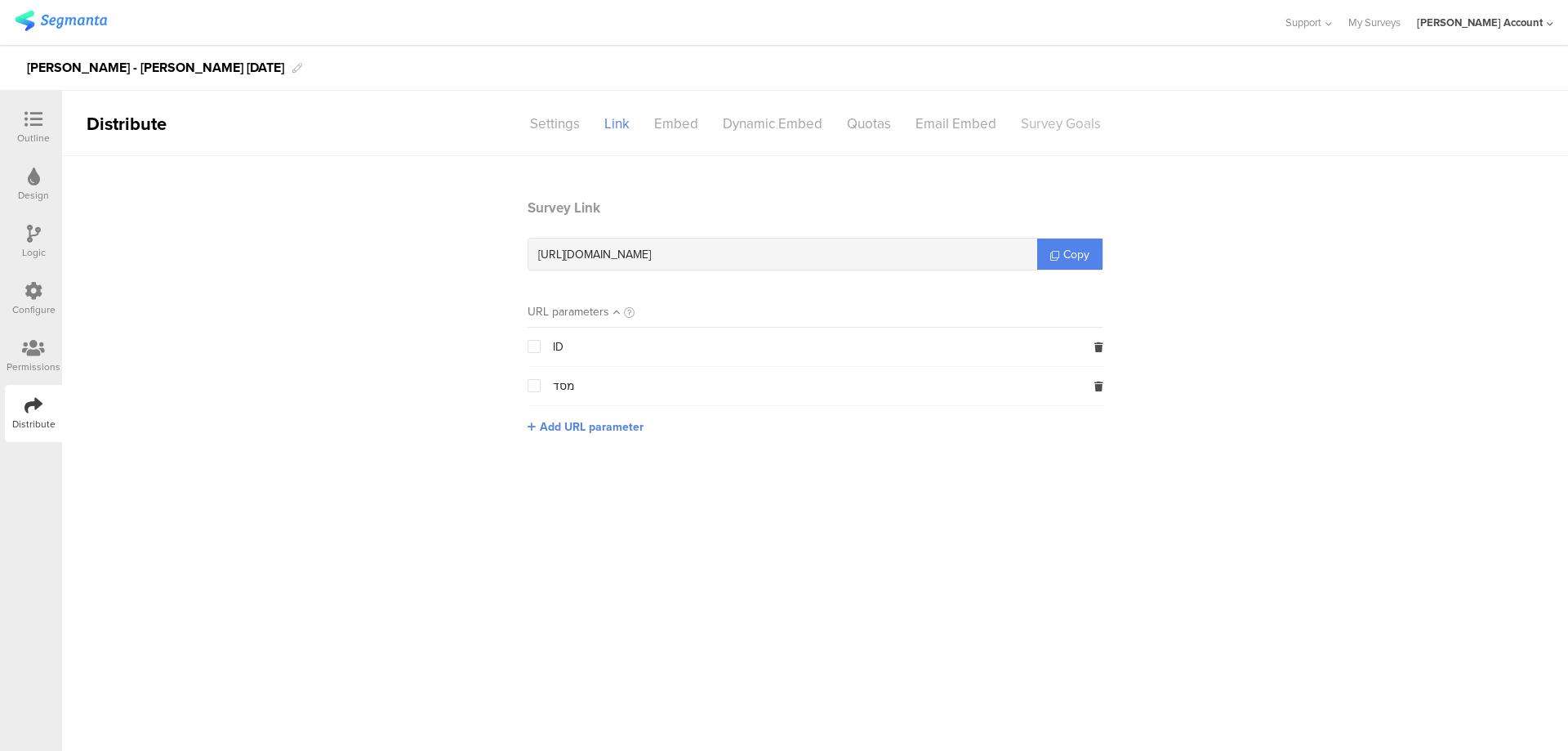
click at [1078, 122] on div "Survey Goals" at bounding box center [1061, 123] width 104 height 29
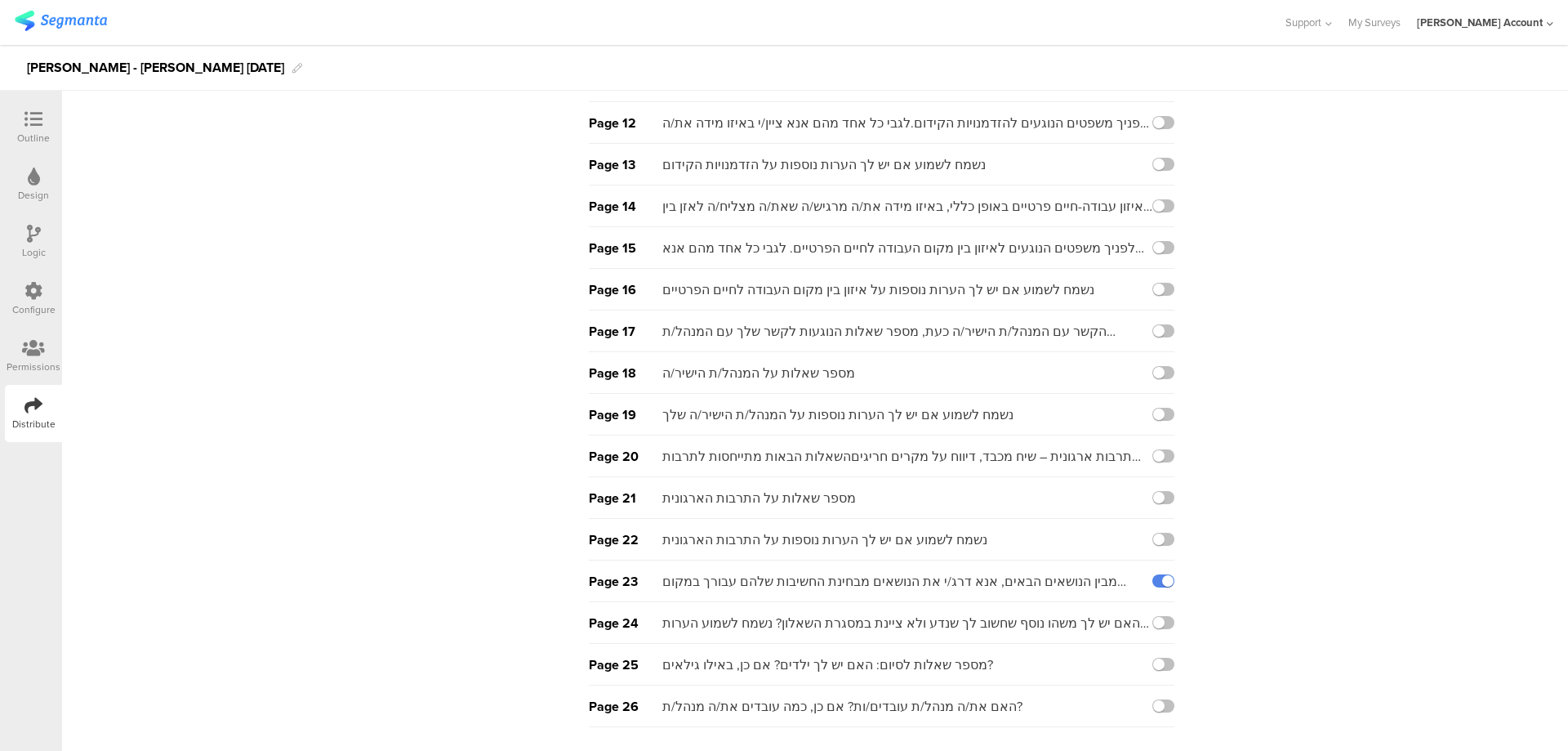
scroll to position [603, 0]
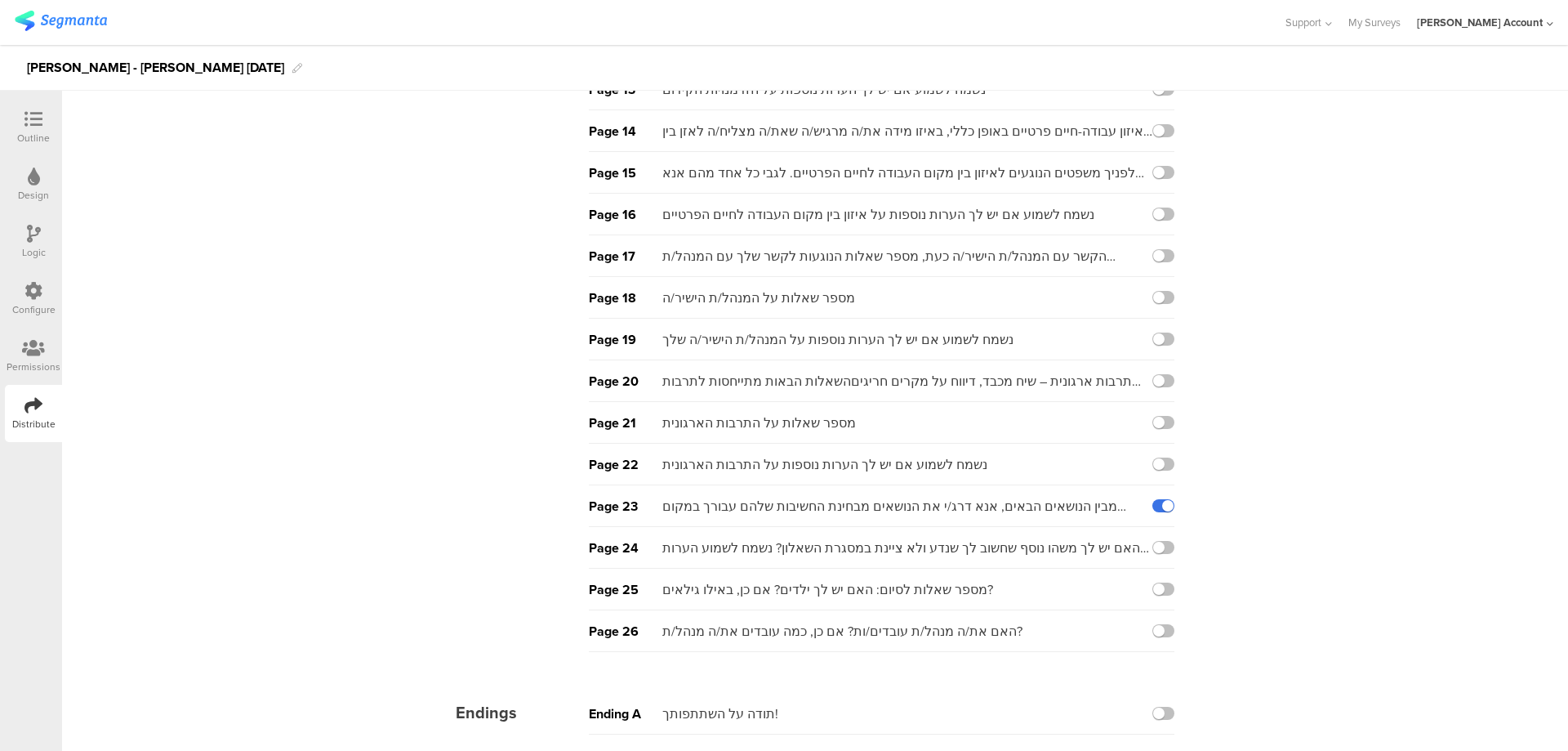
click at [1153, 503] on label at bounding box center [1163, 505] width 22 height 13
click at [0, 0] on input "checkbox" at bounding box center [0, 0] width 0 height 0
click at [1163, 627] on label at bounding box center [1163, 630] width 22 height 13
click at [0, 0] on input "checkbox" at bounding box center [0, 0] width 0 height 0
click at [8, 121] on div "Outline" at bounding box center [34, 128] width 57 height 57
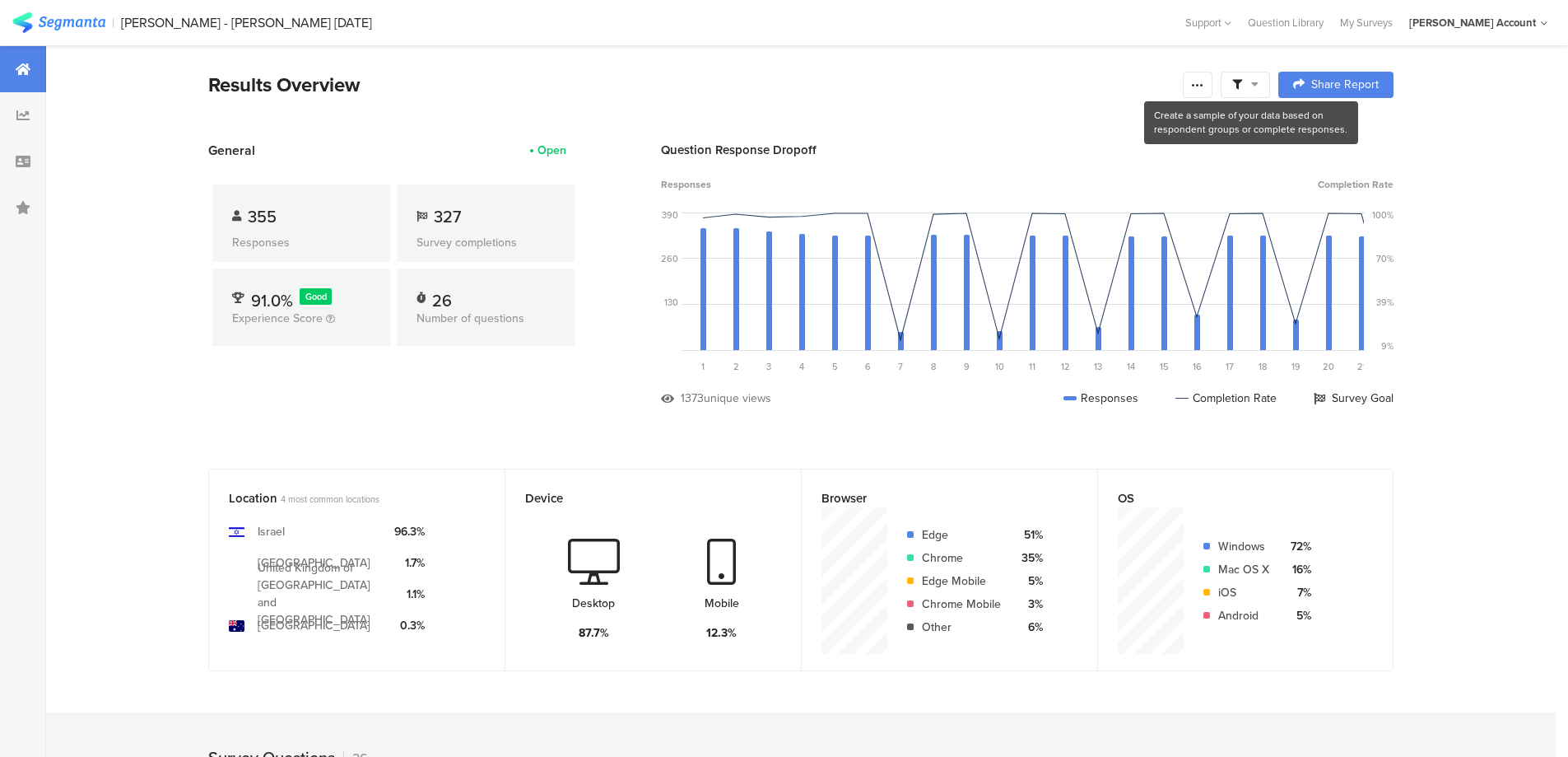
click at [1242, 84] on icon at bounding box center [1237, 84] width 10 height 10
click at [1338, 125] on span at bounding box center [1330, 131] width 25 height 13
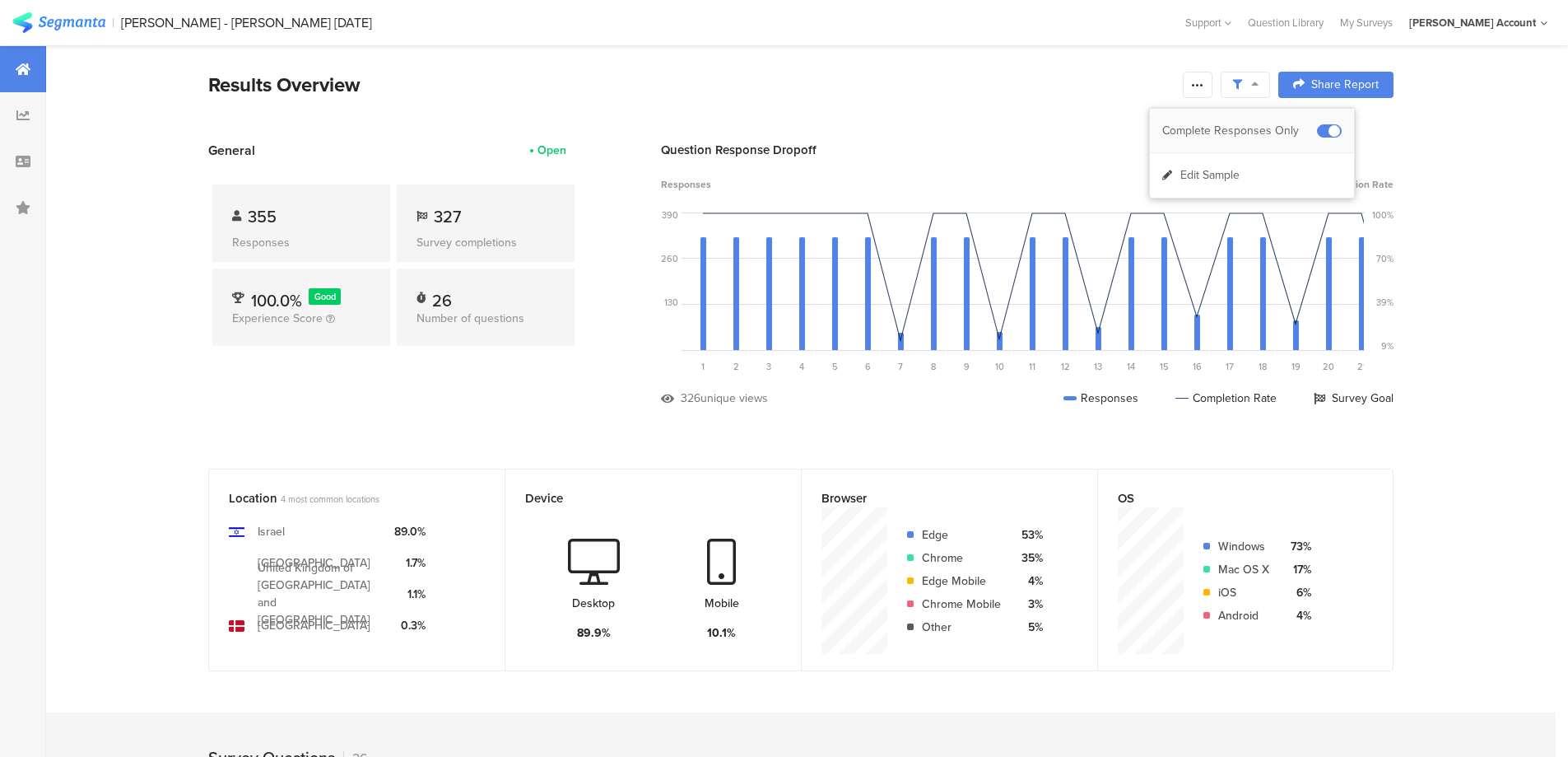
click at [1323, 128] on span at bounding box center [1330, 131] width 25 height 13
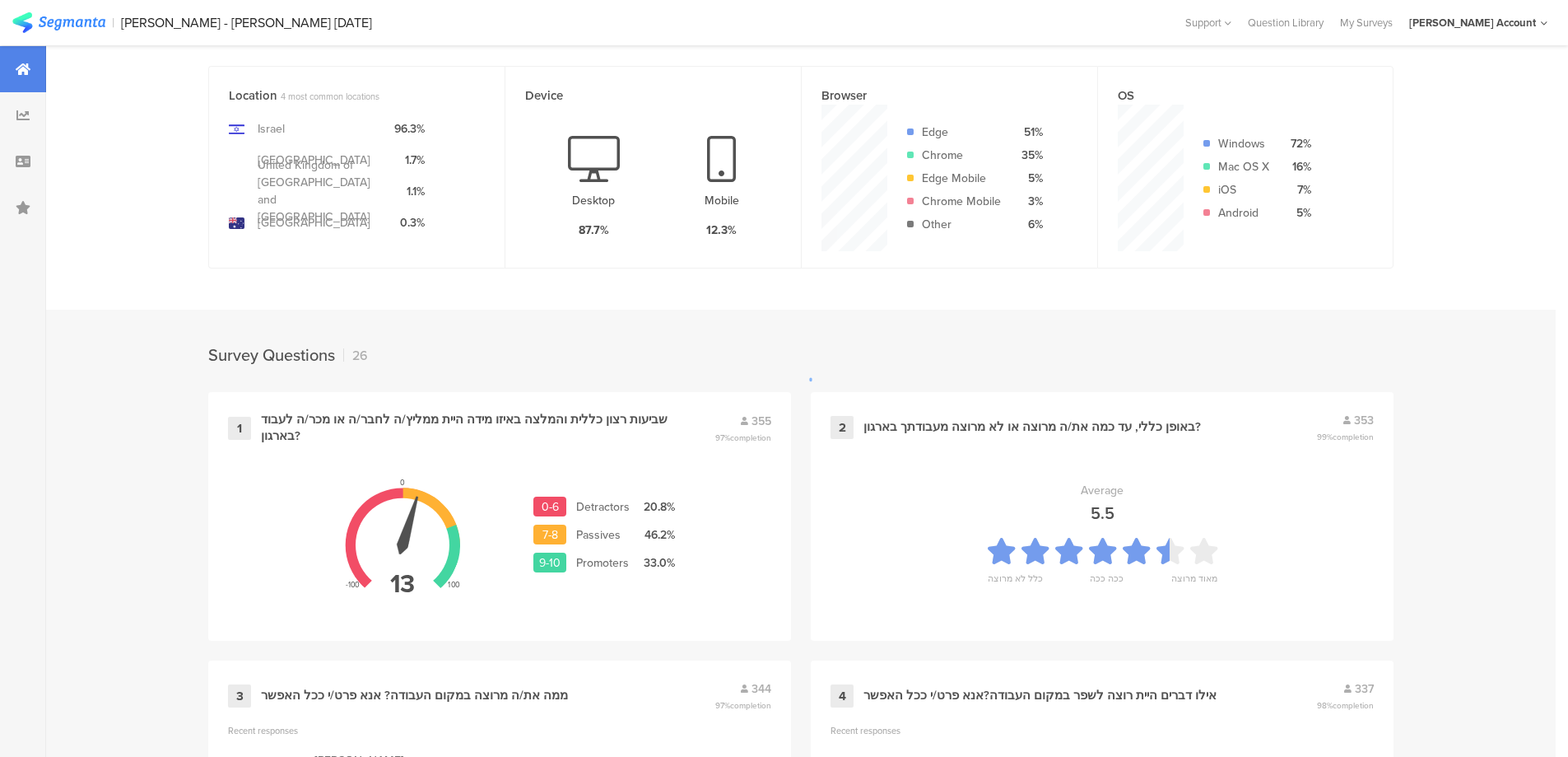
scroll to position [439, 0]
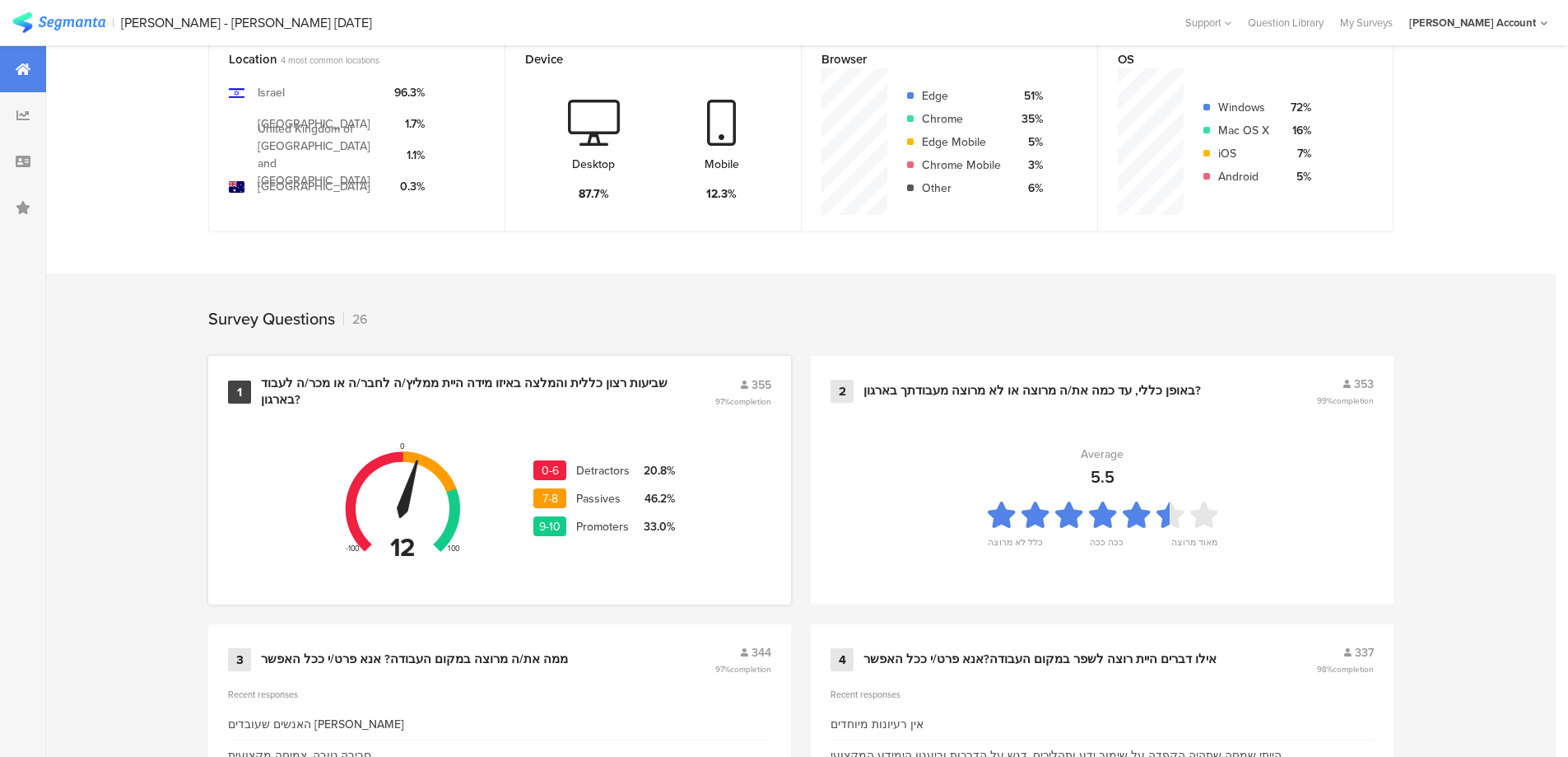
click at [564, 376] on div "שביעות רצון כללית והמלצה באיזו מידה היית ממליץ/ה לחבר/ה או מכר/ה לעבוד בארגון?" at bounding box center [468, 392] width 414 height 32
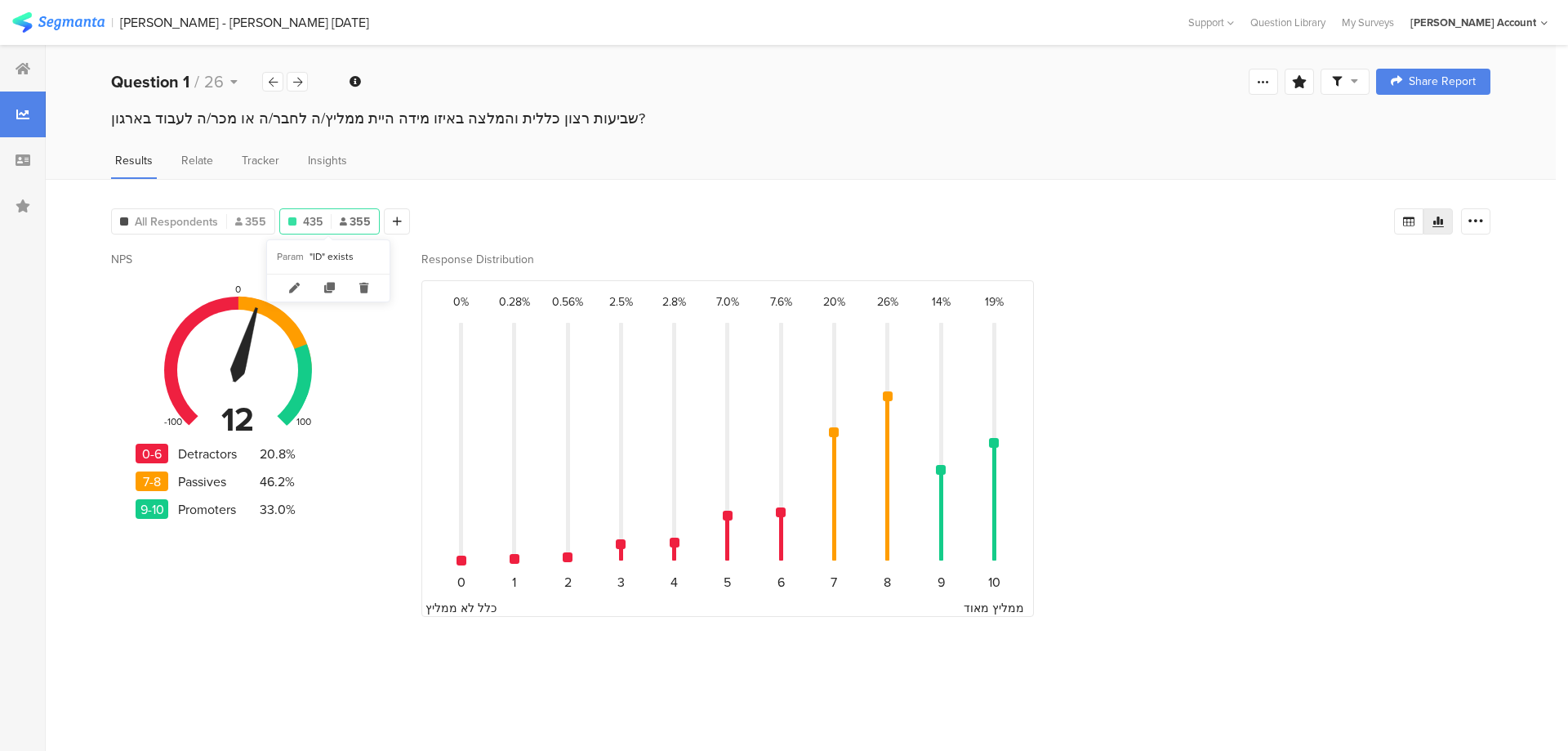
click at [312, 218] on span "435" at bounding box center [313, 222] width 20 height 17
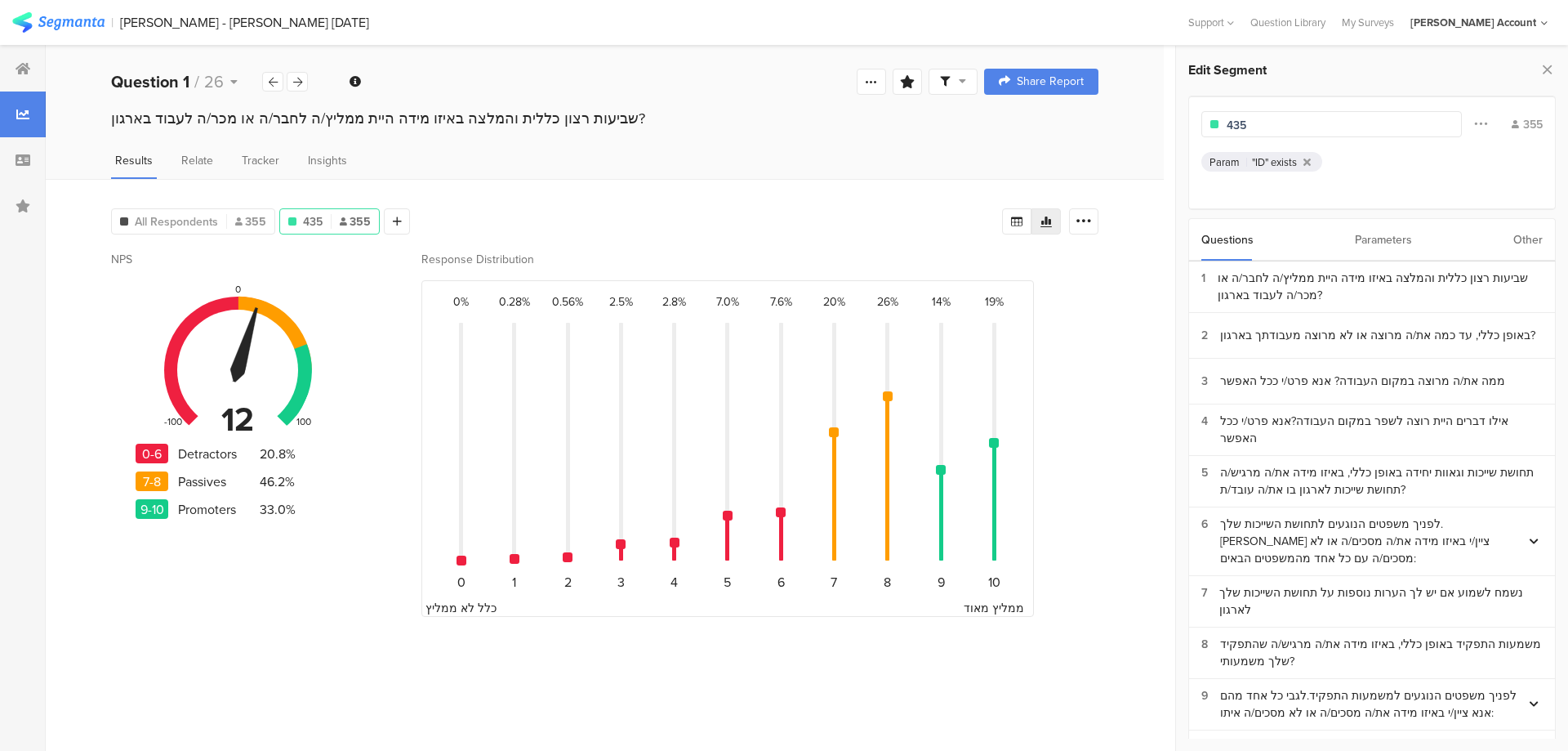
click at [1408, 236] on div "Parameters" at bounding box center [1384, 240] width 57 height 42
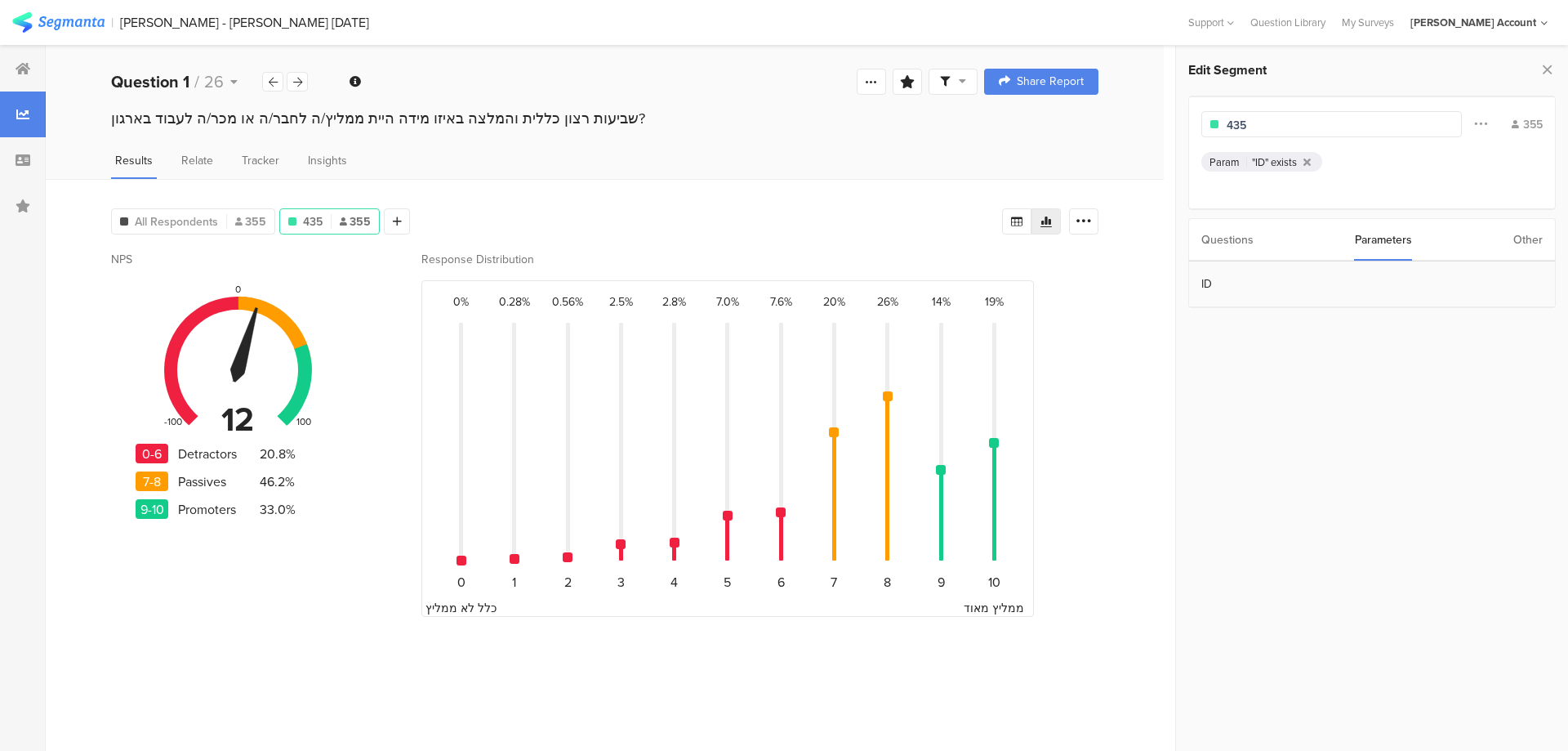
click at [1247, 291] on section "ID" at bounding box center [1372, 284] width 366 height 46
click at [303, 214] on span "435" at bounding box center [313, 222] width 20 height 17
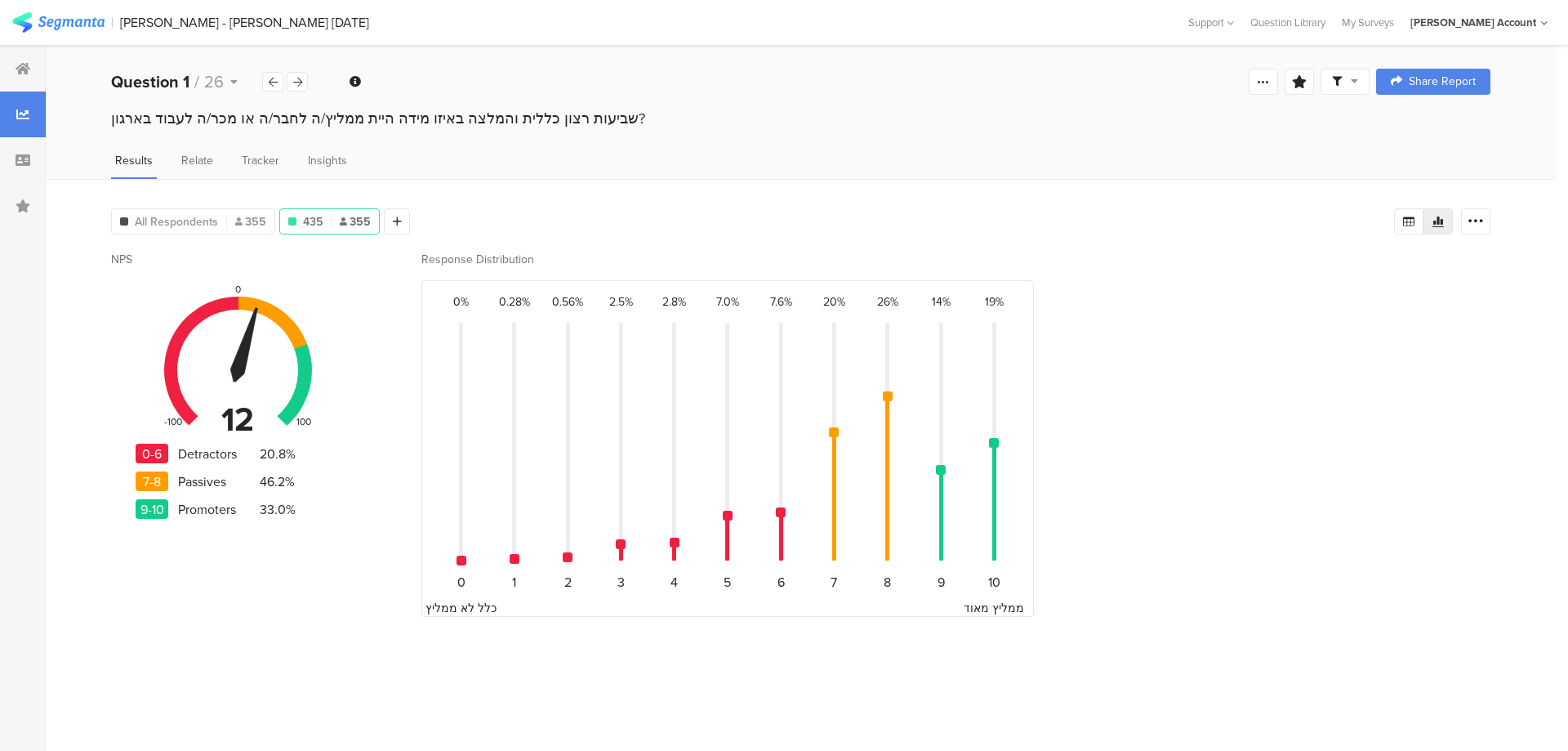
click at [300, 216] on div "435 355" at bounding box center [329, 222] width 99 height 17
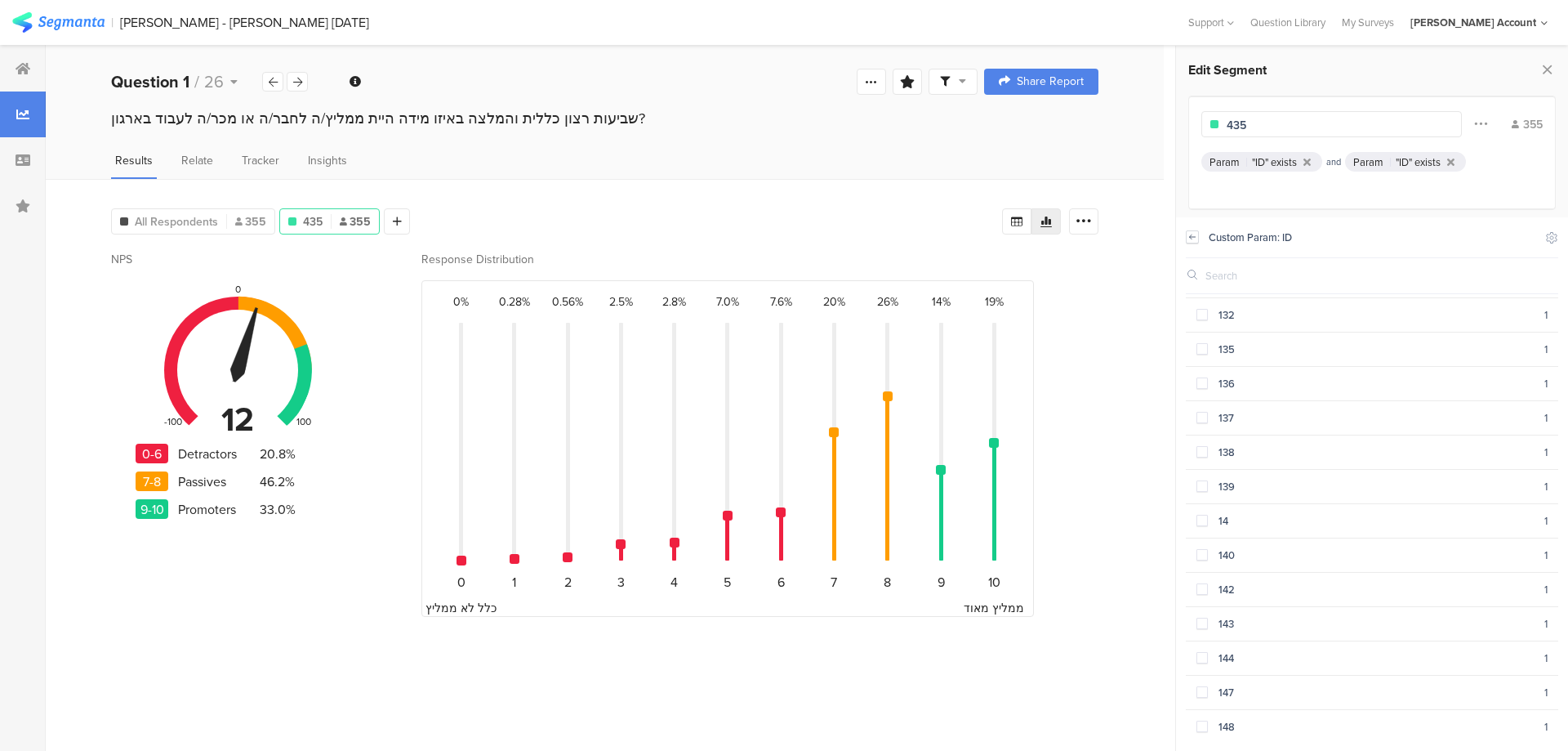
click at [1192, 234] on icon at bounding box center [1192, 236] width 11 height 13
click at [1452, 160] on icon at bounding box center [1451, 162] width 7 height 10
click at [308, 224] on span "435" at bounding box center [313, 222] width 20 height 17
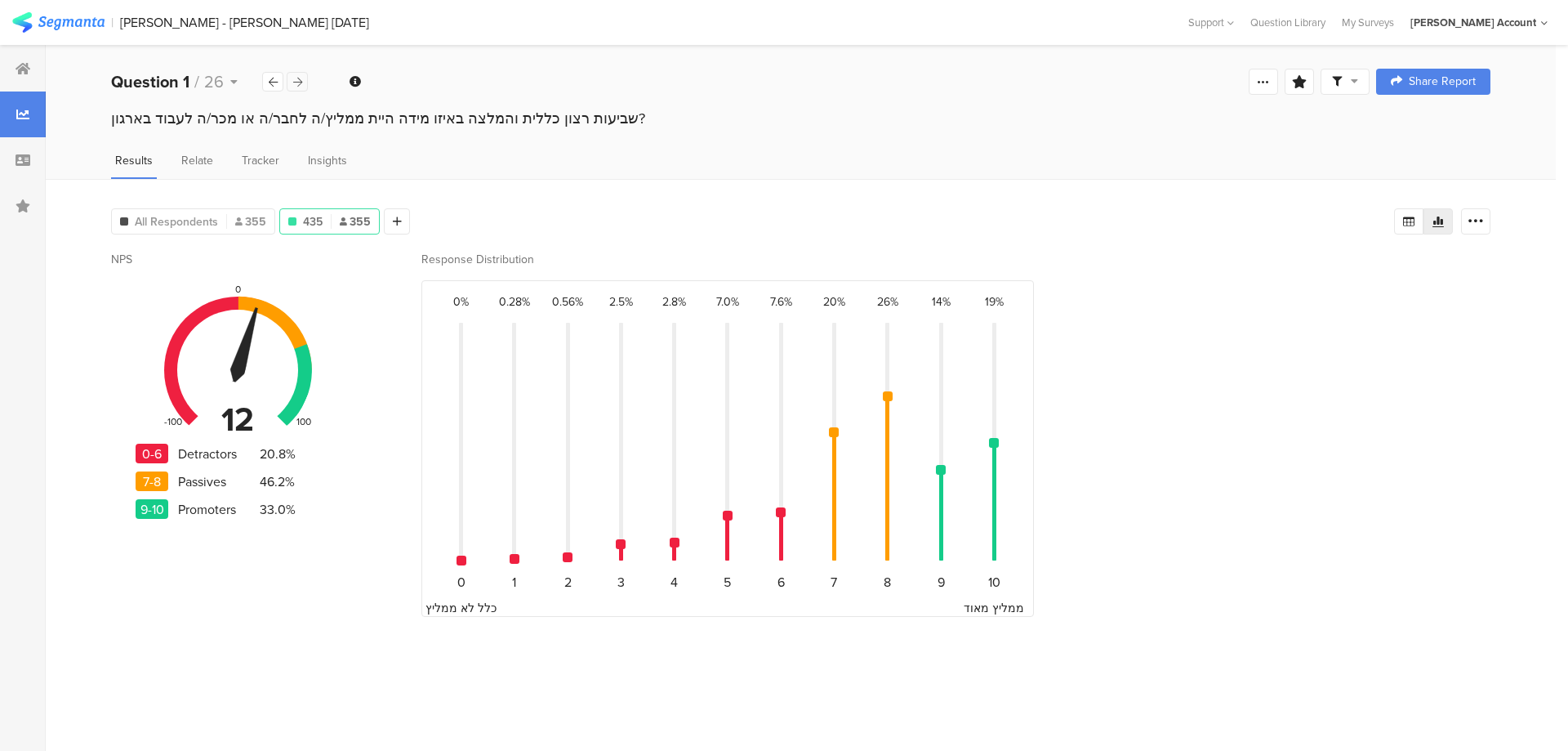
click at [296, 76] on icon at bounding box center [297, 82] width 9 height 10
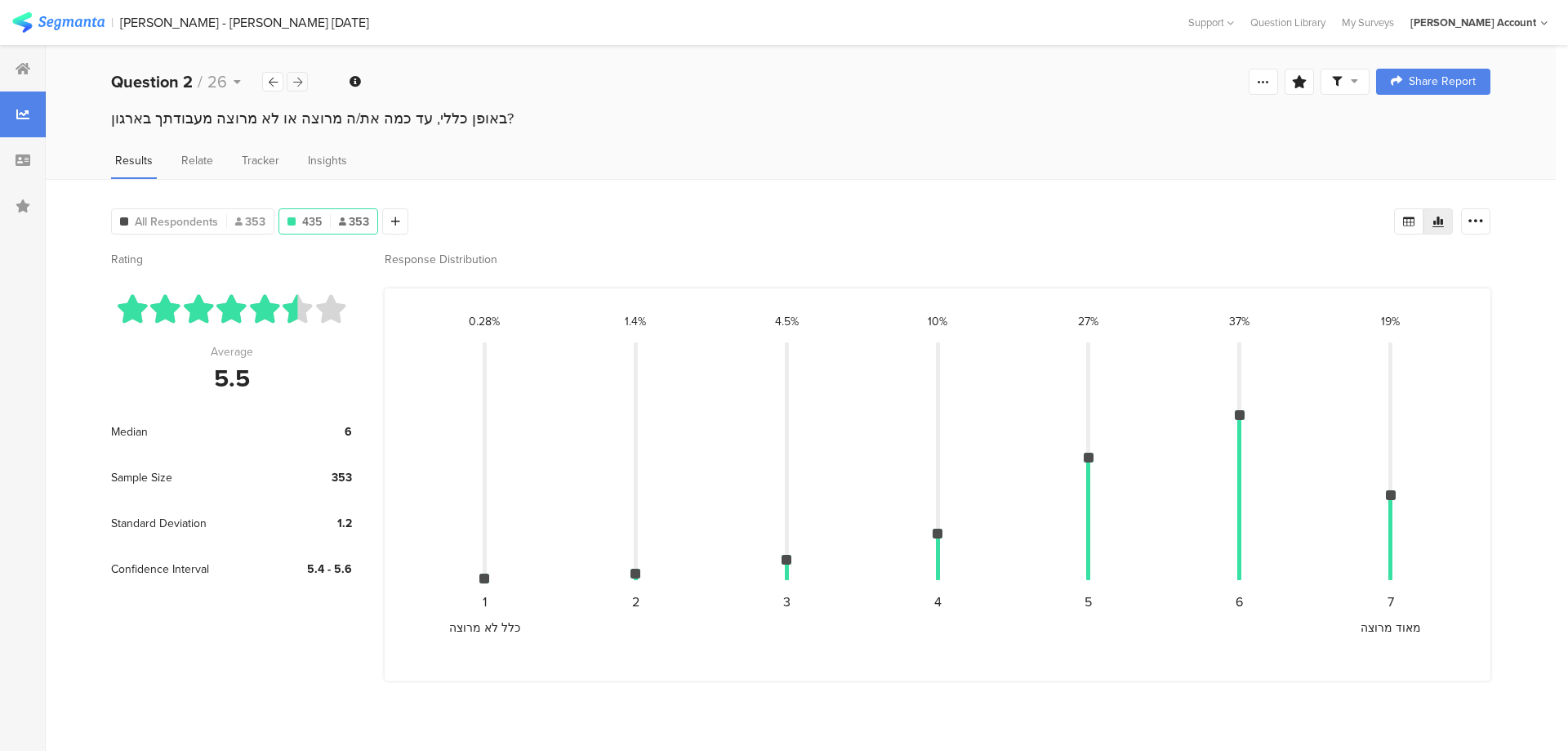
click at [296, 76] on icon at bounding box center [297, 82] width 9 height 10
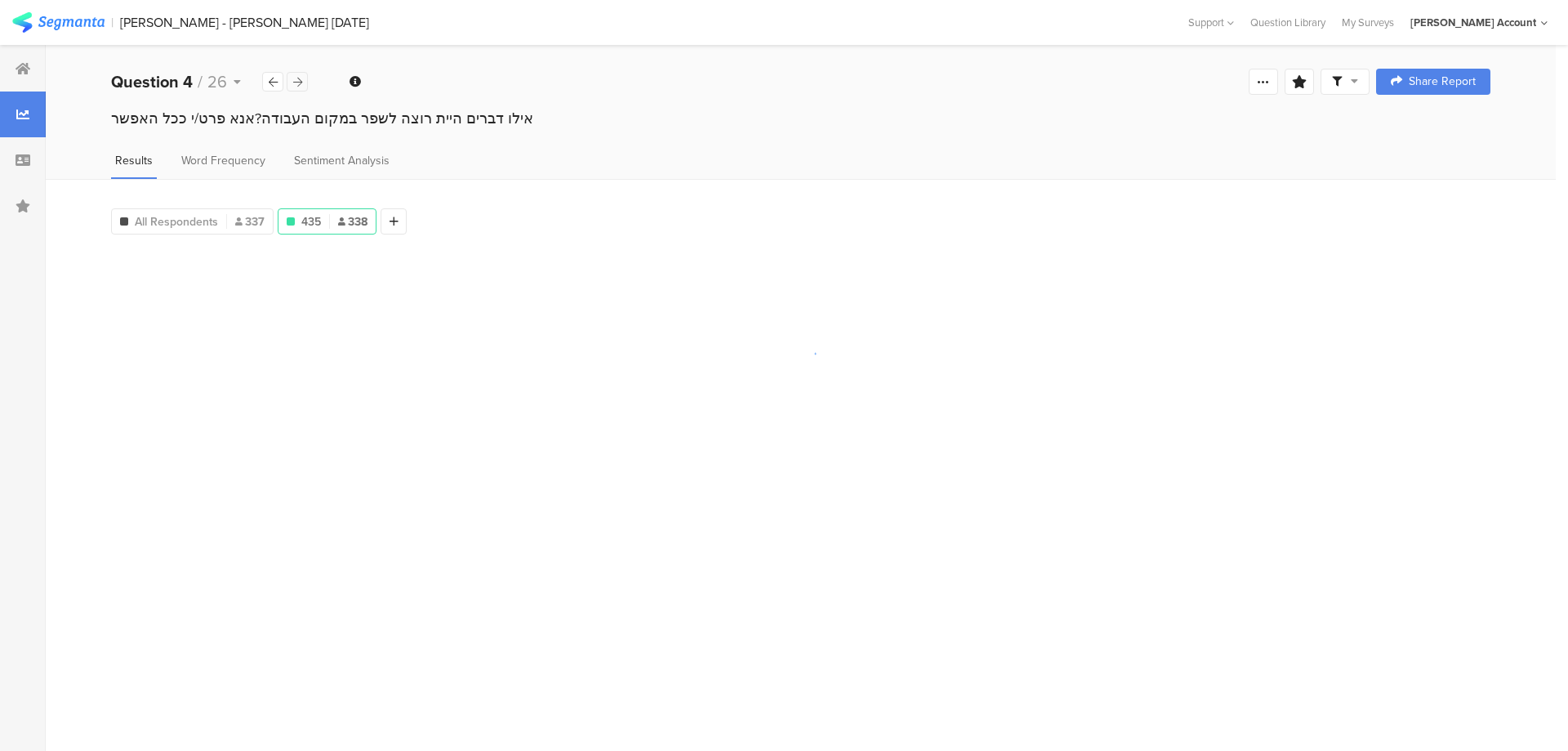
click at [296, 76] on icon at bounding box center [297, 82] width 9 height 10
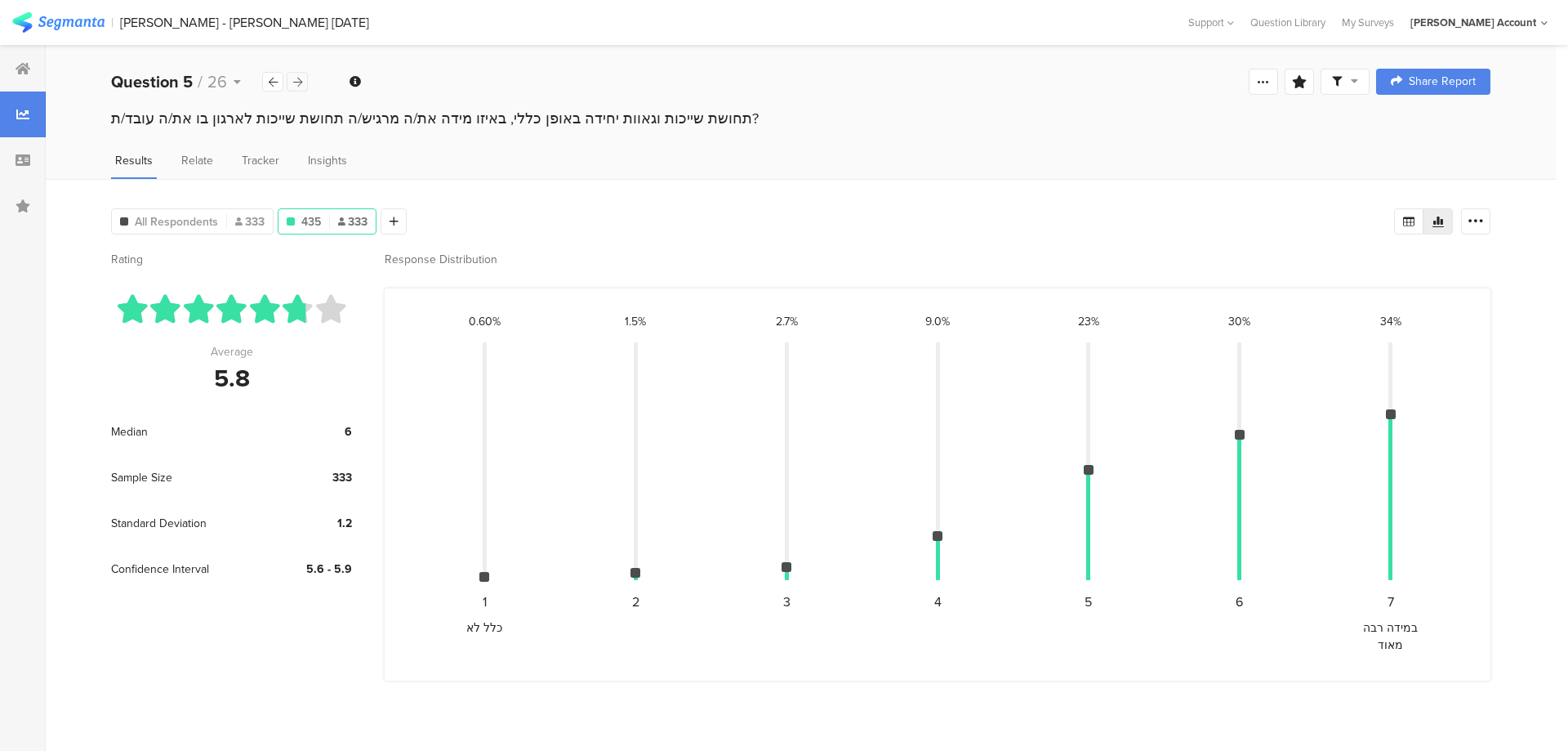
click at [296, 76] on icon at bounding box center [297, 82] width 9 height 10
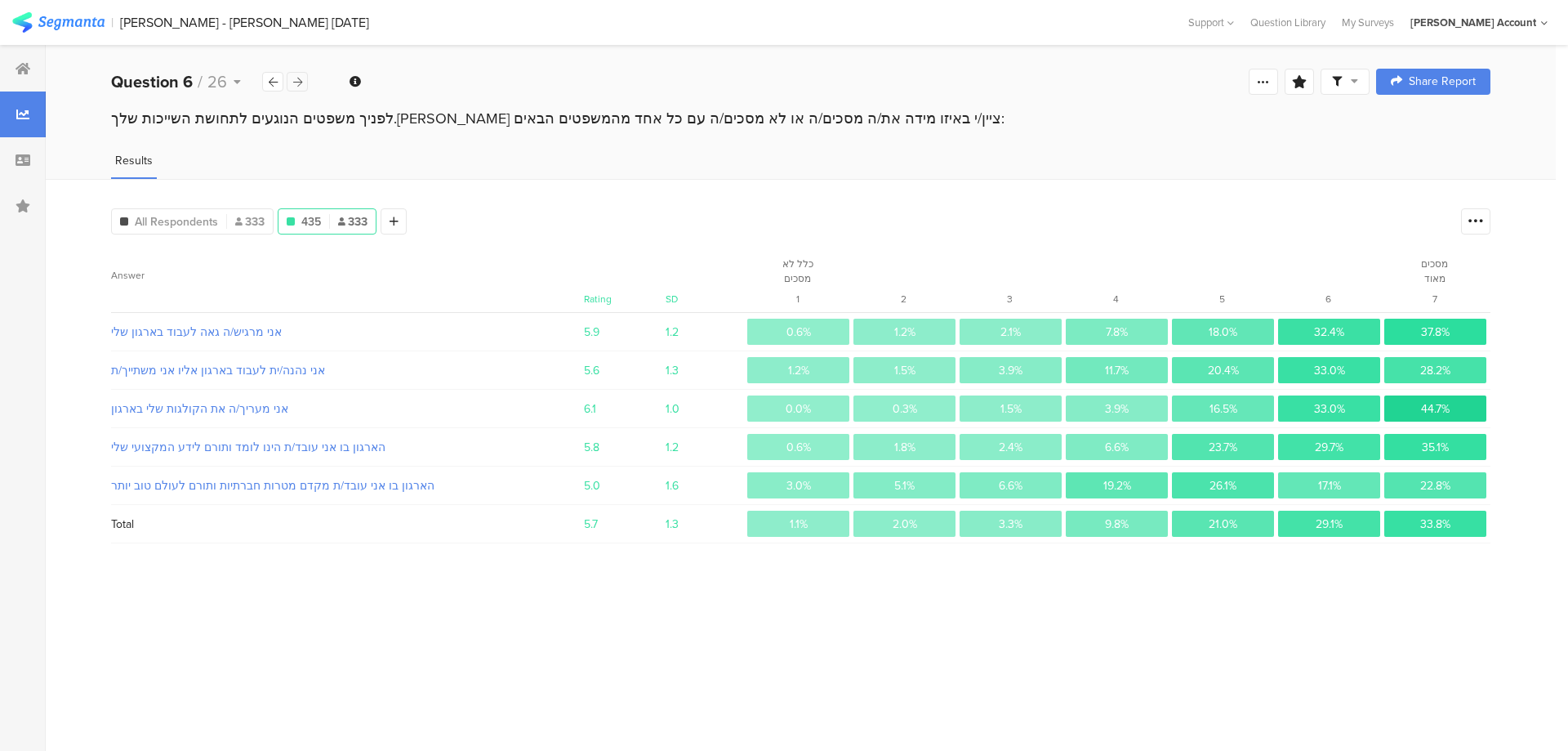
click at [295, 76] on icon at bounding box center [297, 82] width 9 height 10
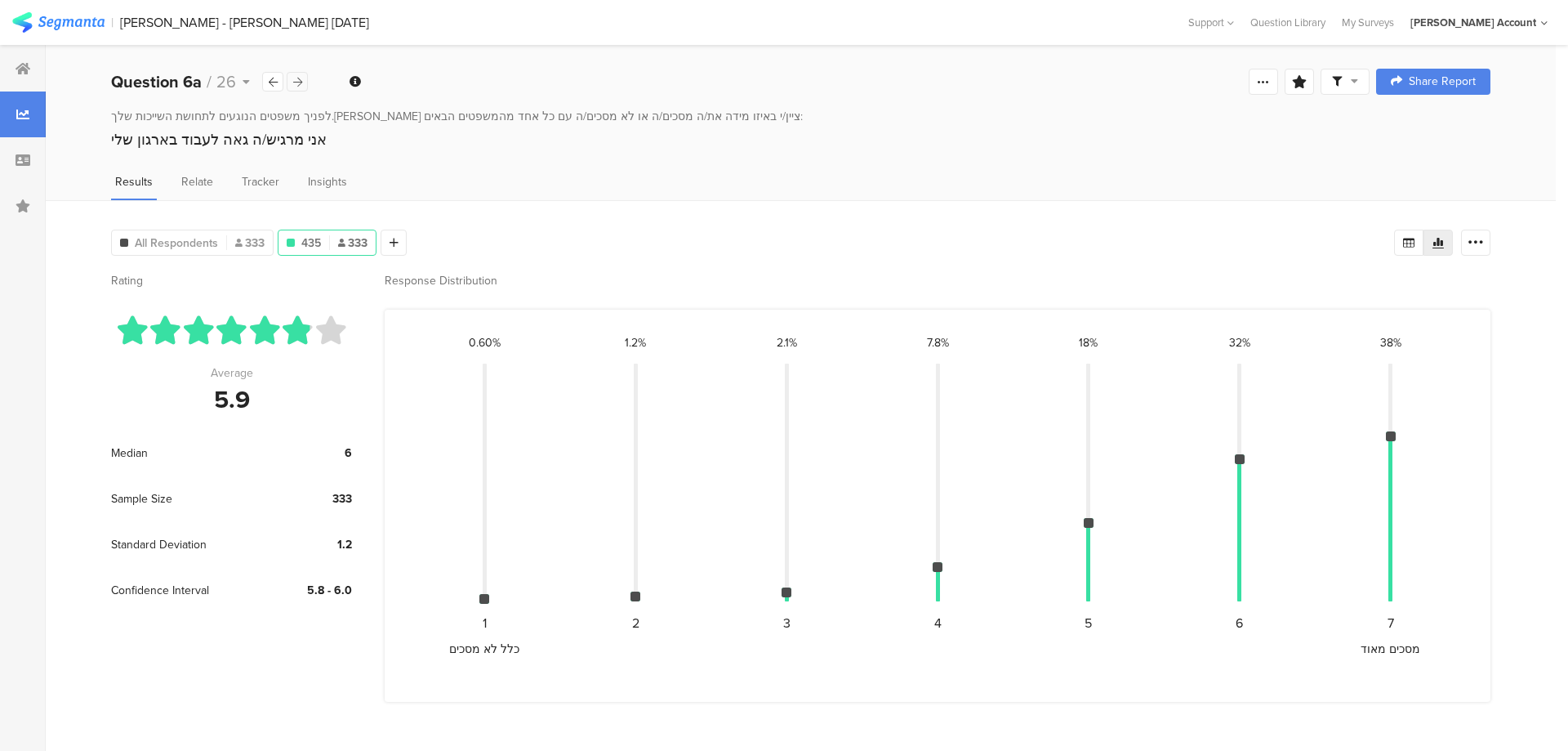
click at [295, 76] on icon at bounding box center [297, 82] width 9 height 10
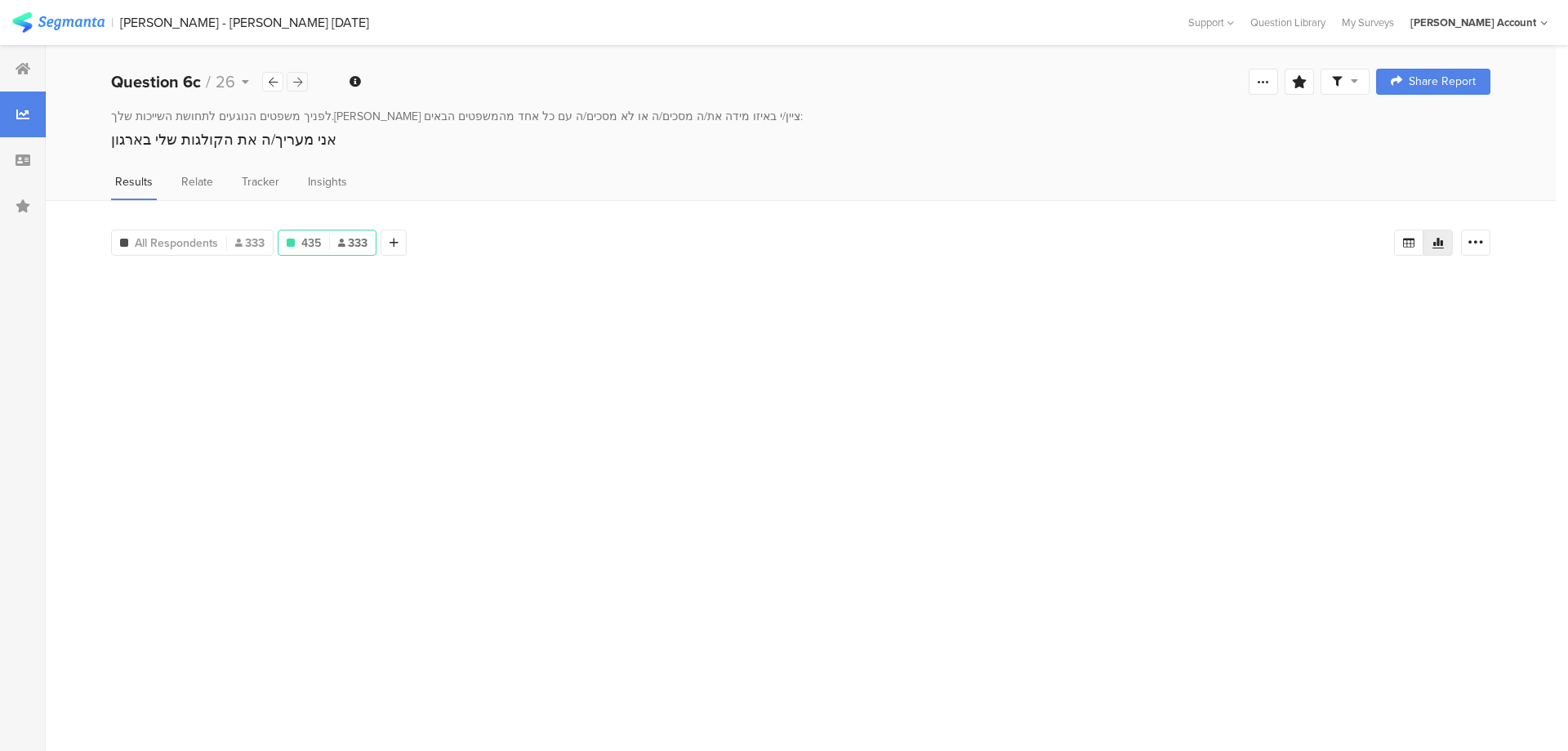
click at [295, 76] on icon at bounding box center [297, 82] width 9 height 10
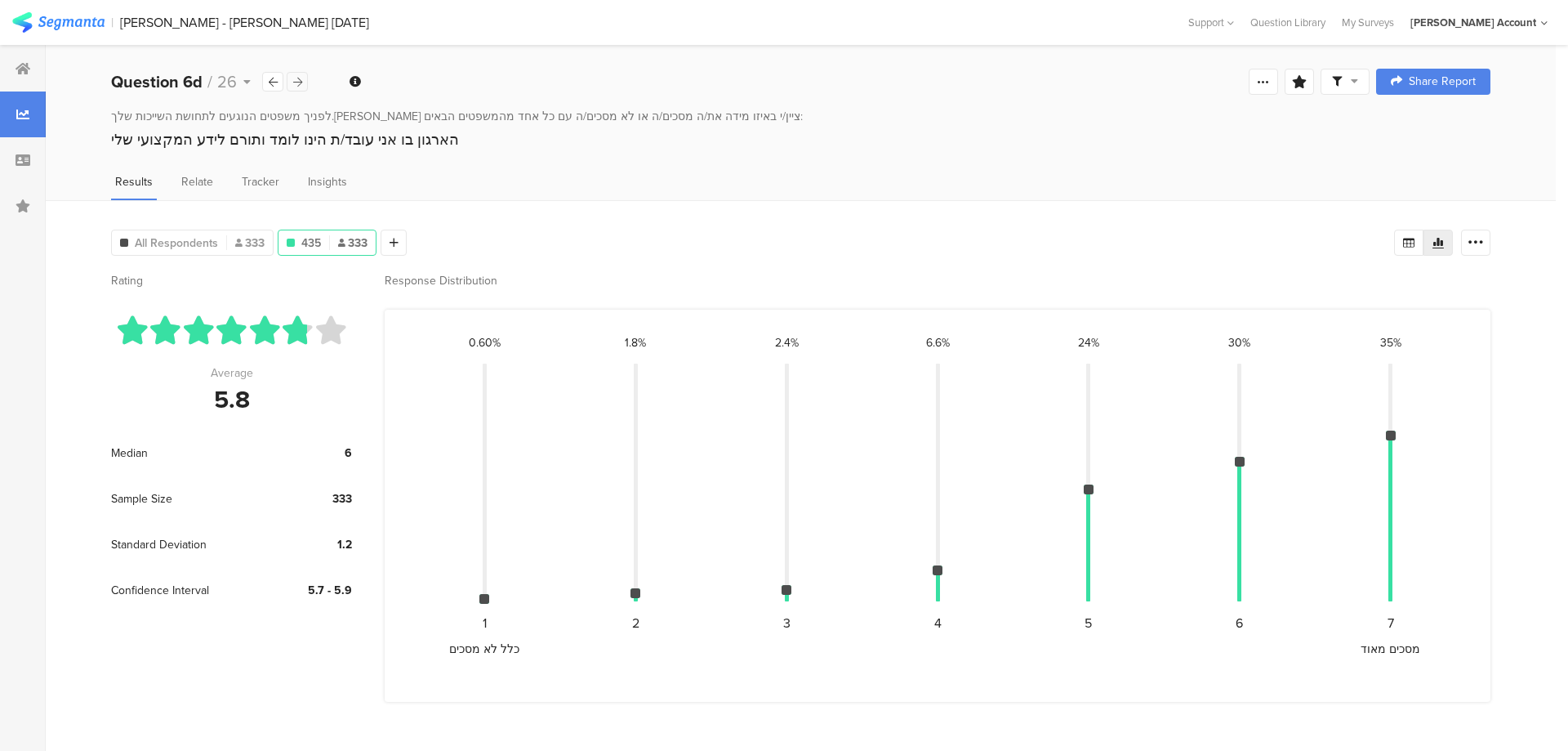
click at [295, 76] on icon at bounding box center [297, 82] width 9 height 10
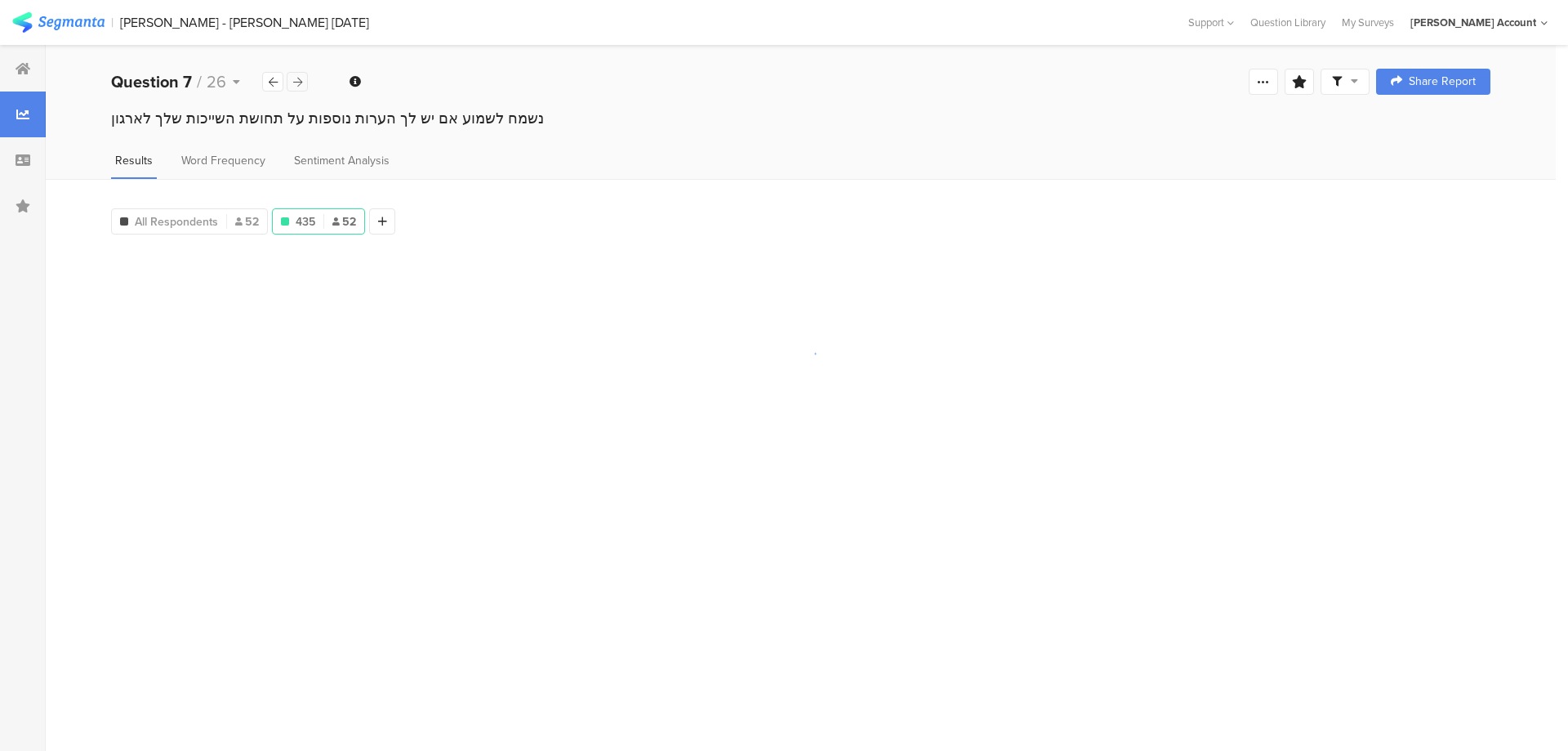
click at [295, 76] on icon at bounding box center [297, 82] width 9 height 10
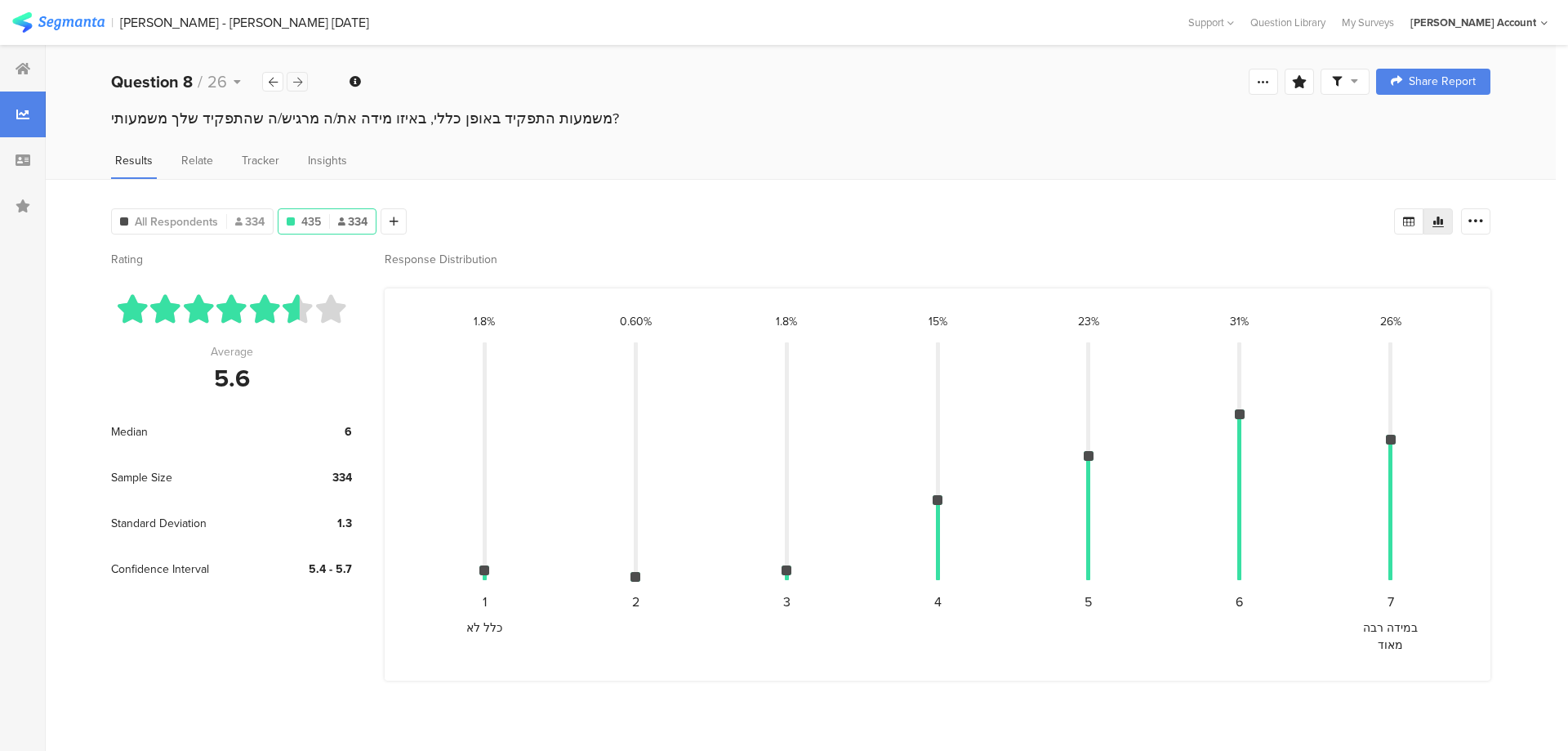
click at [295, 76] on icon at bounding box center [297, 82] width 9 height 10
click at [295, 77] on icon at bounding box center [297, 82] width 9 height 10
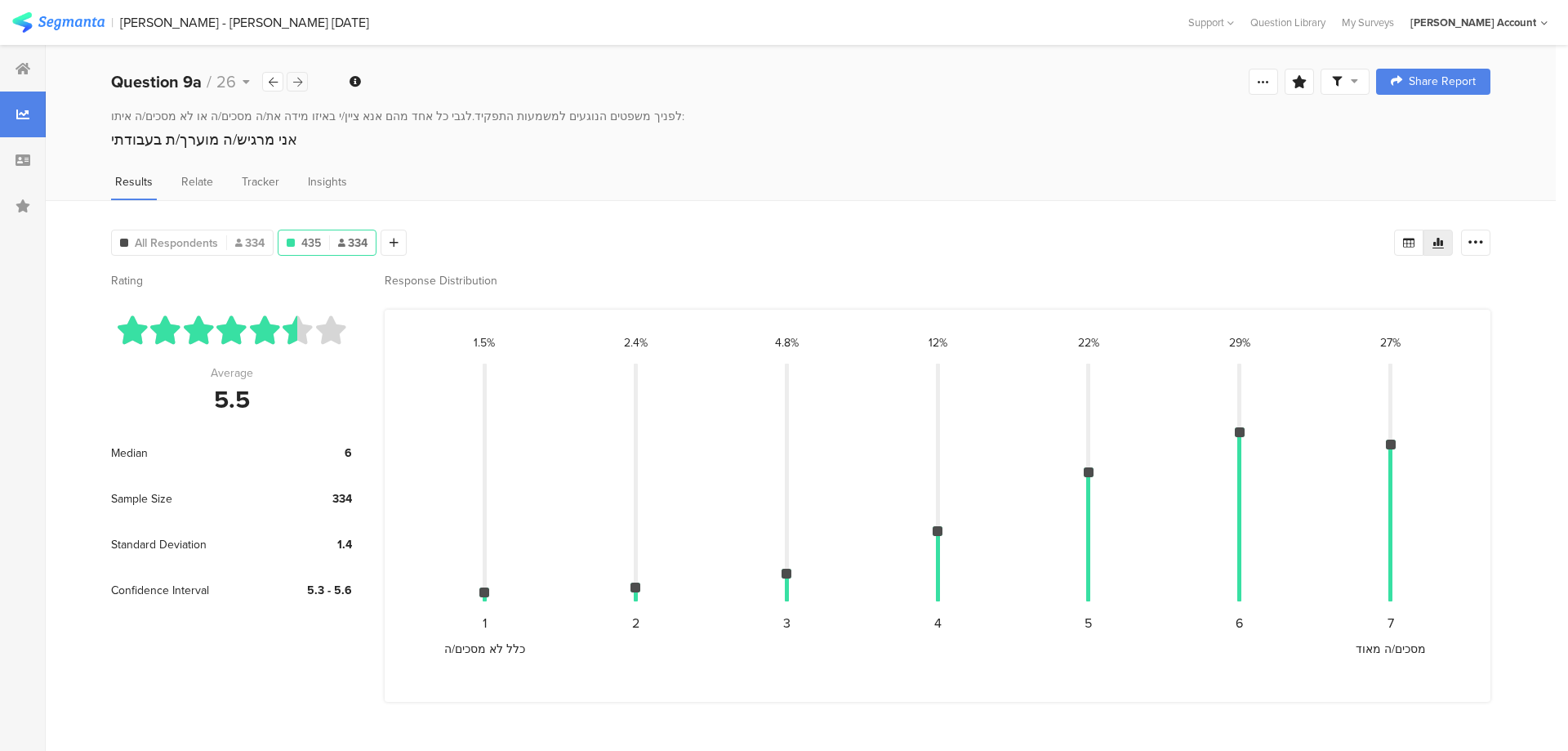
click at [295, 77] on icon at bounding box center [297, 82] width 9 height 10
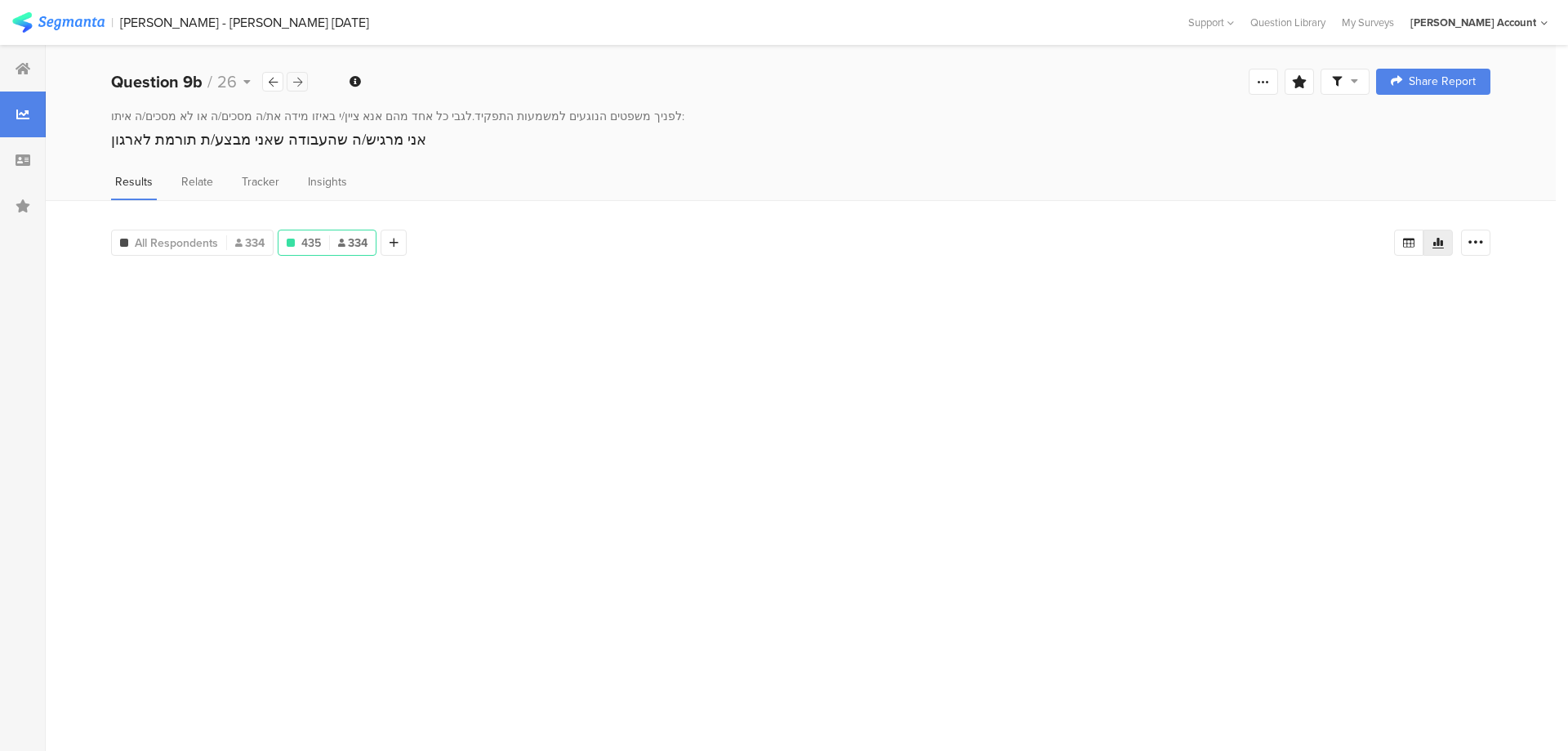
click at [295, 77] on icon at bounding box center [297, 82] width 9 height 10
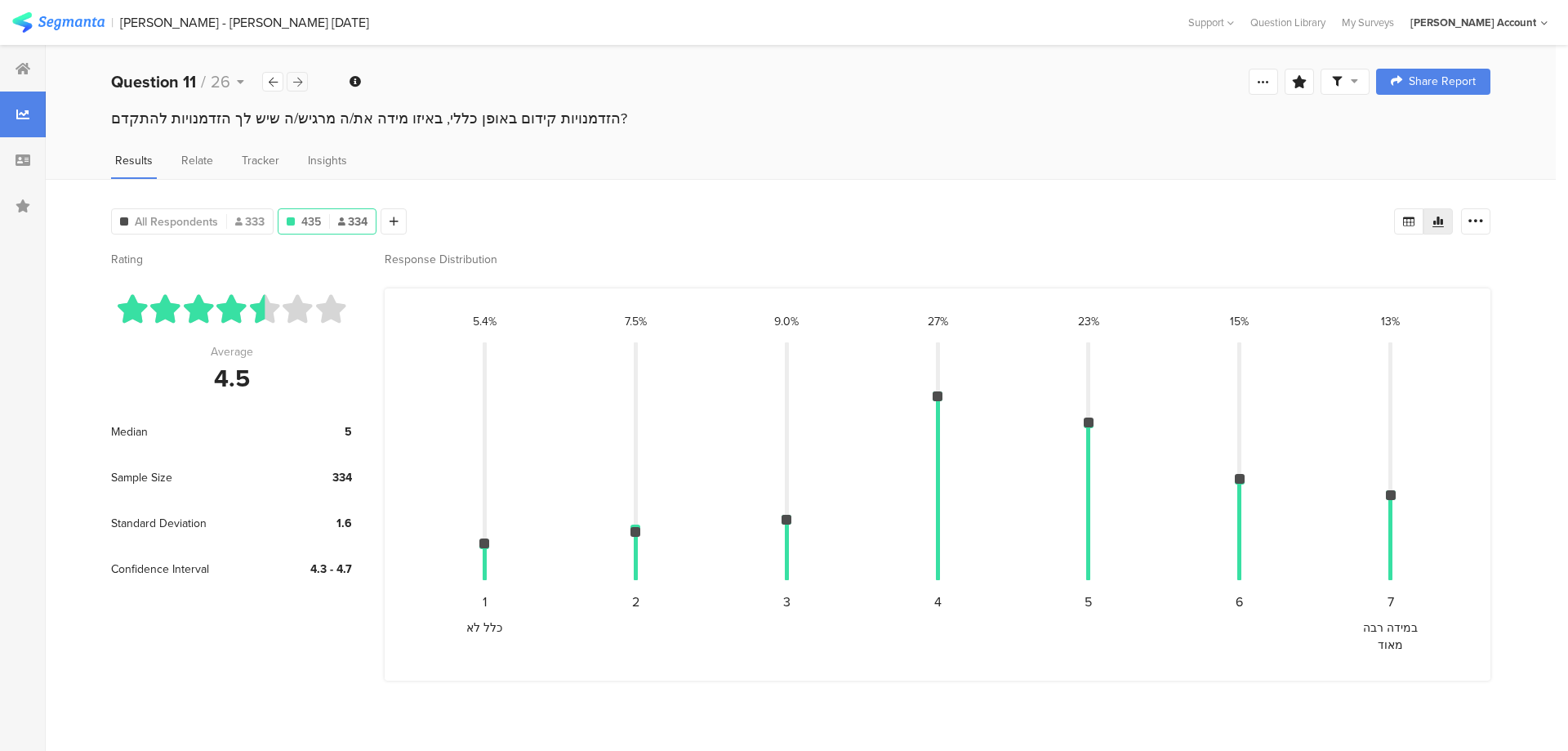
click at [295, 77] on icon at bounding box center [297, 82] width 9 height 10
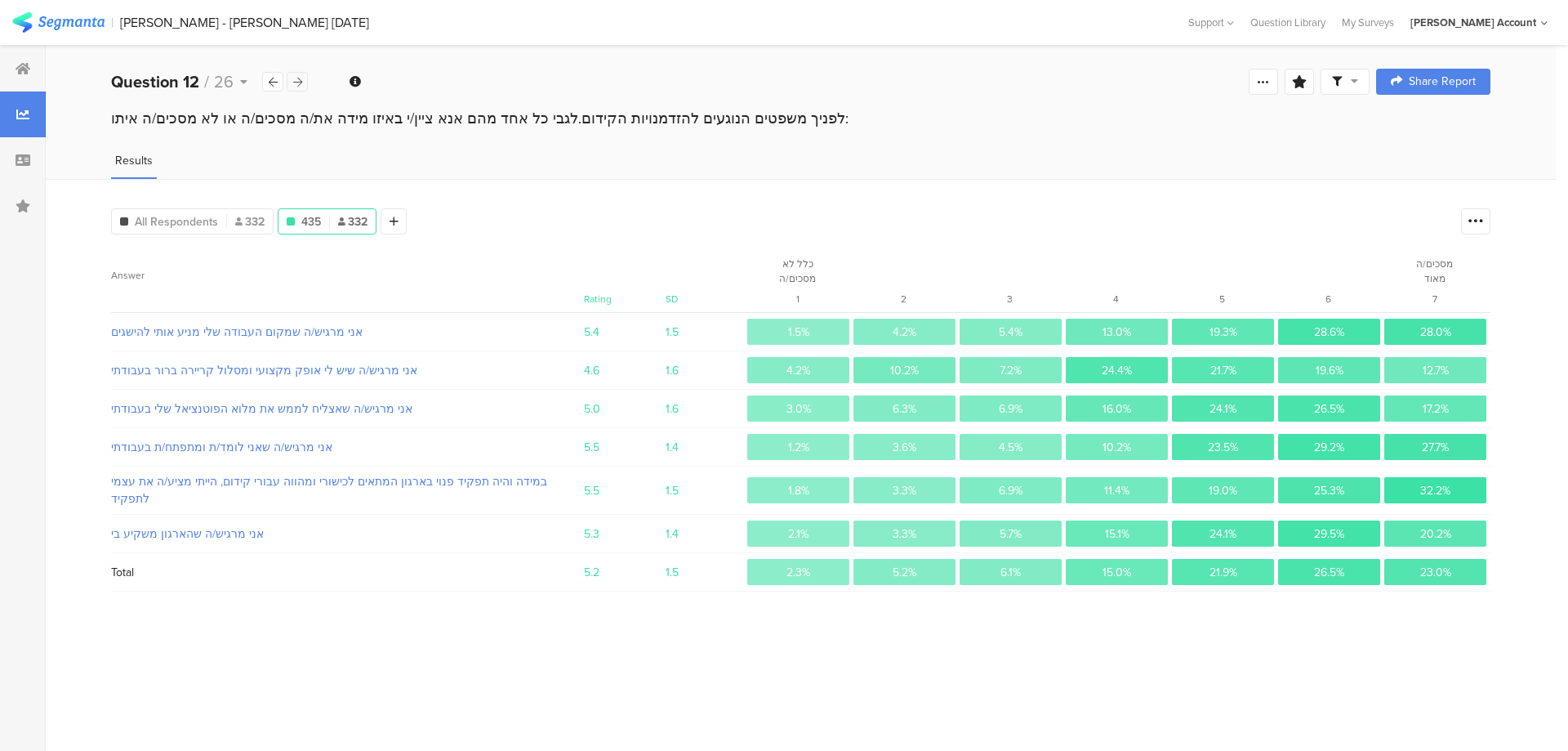
click at [295, 77] on icon at bounding box center [297, 82] width 9 height 10
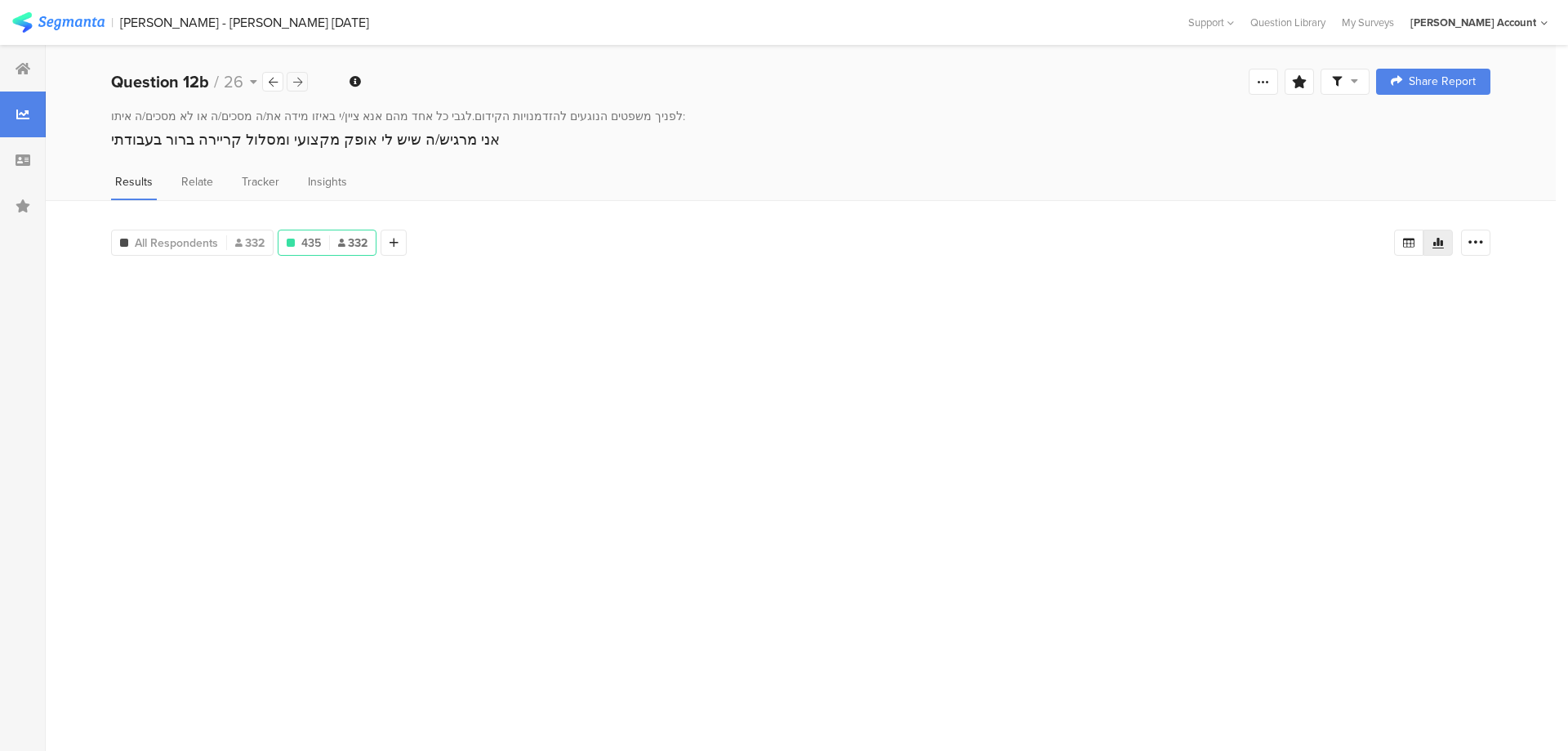
click at [295, 77] on icon at bounding box center [297, 82] width 9 height 10
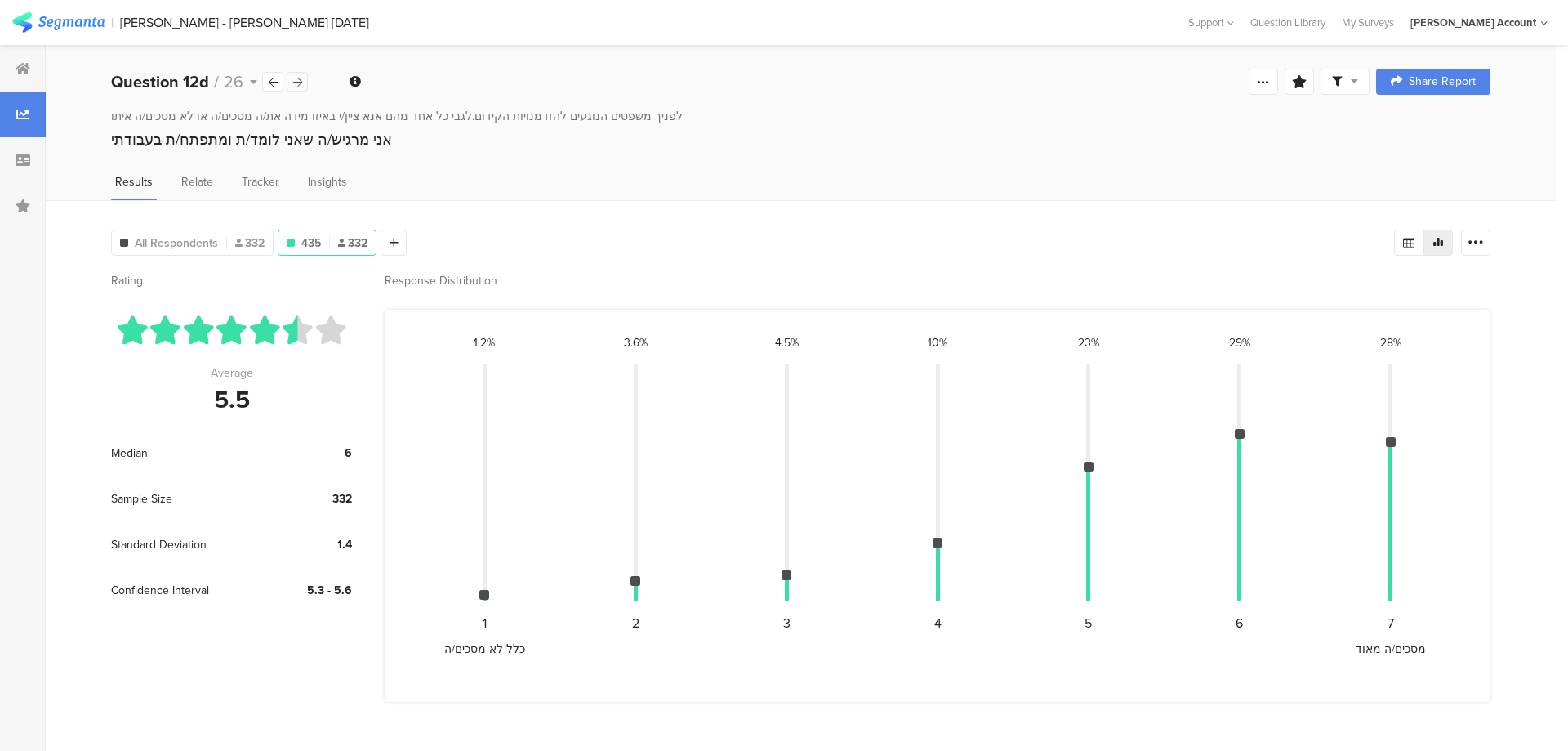
click at [295, 77] on icon at bounding box center [297, 82] width 9 height 10
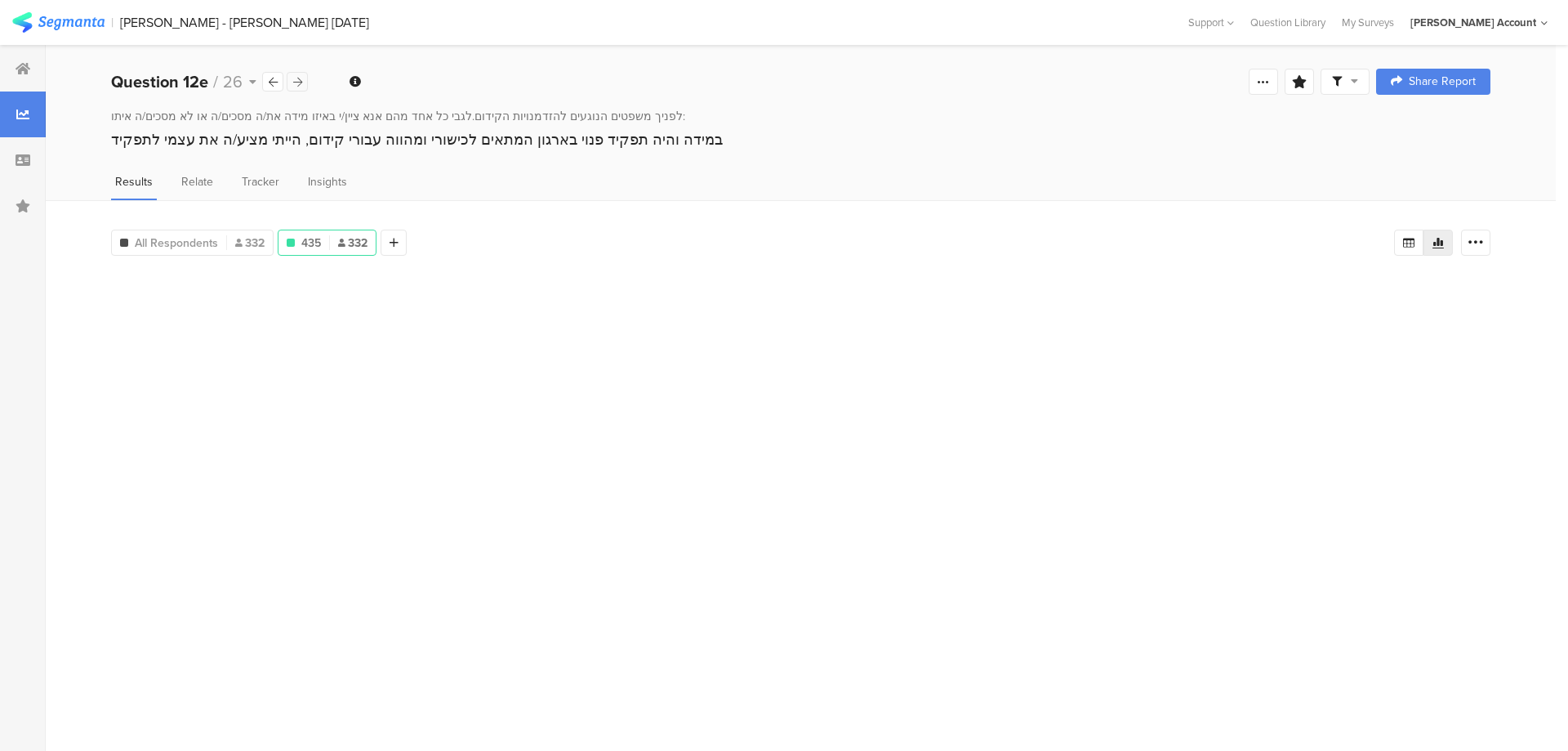
click at [295, 77] on icon at bounding box center [297, 82] width 9 height 10
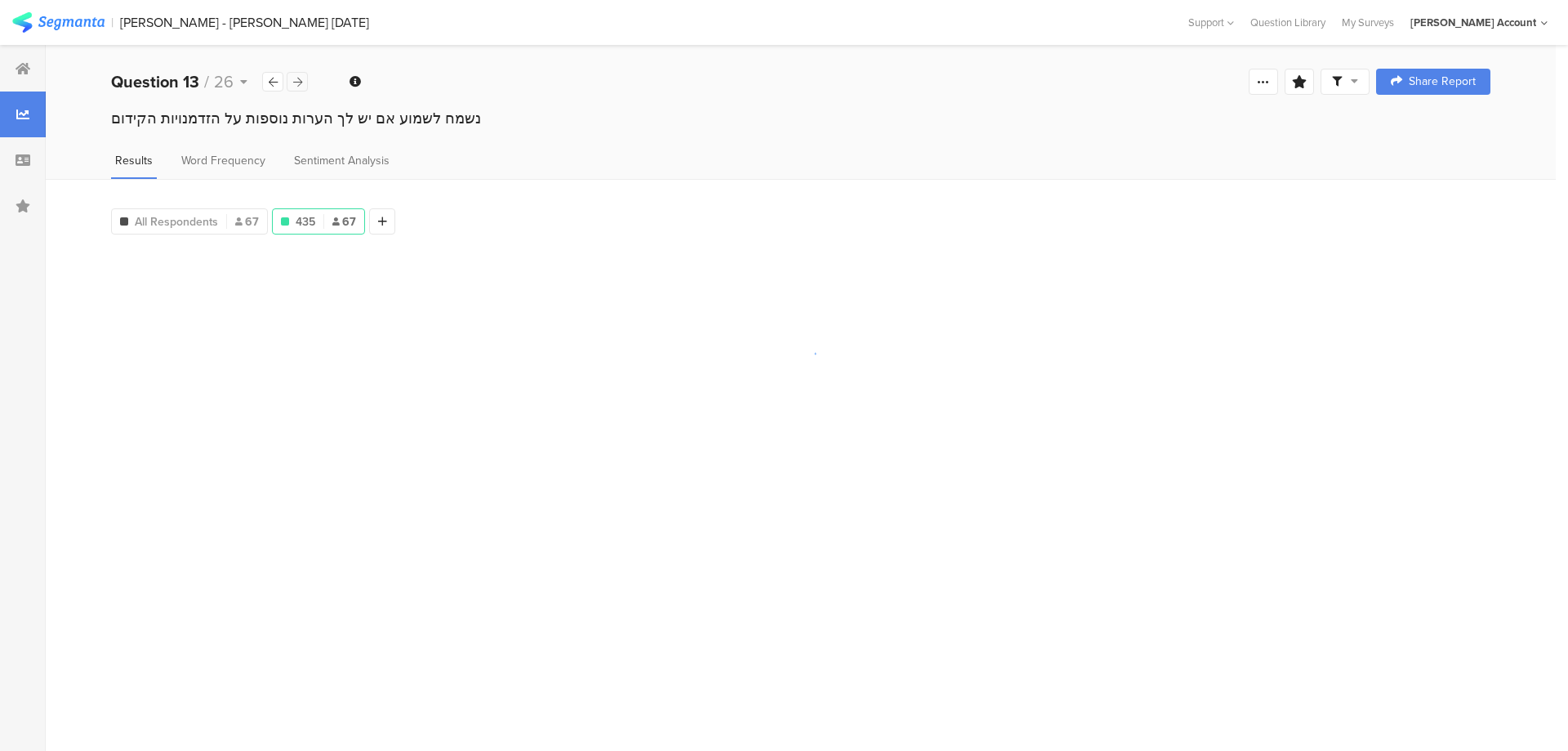
click at [295, 77] on icon at bounding box center [297, 82] width 9 height 10
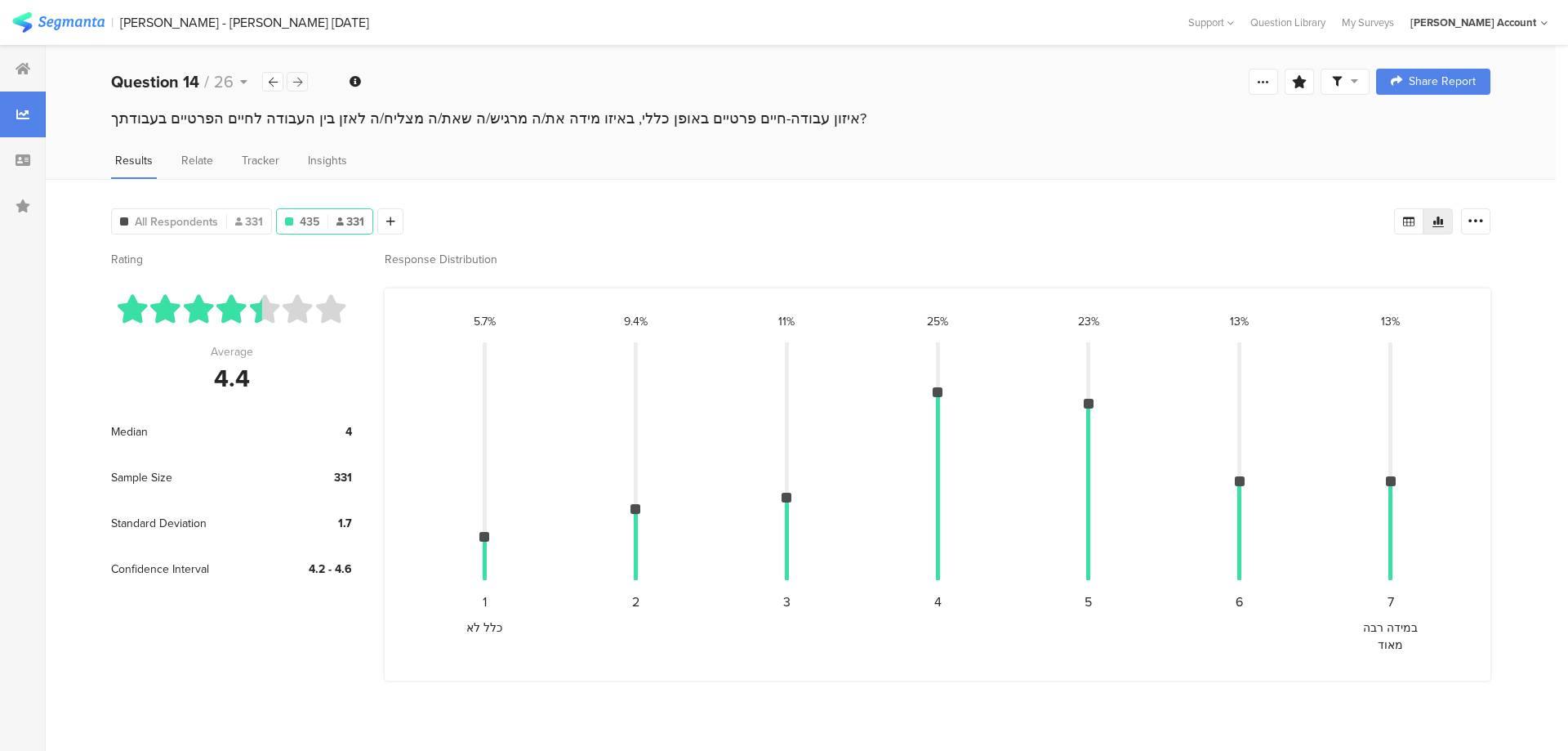
click at [295, 77] on icon at bounding box center [297, 82] width 9 height 10
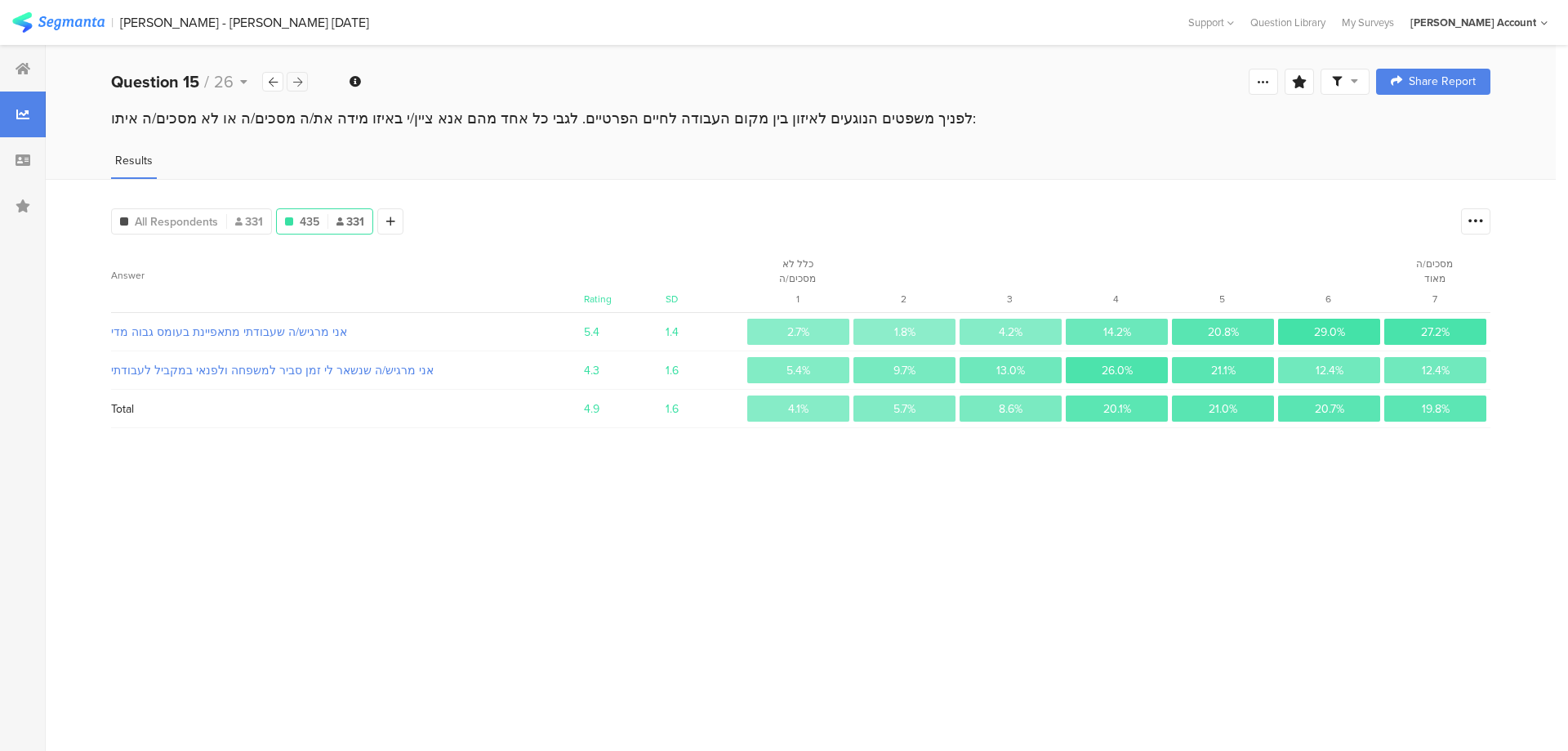
click at [295, 77] on icon at bounding box center [297, 82] width 9 height 10
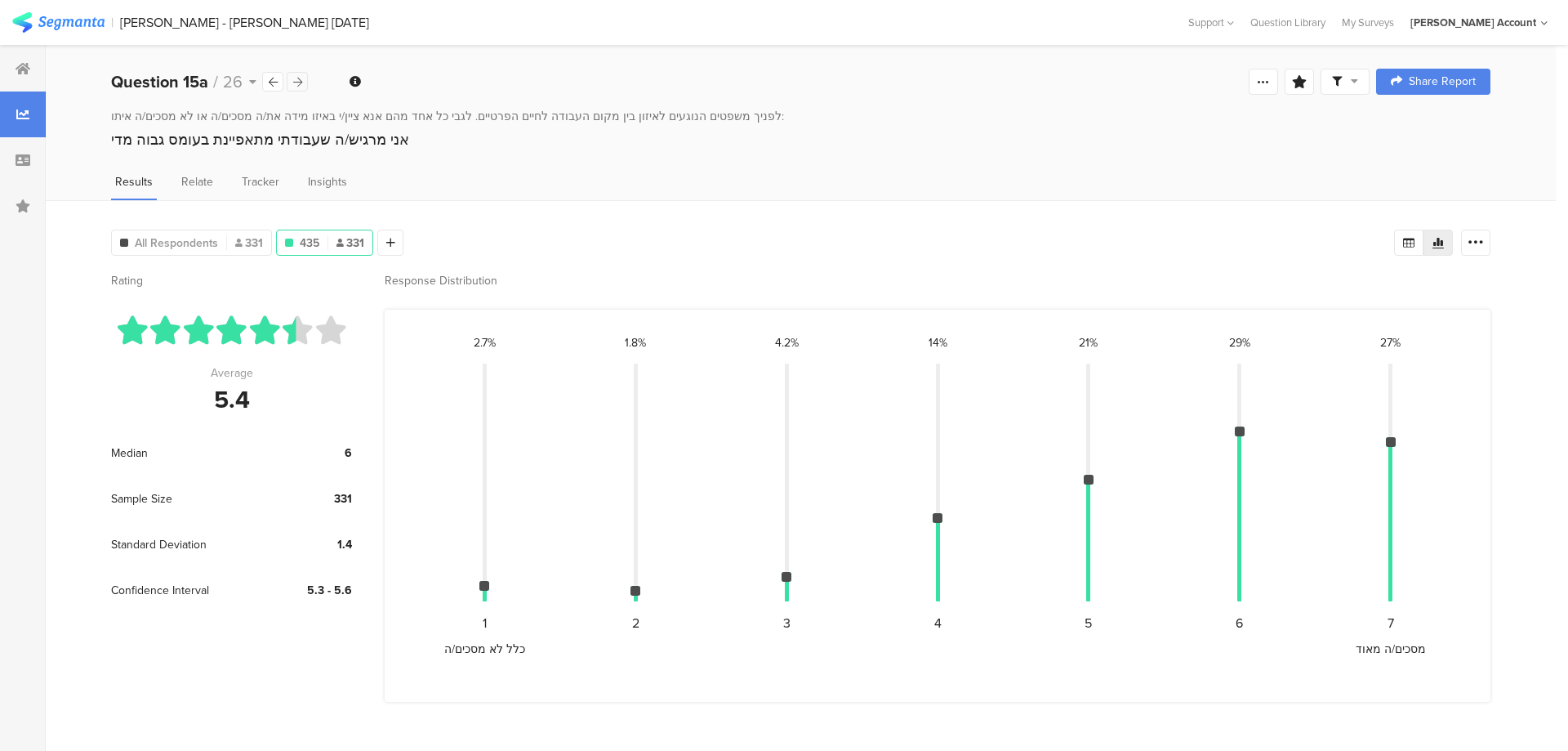
click at [295, 77] on icon at bounding box center [297, 82] width 9 height 10
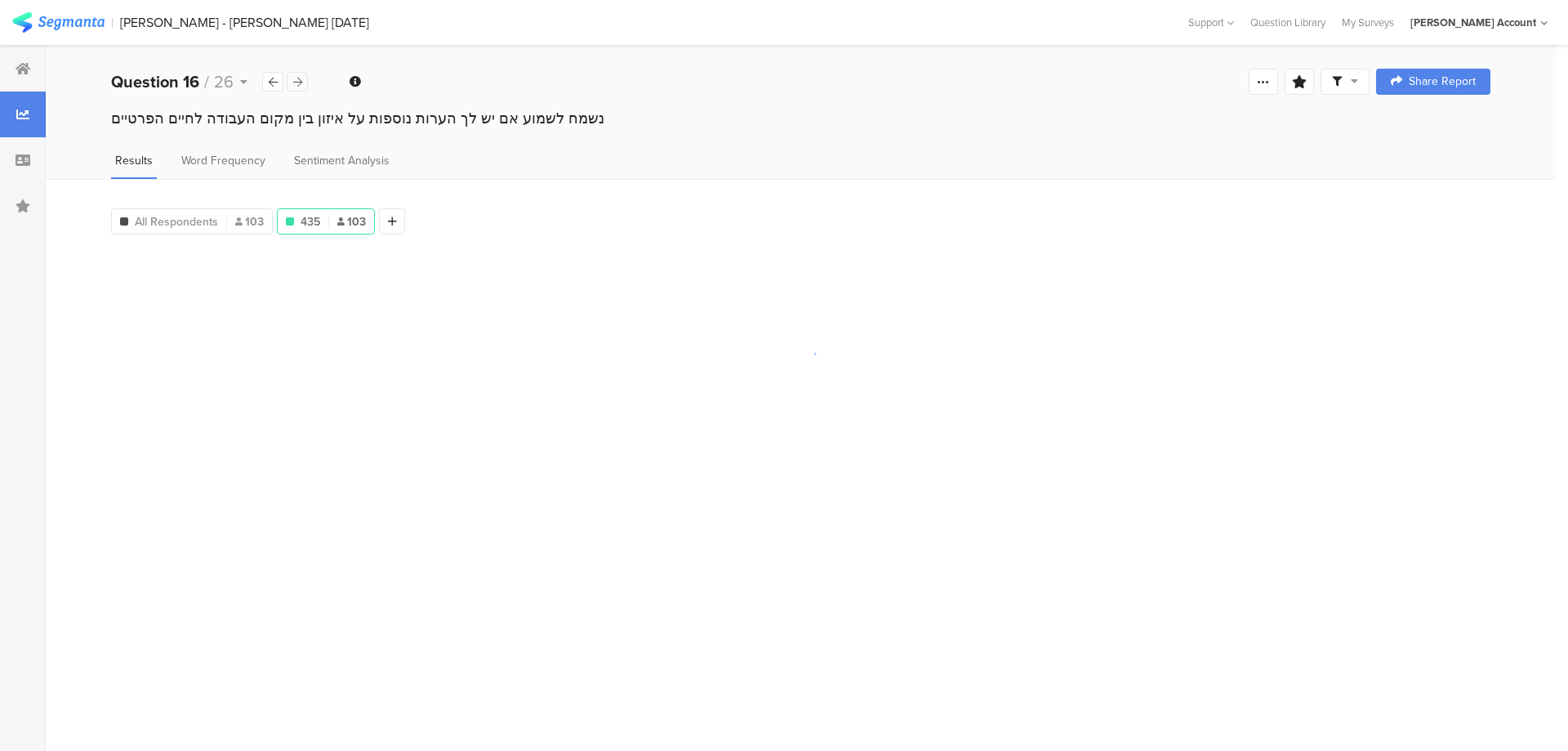
click at [295, 77] on icon at bounding box center [297, 82] width 9 height 10
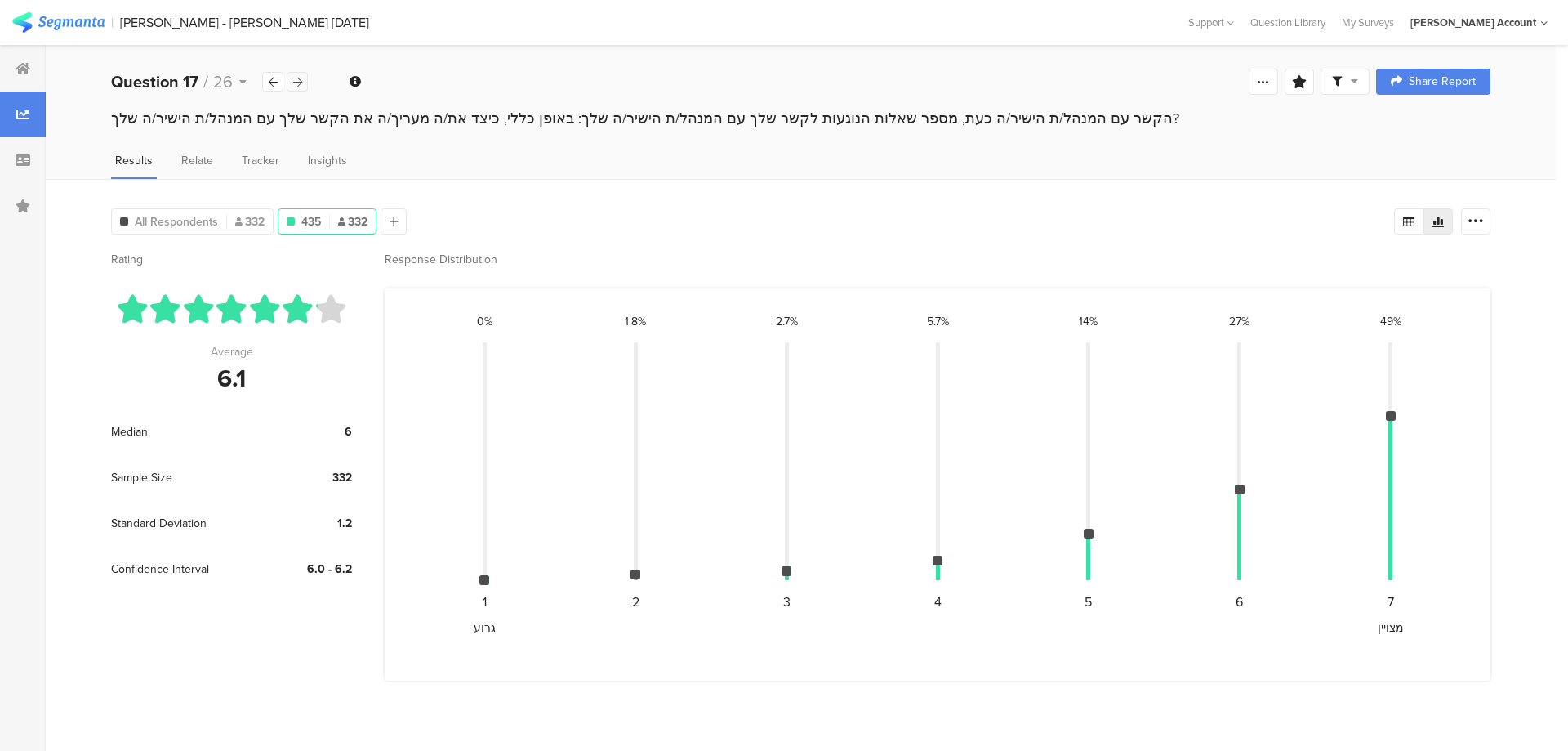
click at [295, 77] on icon at bounding box center [297, 82] width 9 height 10
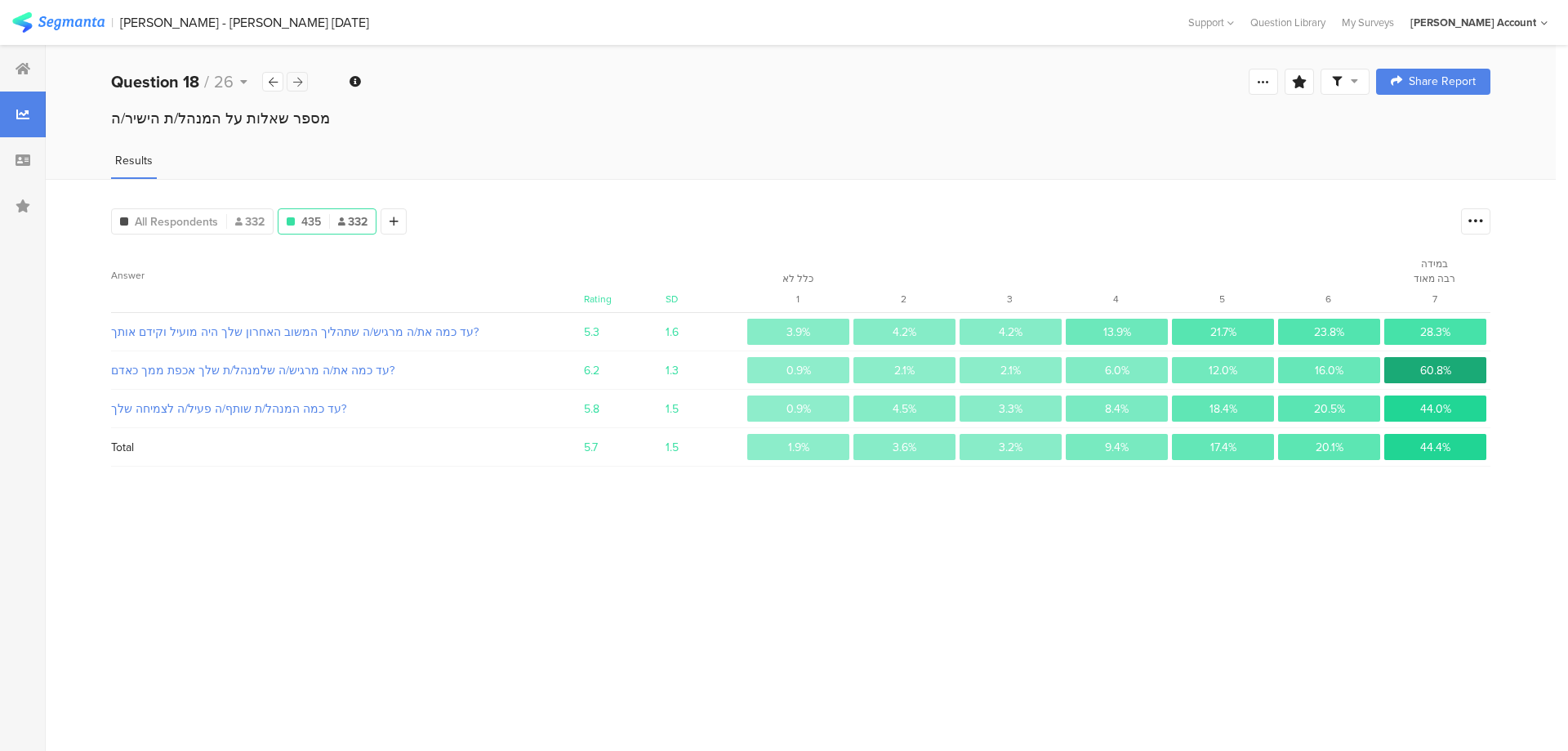
click at [294, 78] on icon at bounding box center [297, 82] width 9 height 10
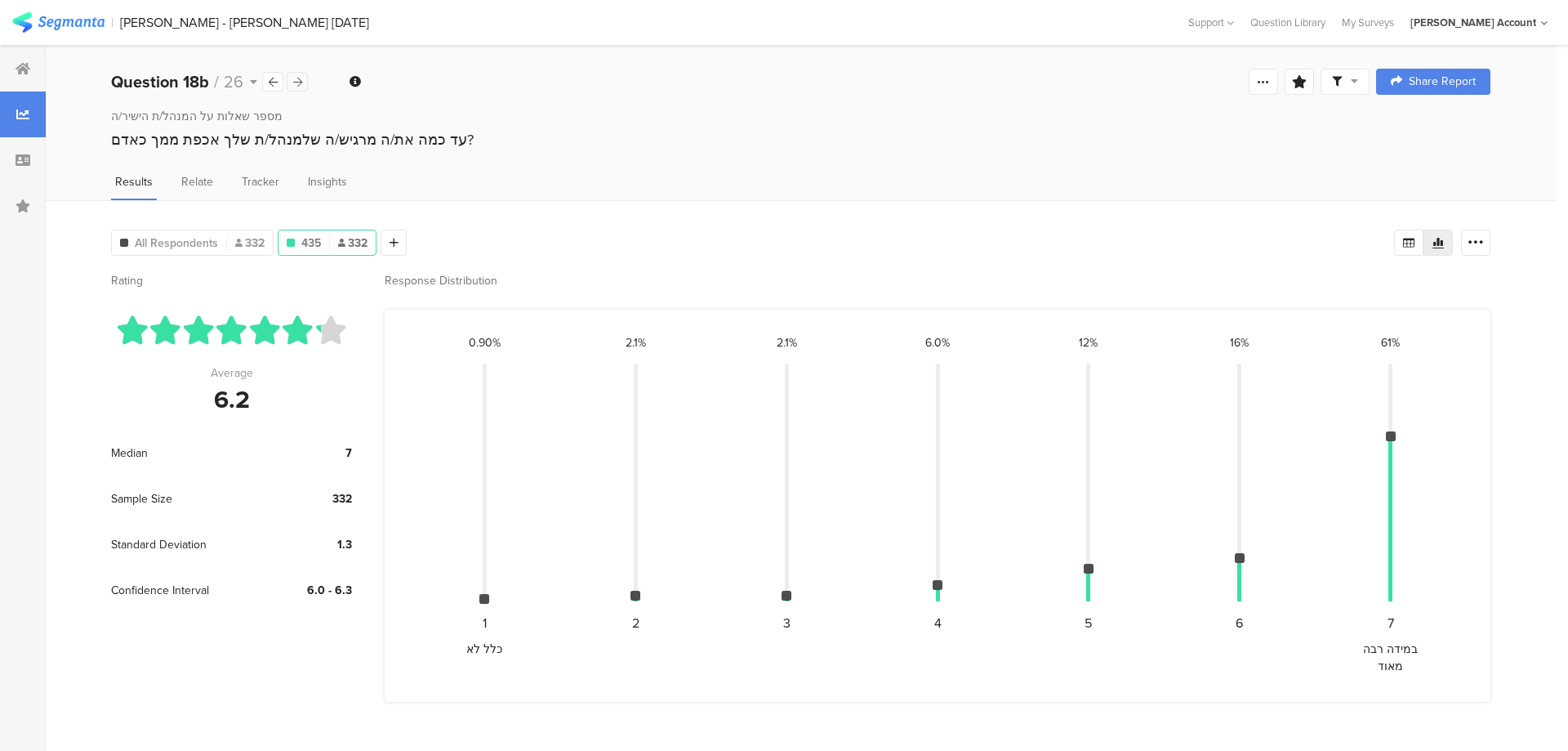
click at [294, 78] on icon at bounding box center [297, 82] width 9 height 10
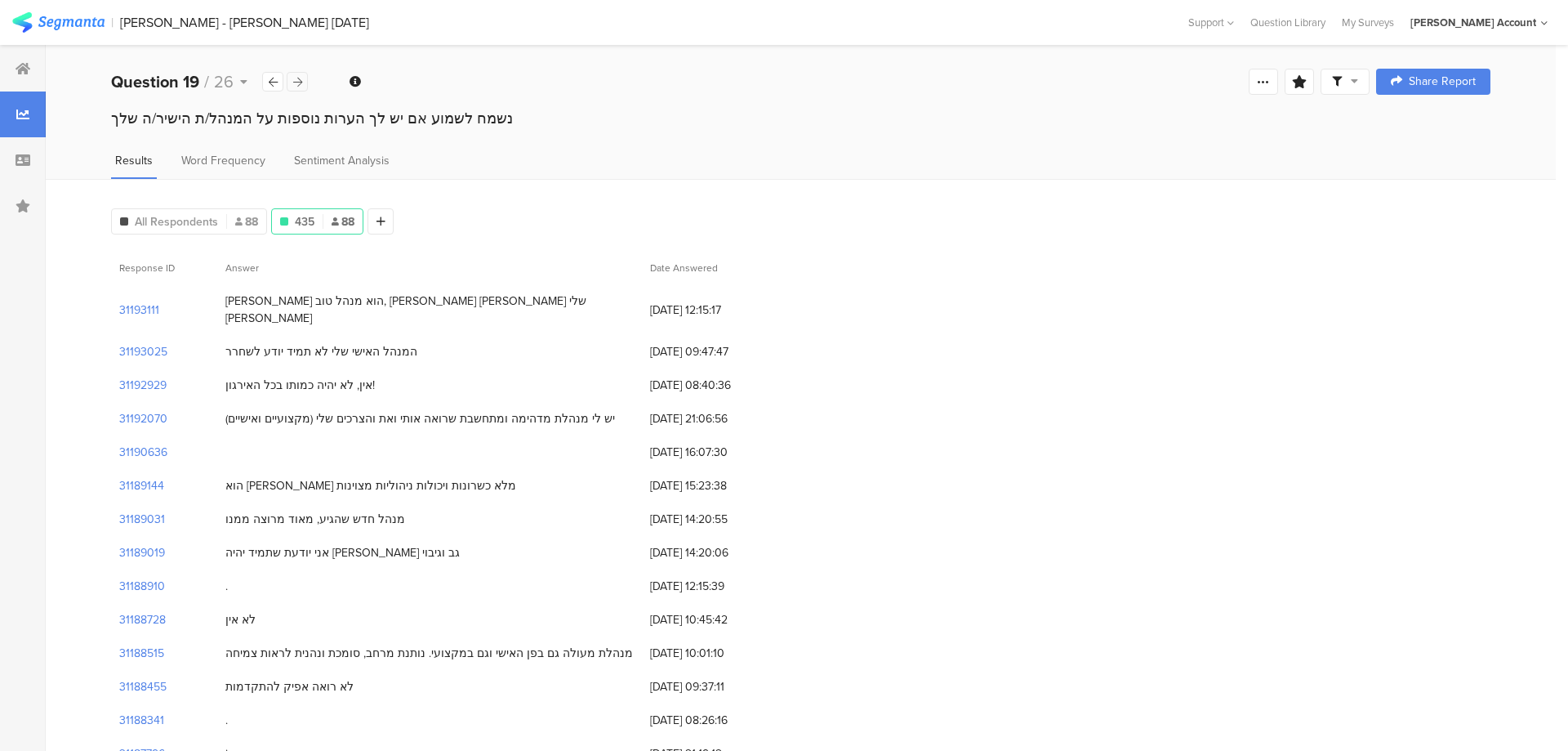
click at [294, 78] on icon at bounding box center [297, 82] width 9 height 10
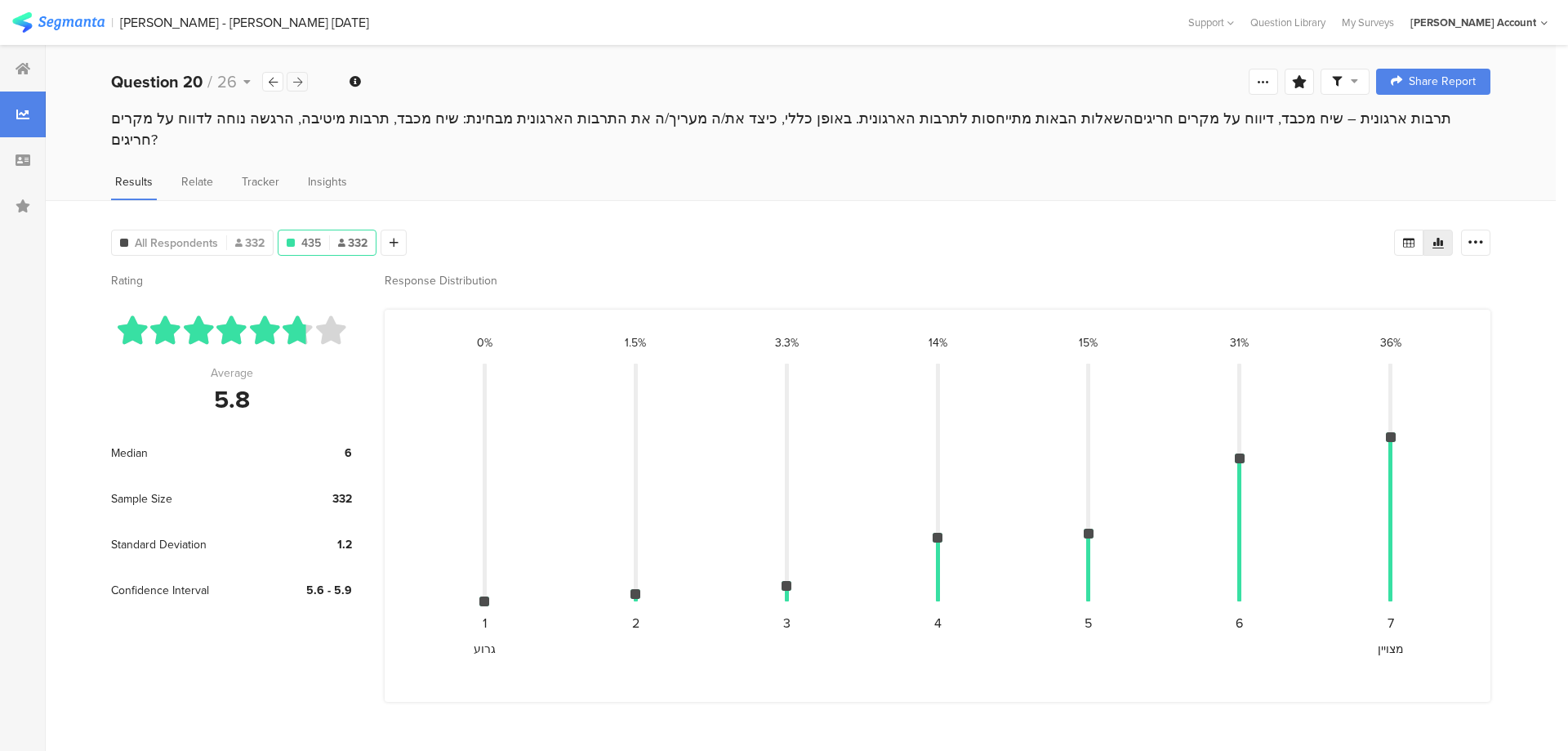
click at [294, 78] on icon at bounding box center [297, 82] width 9 height 10
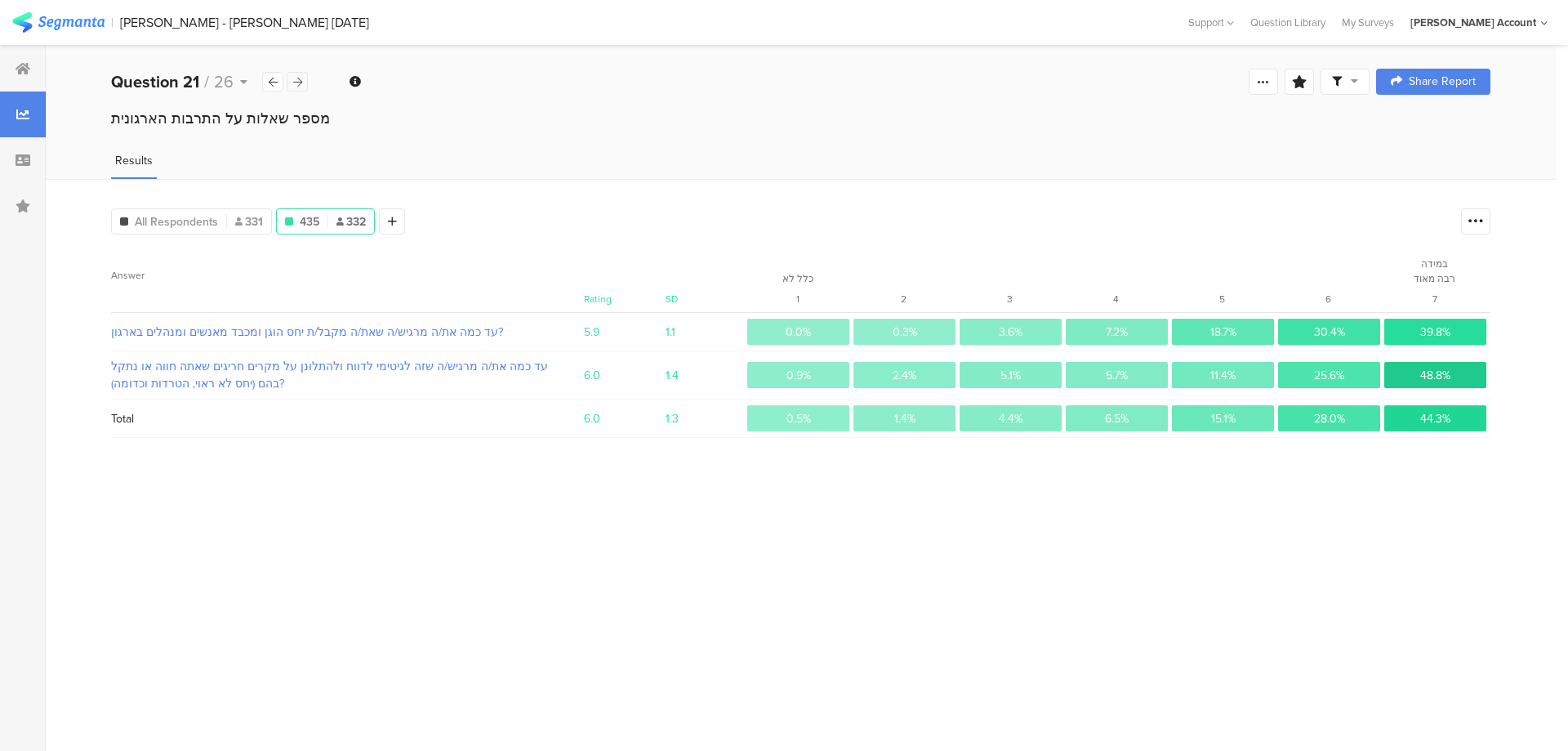
click at [294, 78] on icon at bounding box center [297, 82] width 9 height 10
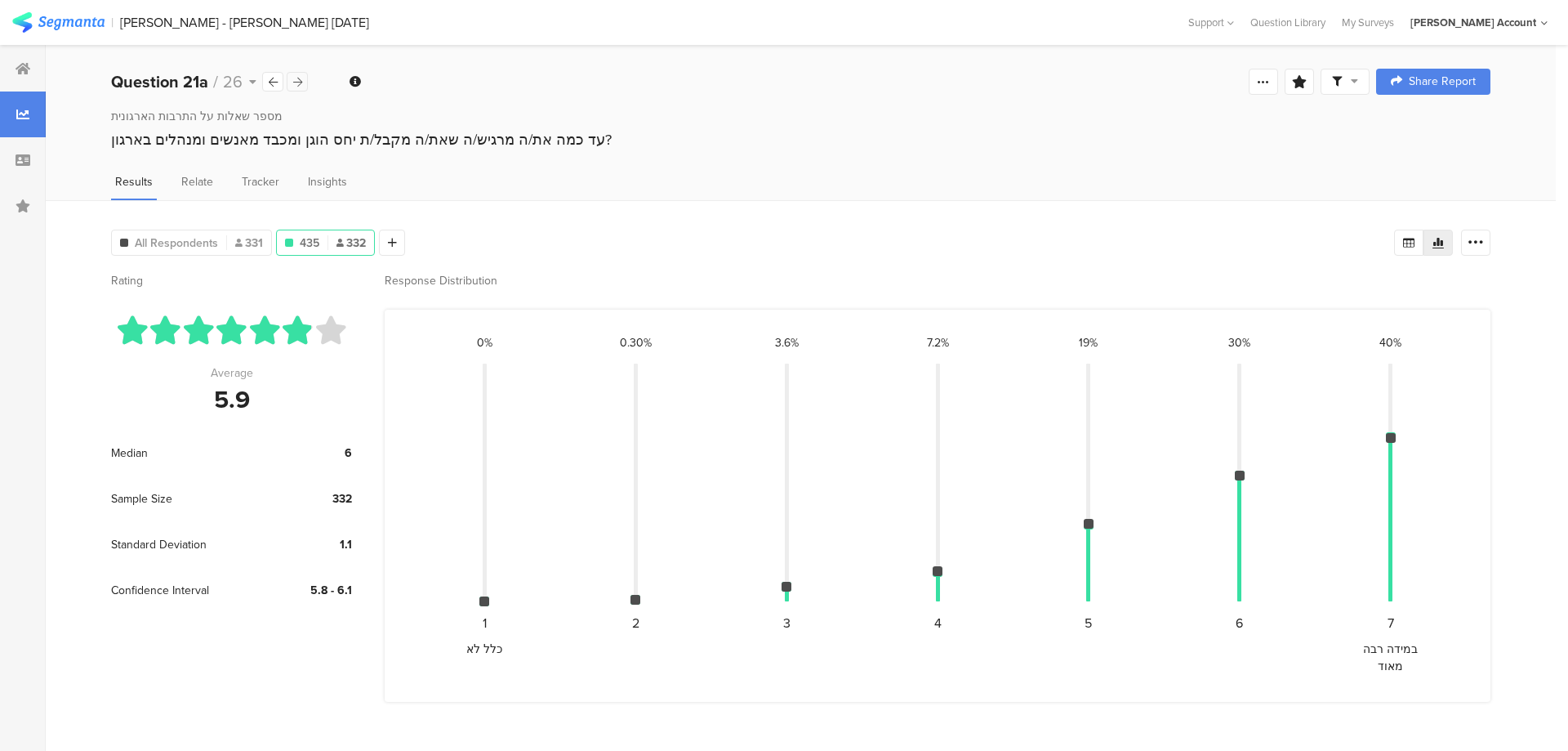
click at [294, 78] on icon at bounding box center [297, 82] width 9 height 10
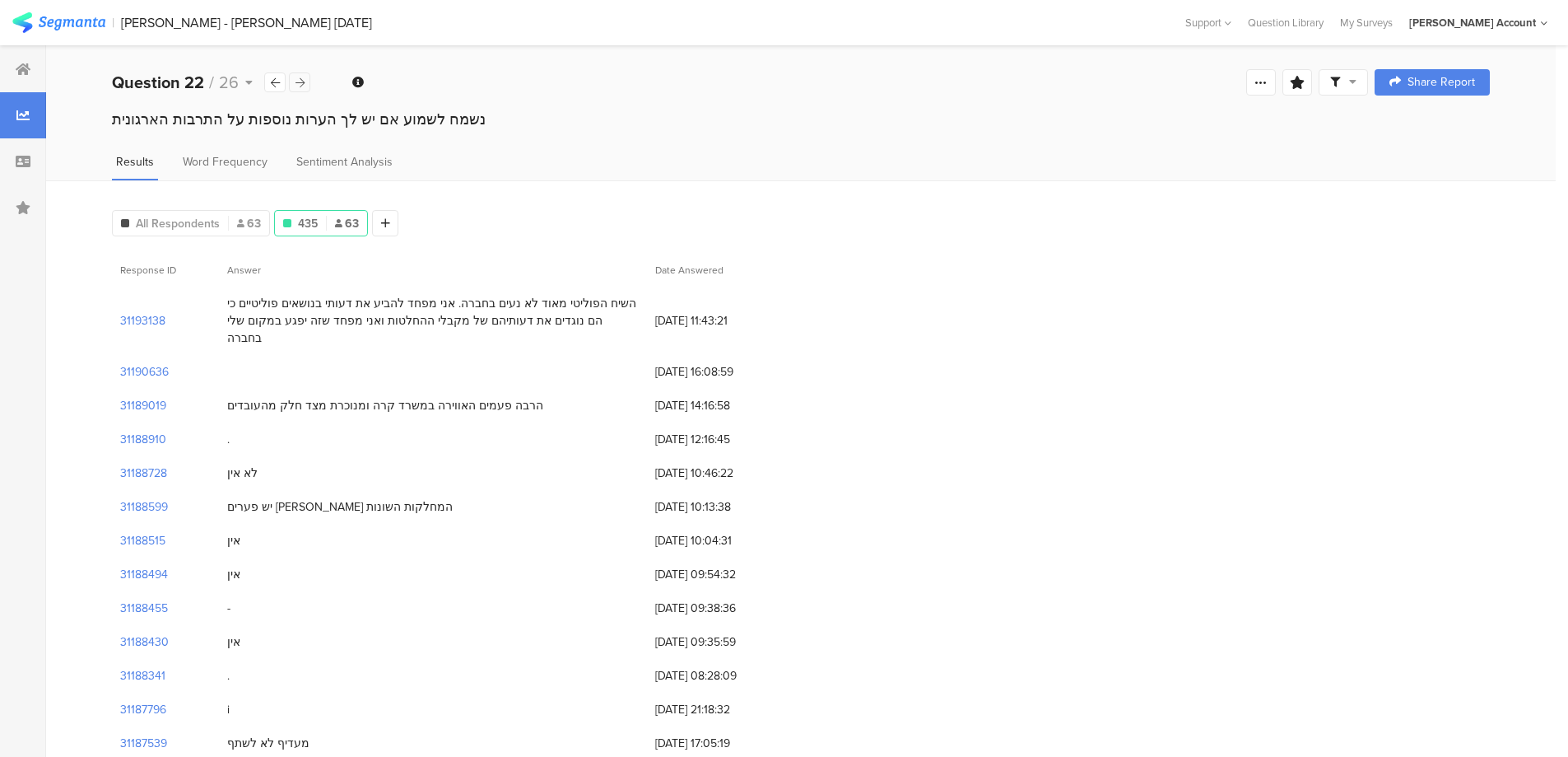
click at [296, 79] on icon at bounding box center [300, 82] width 9 height 11
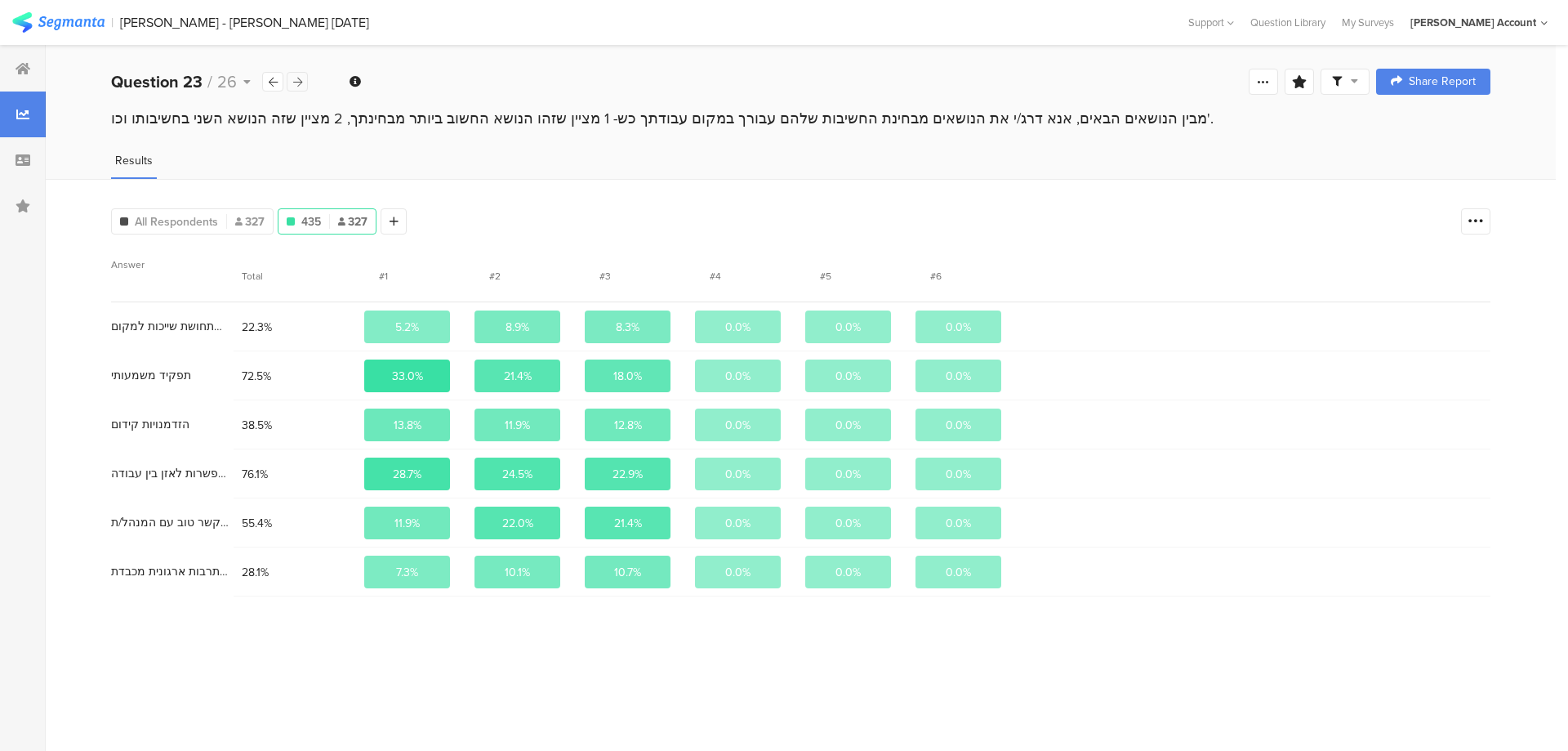
click at [294, 78] on icon at bounding box center [297, 82] width 9 height 10
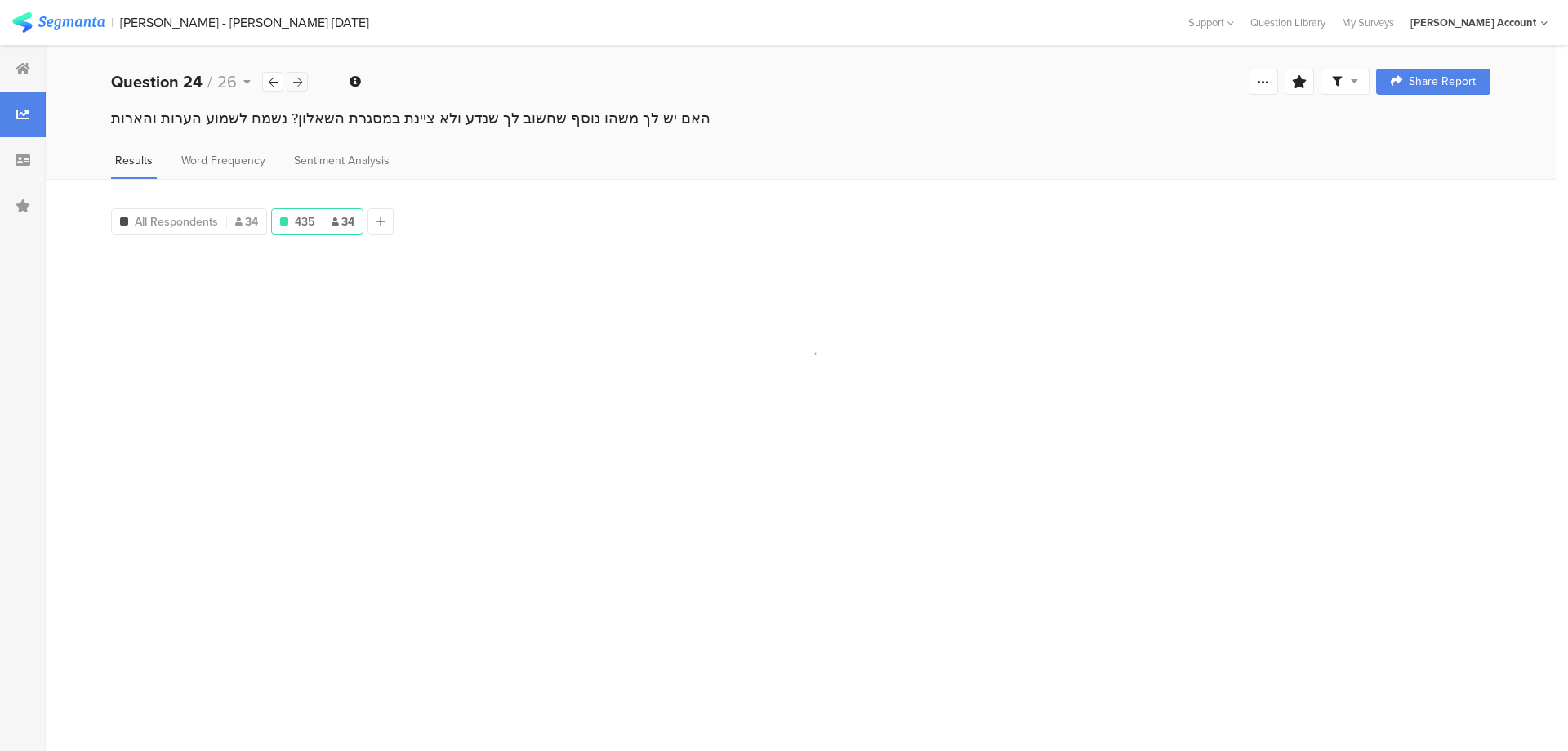
click at [294, 78] on icon at bounding box center [297, 82] width 9 height 10
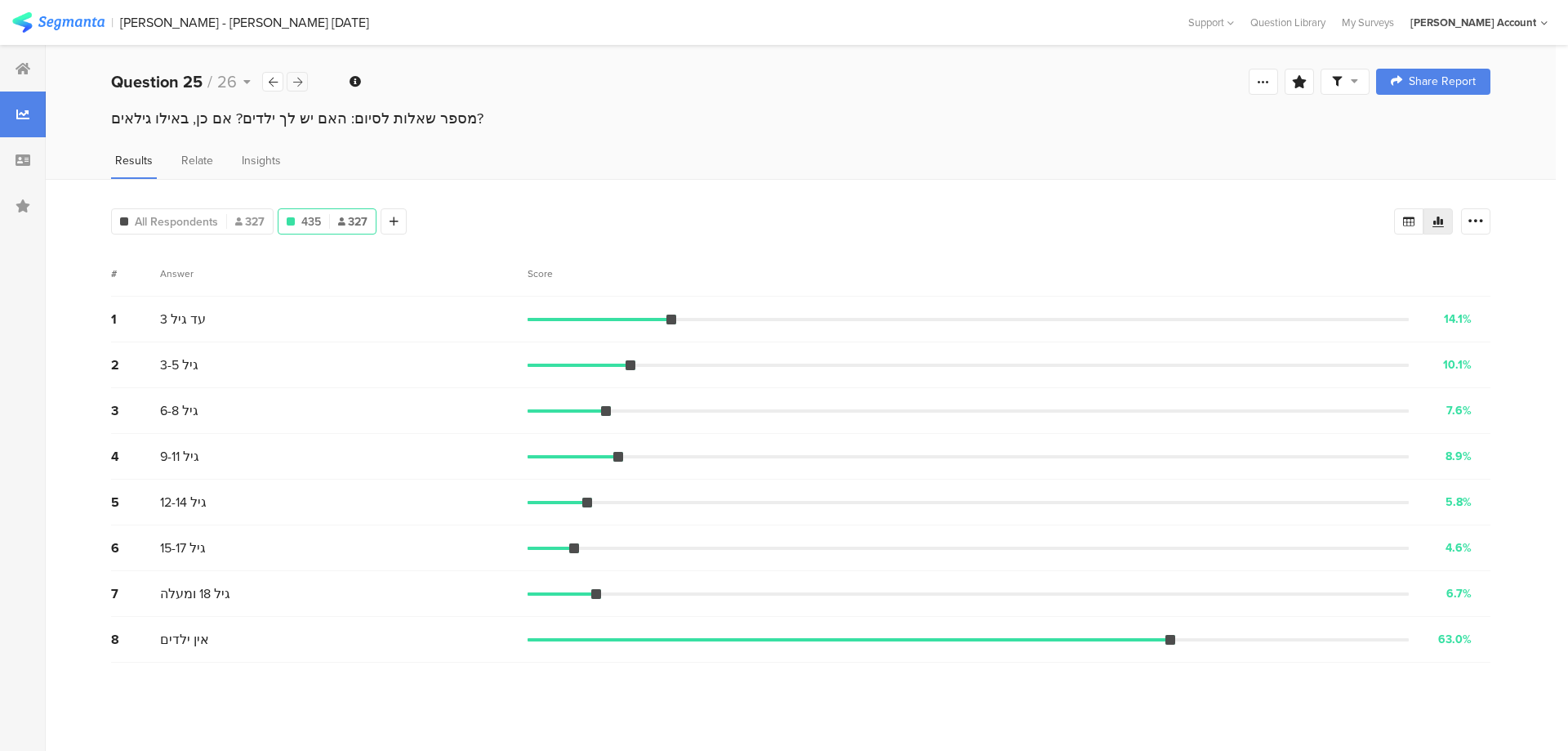
click at [294, 78] on icon at bounding box center [297, 82] width 9 height 10
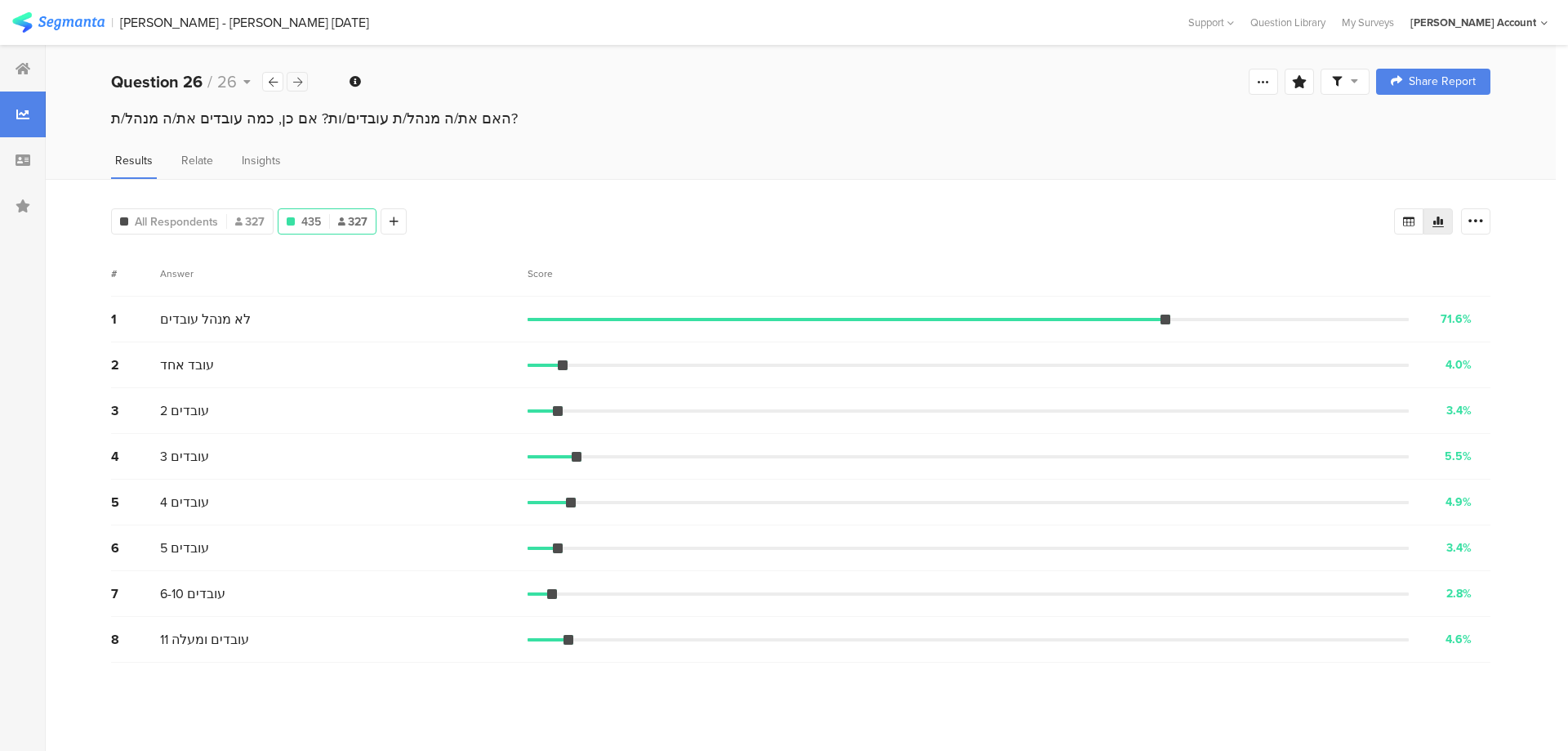
click at [294, 78] on icon at bounding box center [297, 82] width 9 height 10
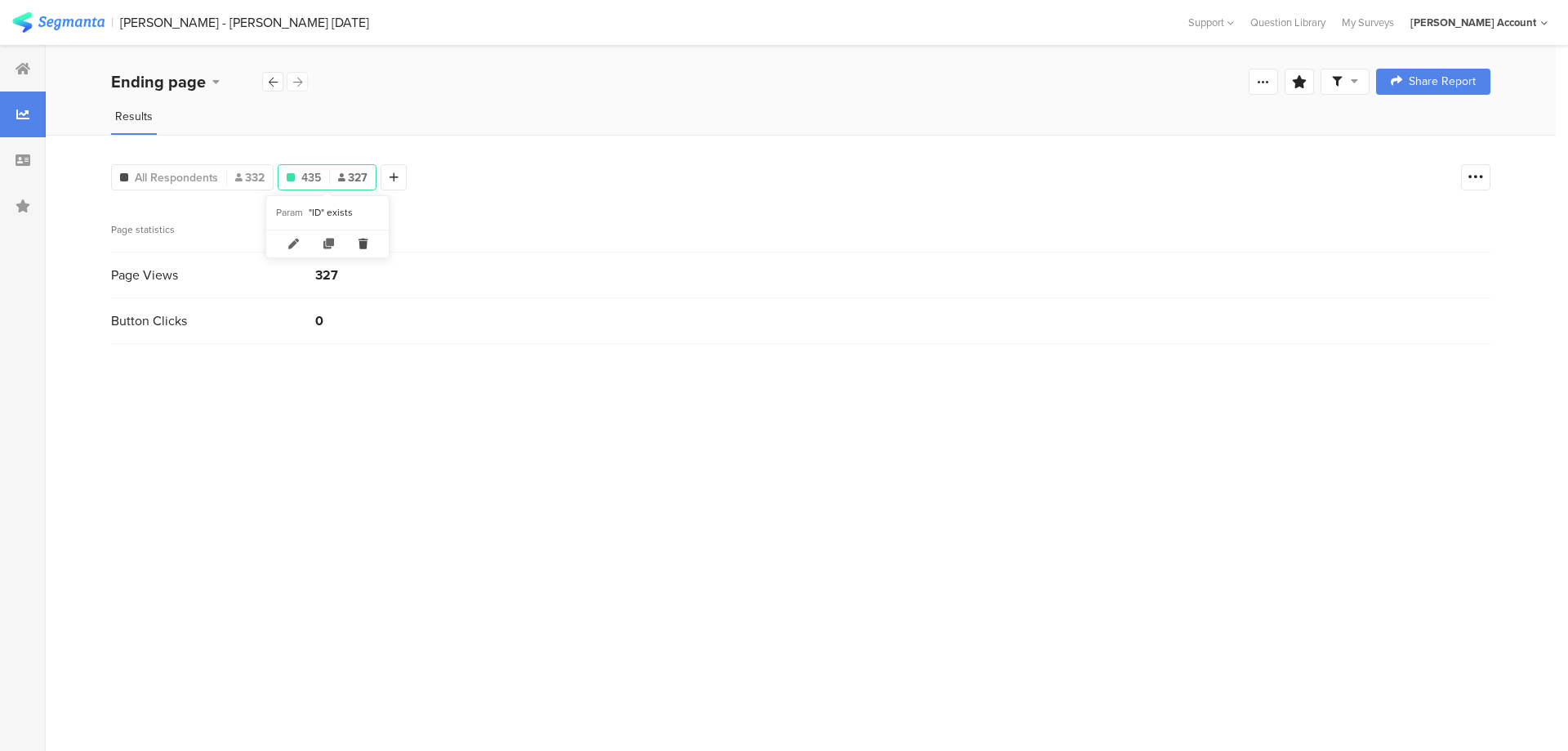
click at [362, 241] on icon at bounding box center [362, 243] width 34 height 27
click at [290, 176] on icon at bounding box center [291, 176] width 9 height 11
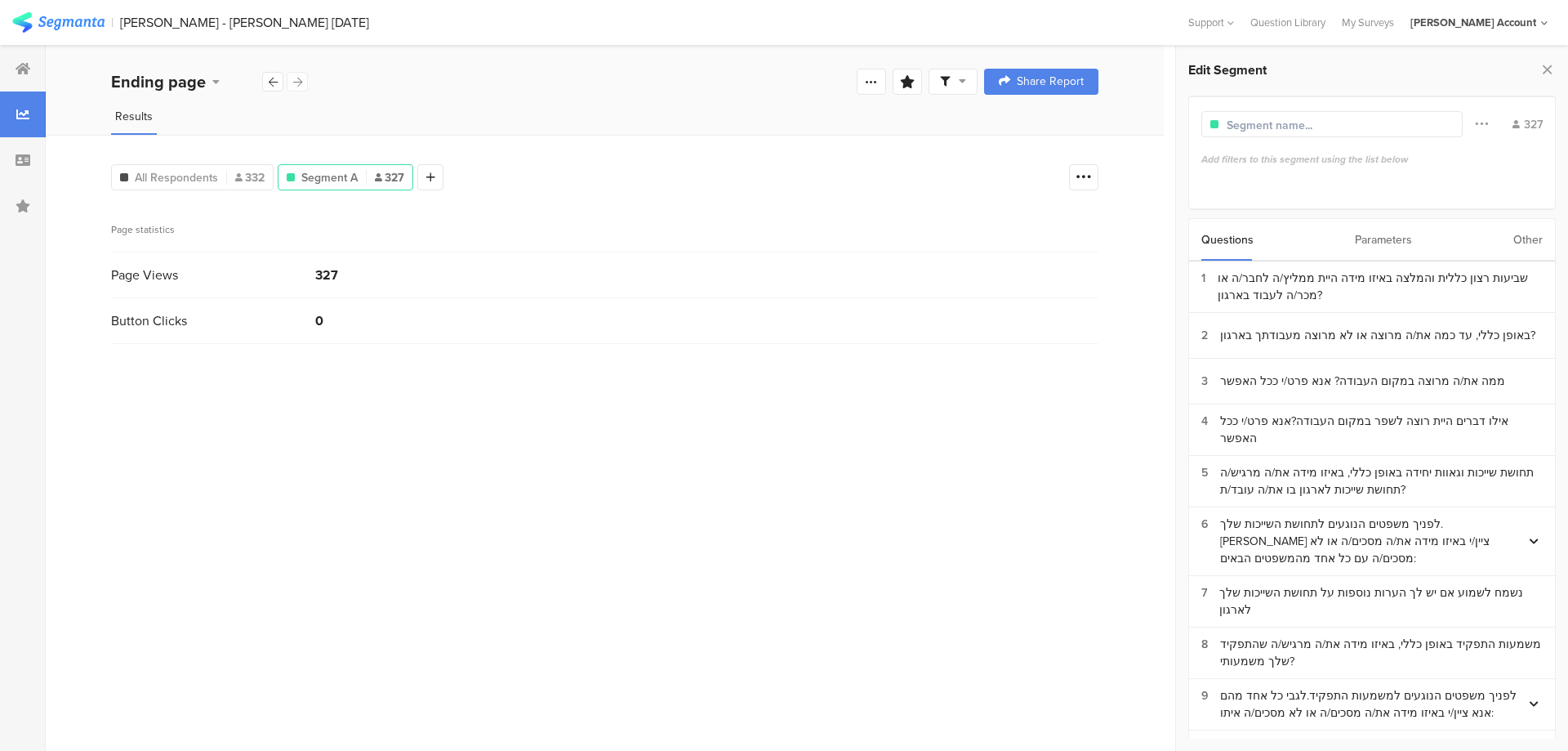
click at [1402, 236] on div "Parameters" at bounding box center [1384, 240] width 57 height 42
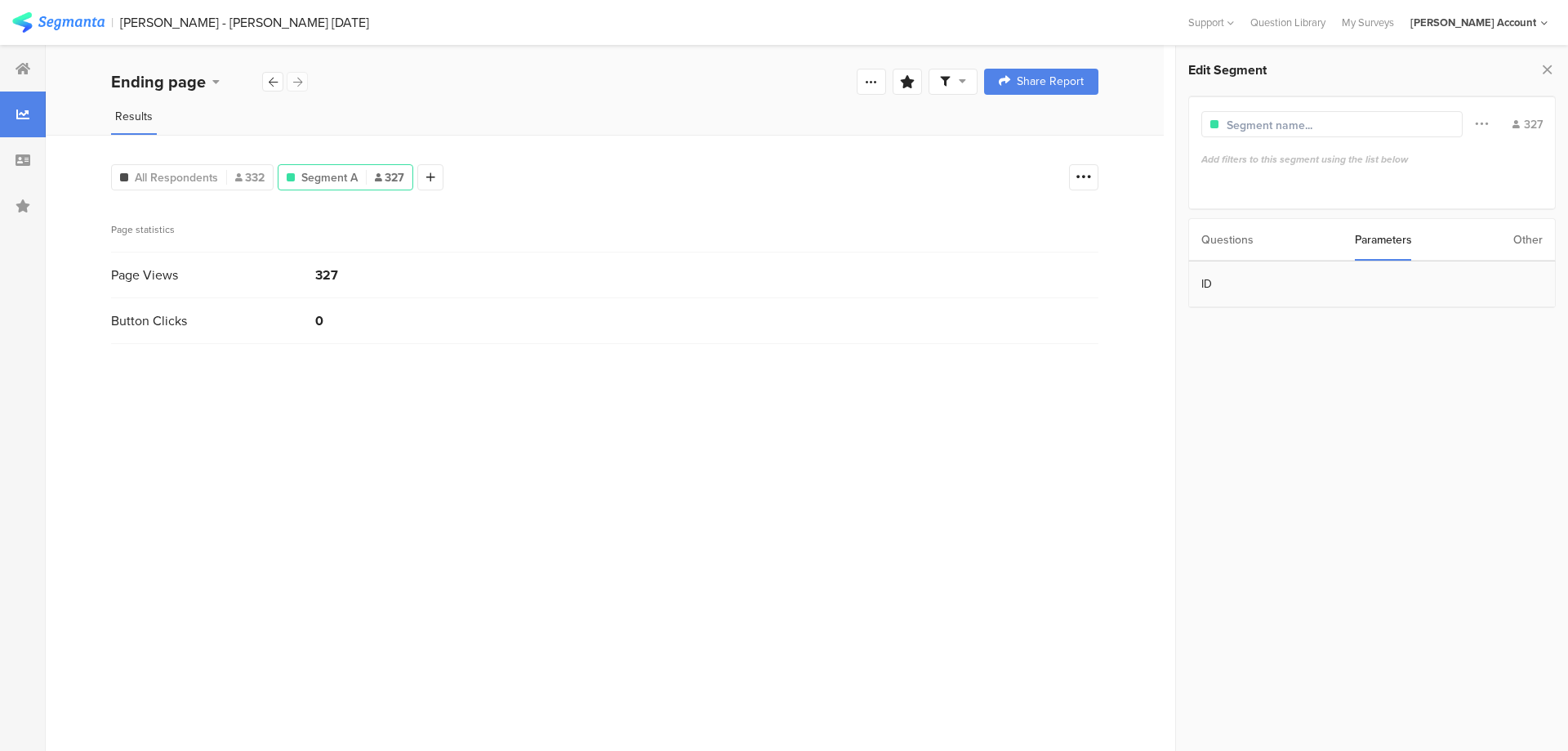
click at [1324, 278] on section "ID" at bounding box center [1372, 284] width 366 height 46
click at [1322, 275] on div at bounding box center [1372, 276] width 373 height 36
click at [1209, 275] on input "text" at bounding box center [1270, 276] width 129 height 16
type input "435"
